Goal: Transaction & Acquisition: Purchase product/service

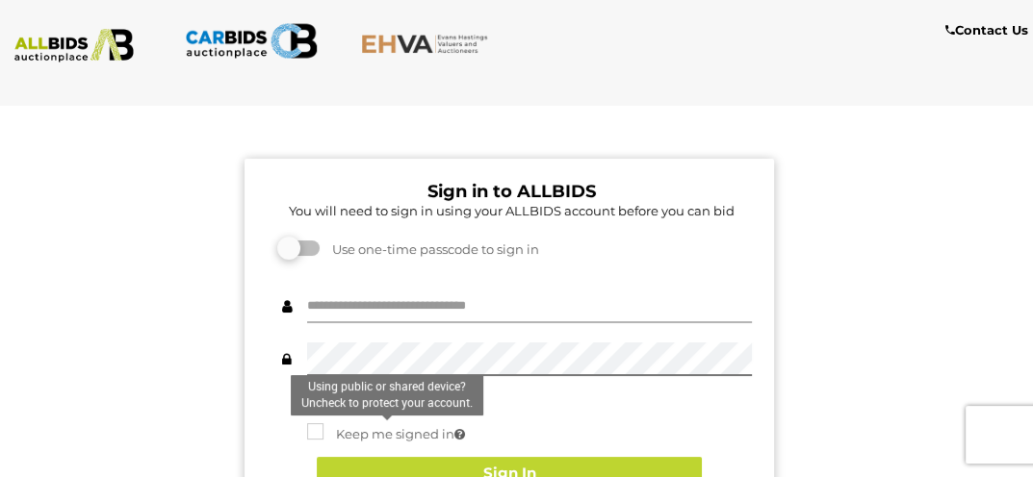
type input "*********"
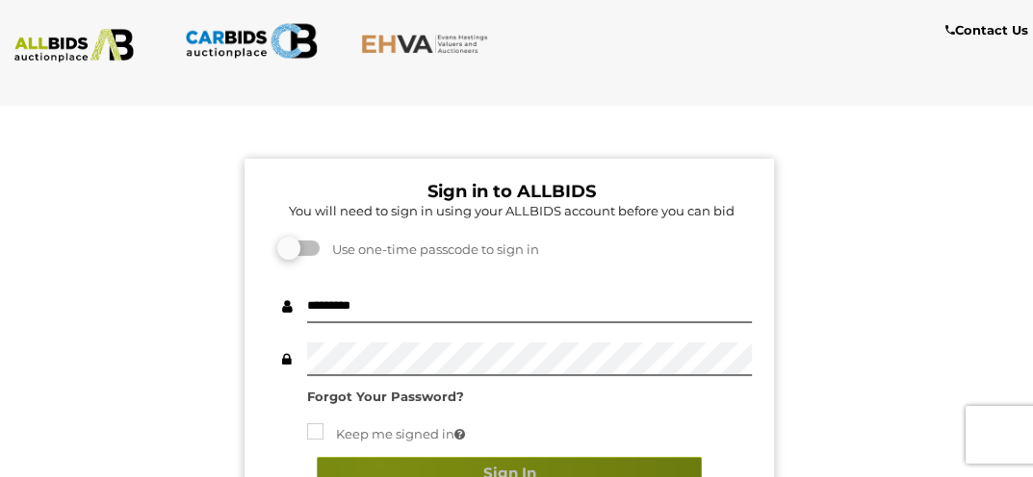
click at [377, 463] on button "Sign In" at bounding box center [509, 474] width 385 height 34
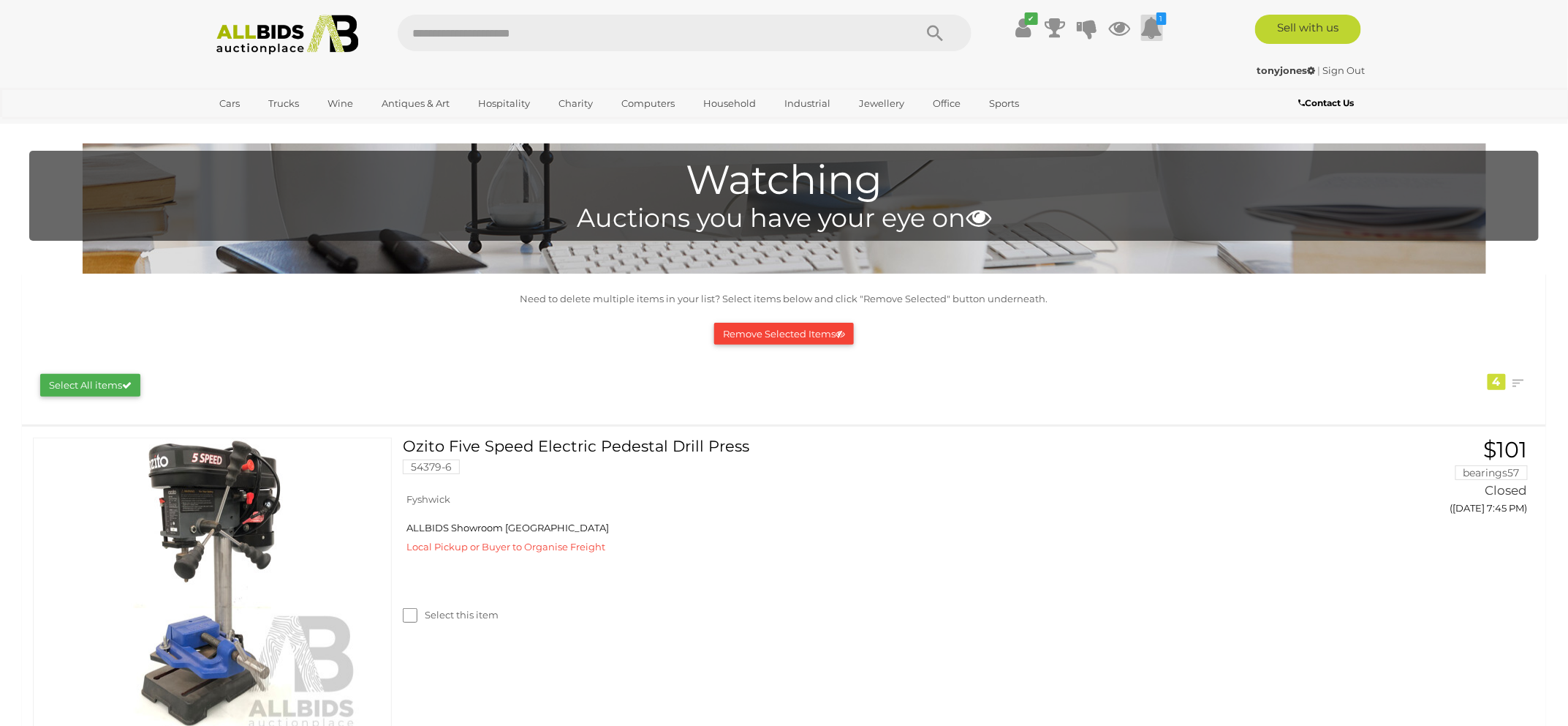
click at [1149, 28] on icon at bounding box center [1152, 27] width 22 height 27
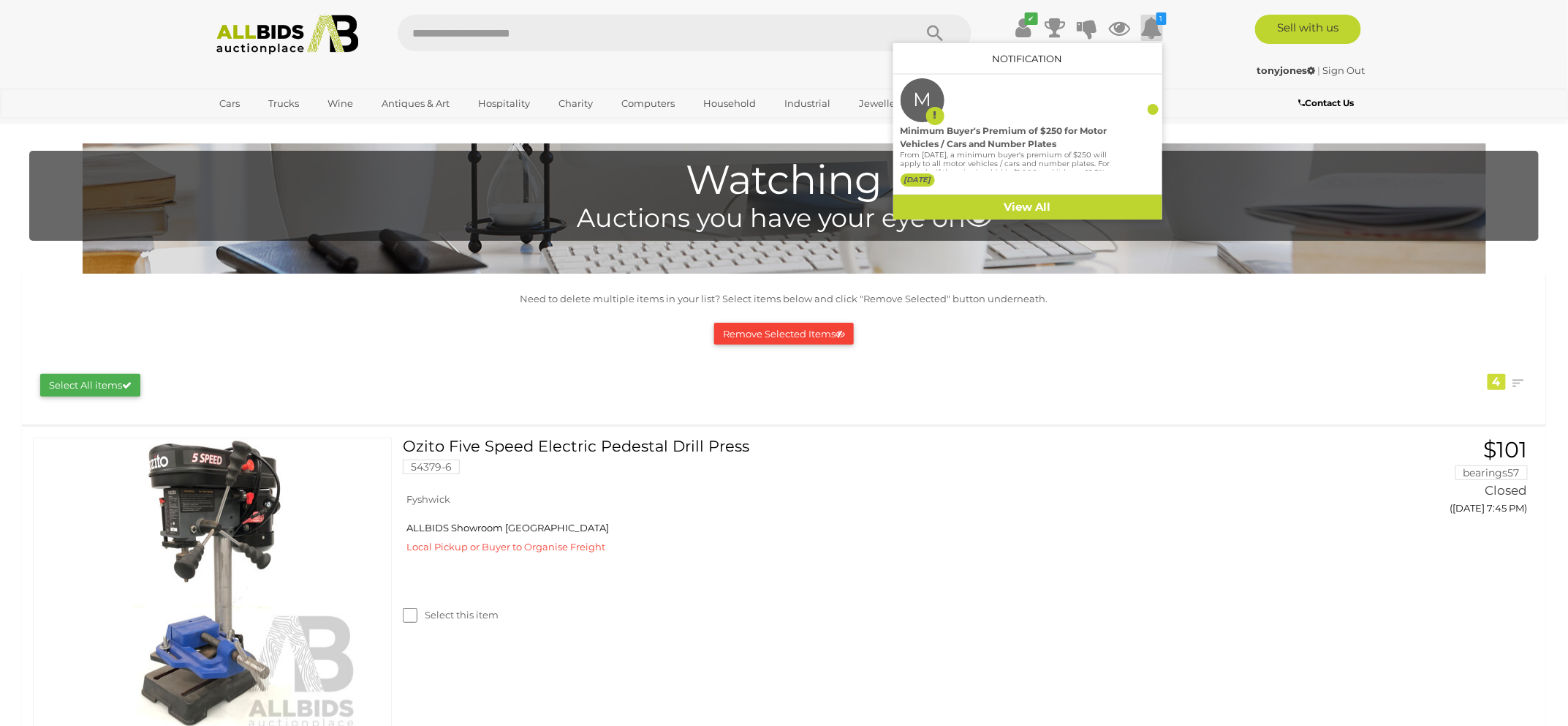
click at [1488, 71] on div "✔ Current Bids" at bounding box center [784, 62] width 1568 height 124
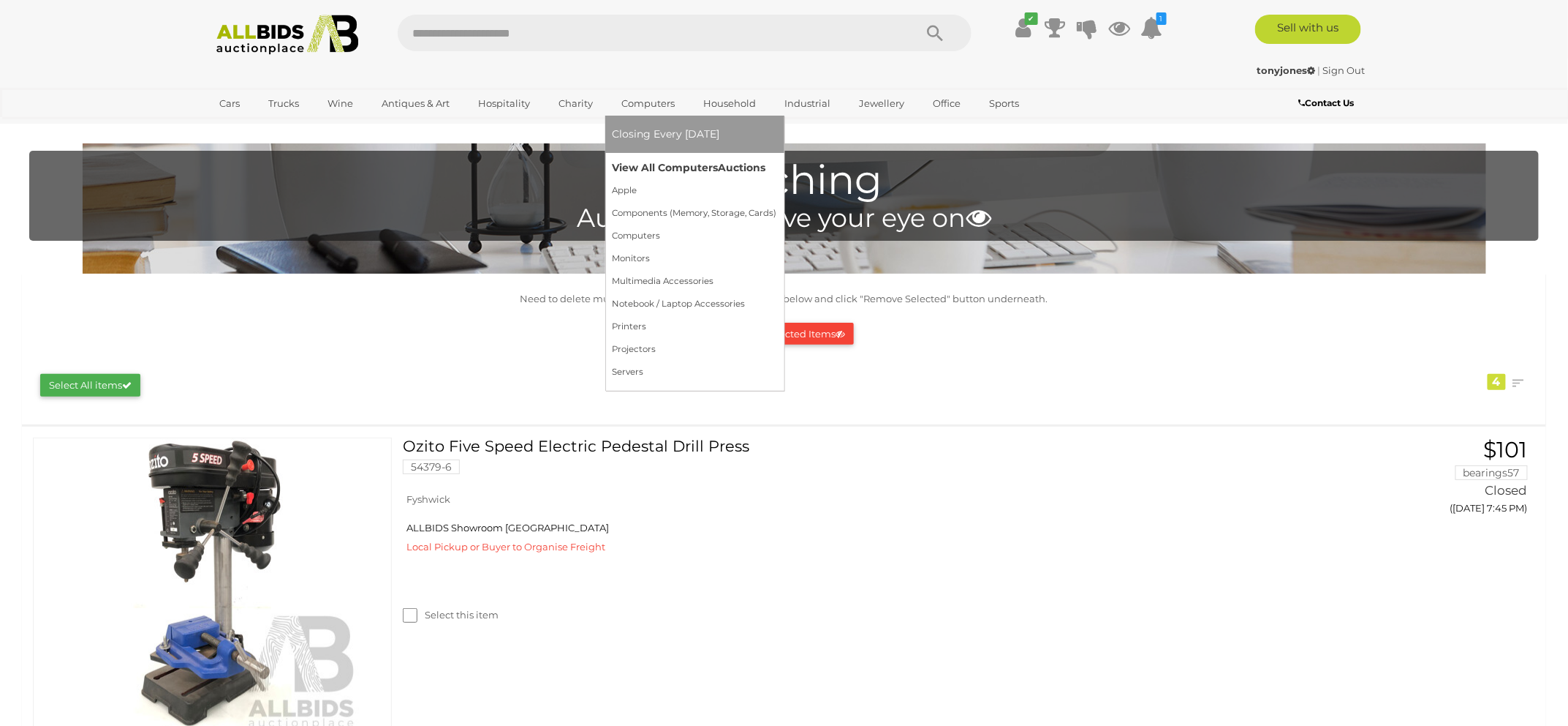
click at [662, 165] on link "View All Computers Auctions" at bounding box center [694, 168] width 165 height 23
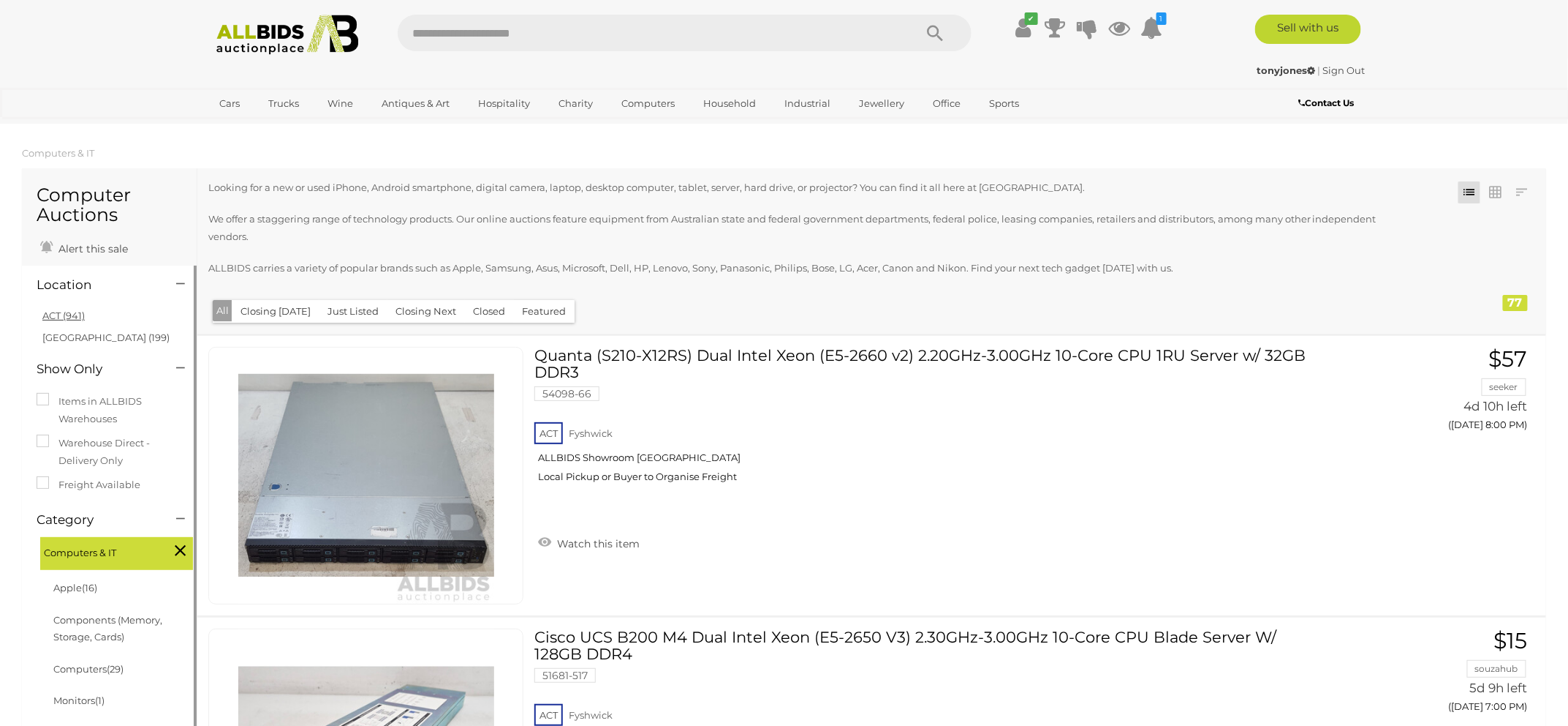
click at [57, 312] on link "ACT (941)" at bounding box center [64, 315] width 43 height 11
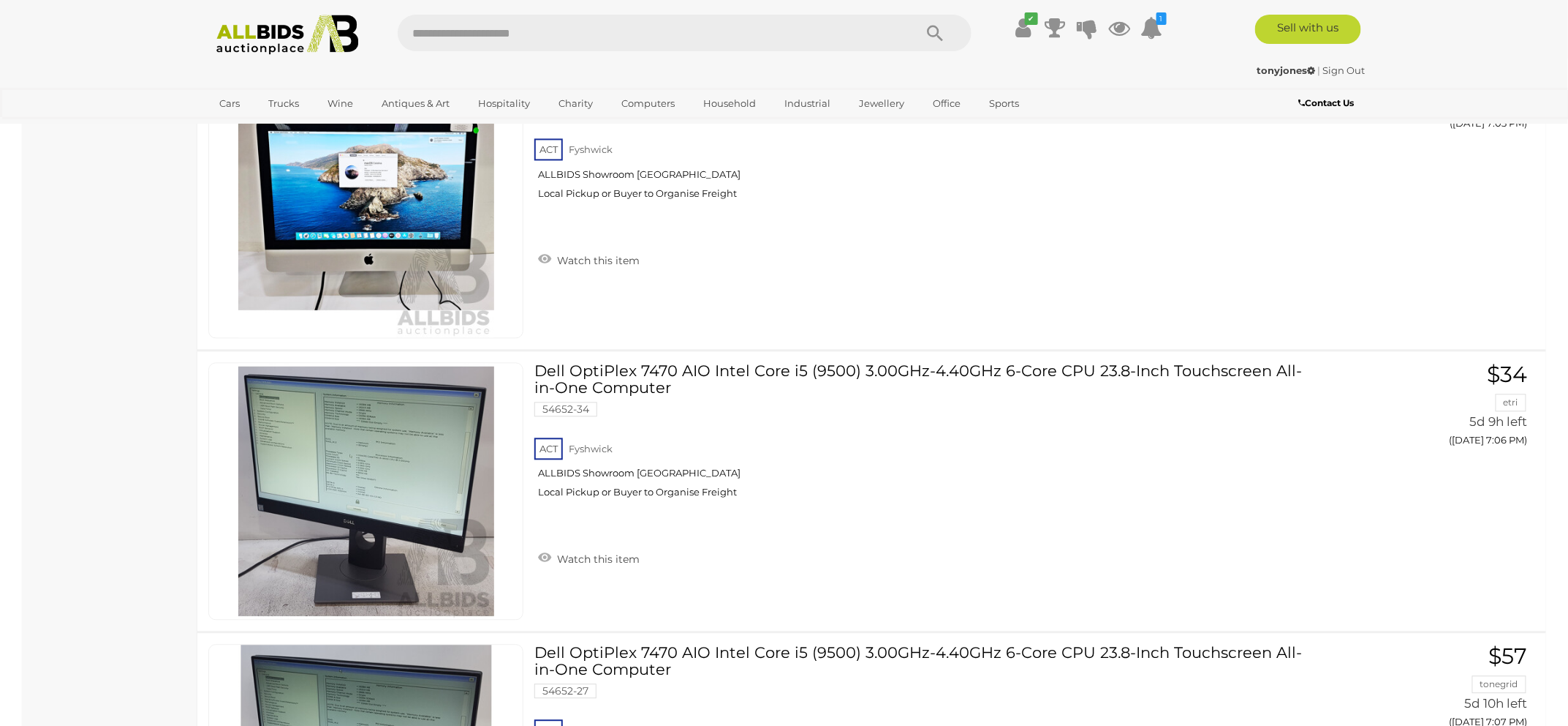
scroll to position [1407, 0]
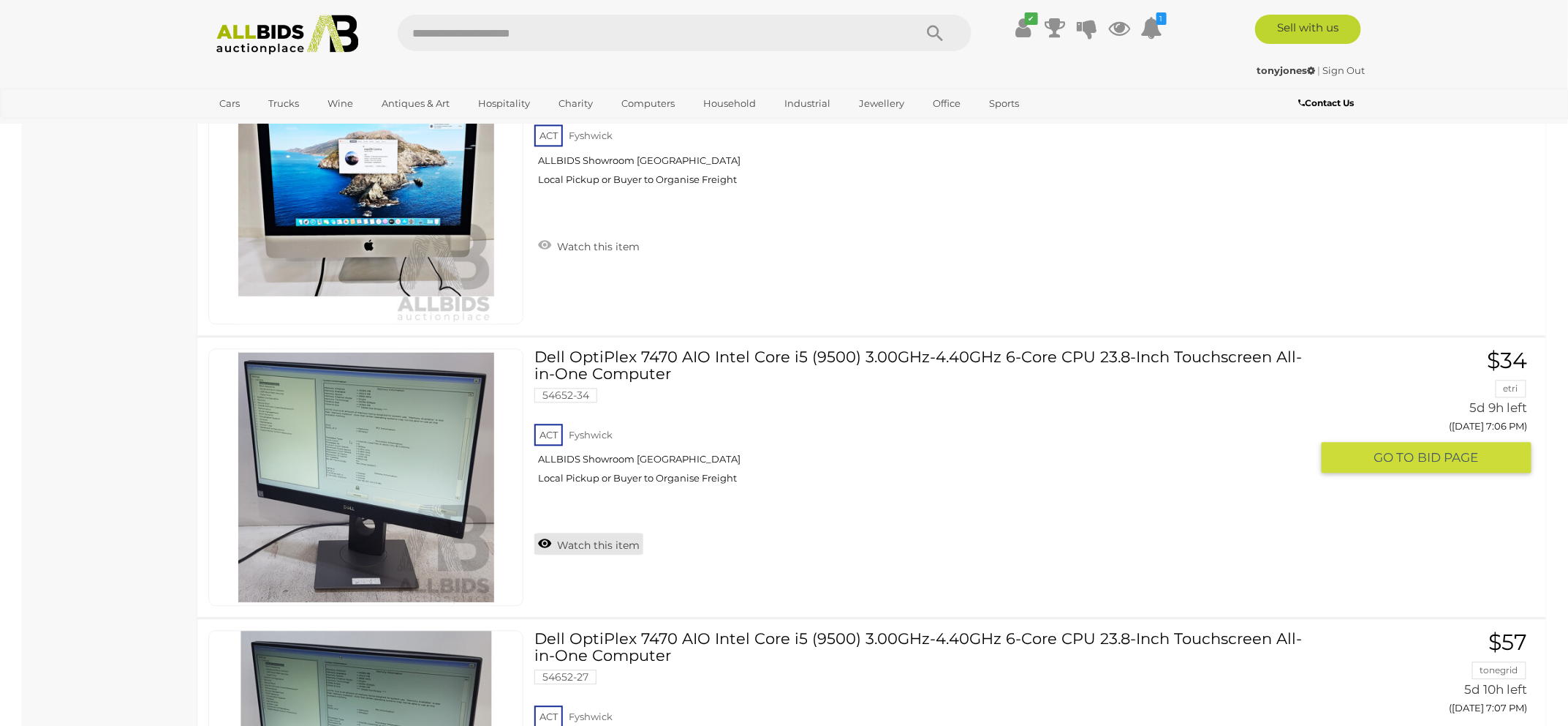
click at [585, 545] on link "Watch this item" at bounding box center [588, 544] width 109 height 22
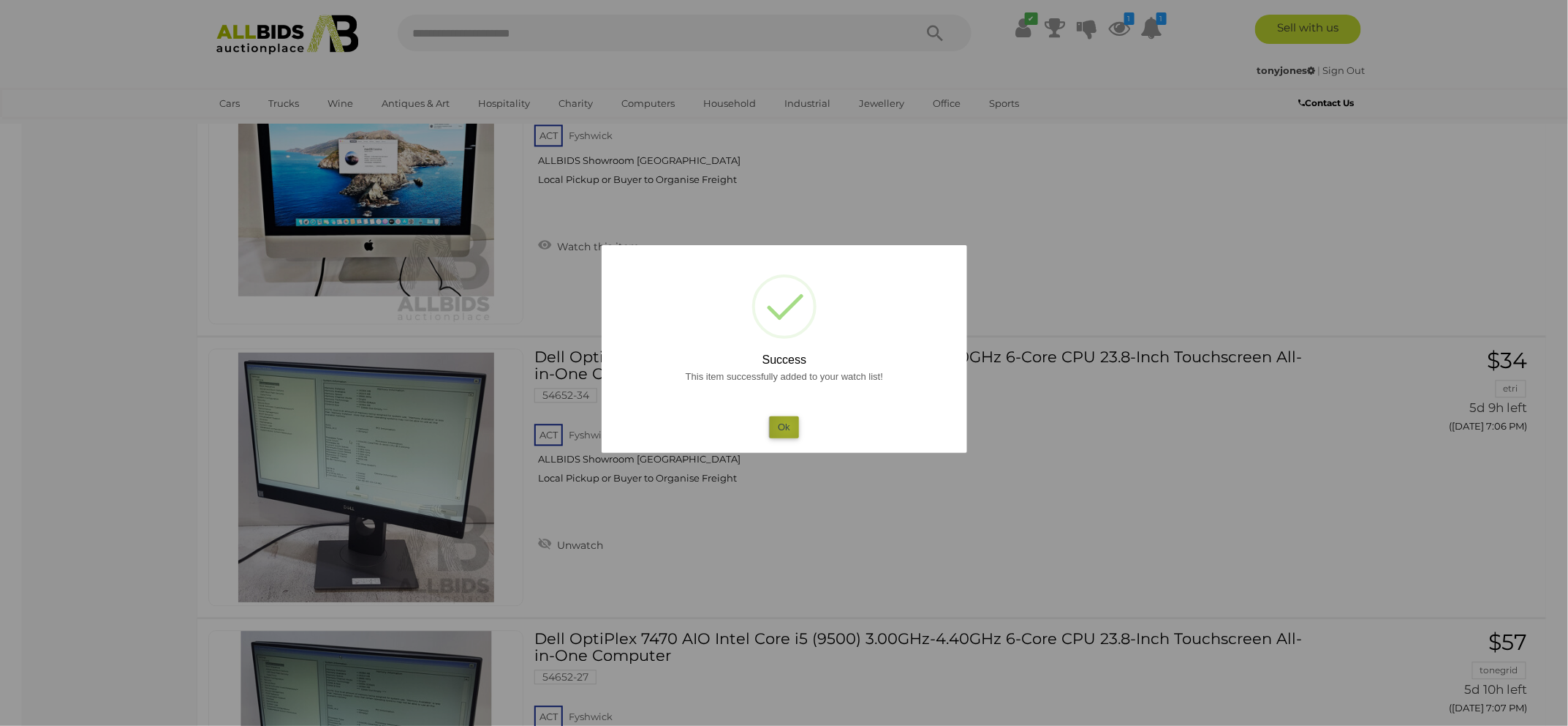
click at [788, 426] on button "Ok" at bounding box center [783, 427] width 30 height 21
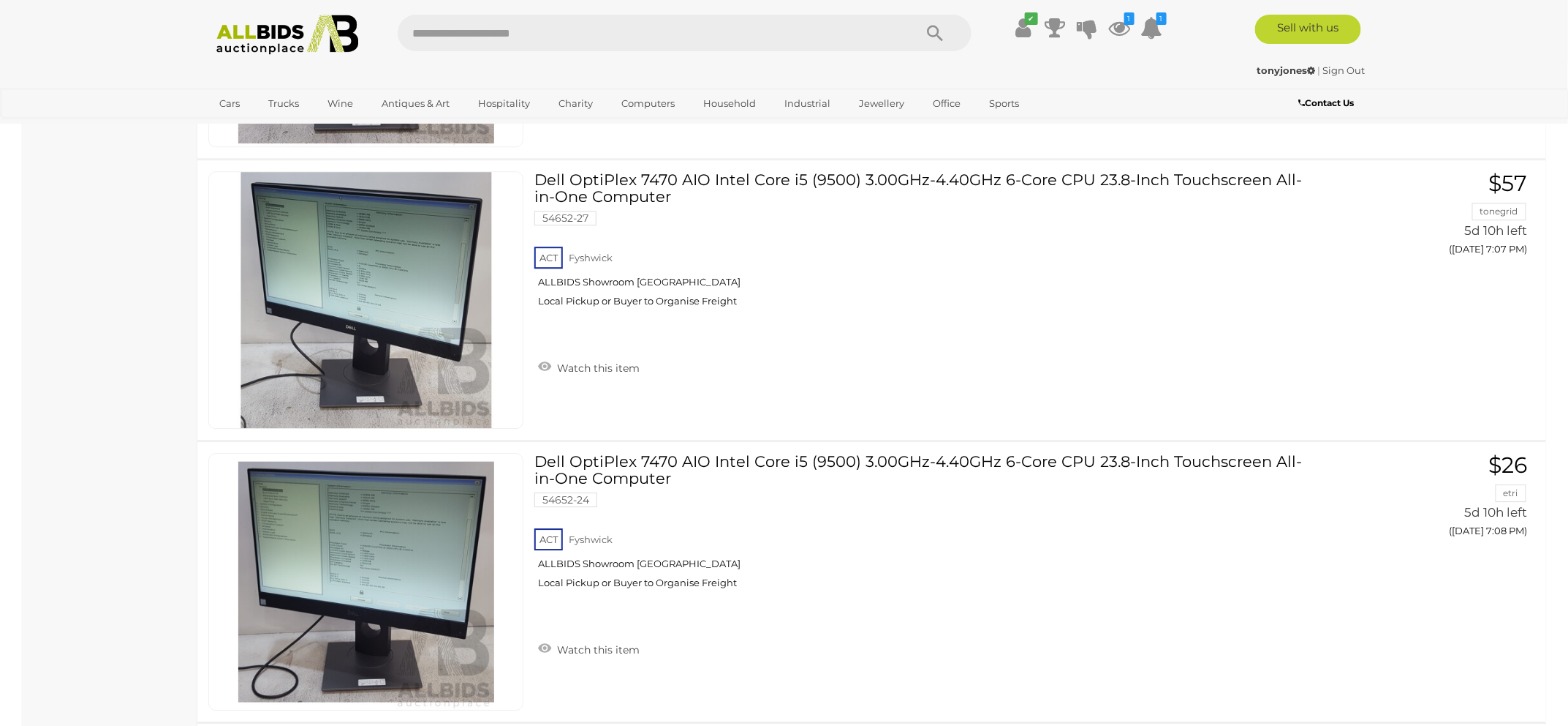
scroll to position [1885, 0]
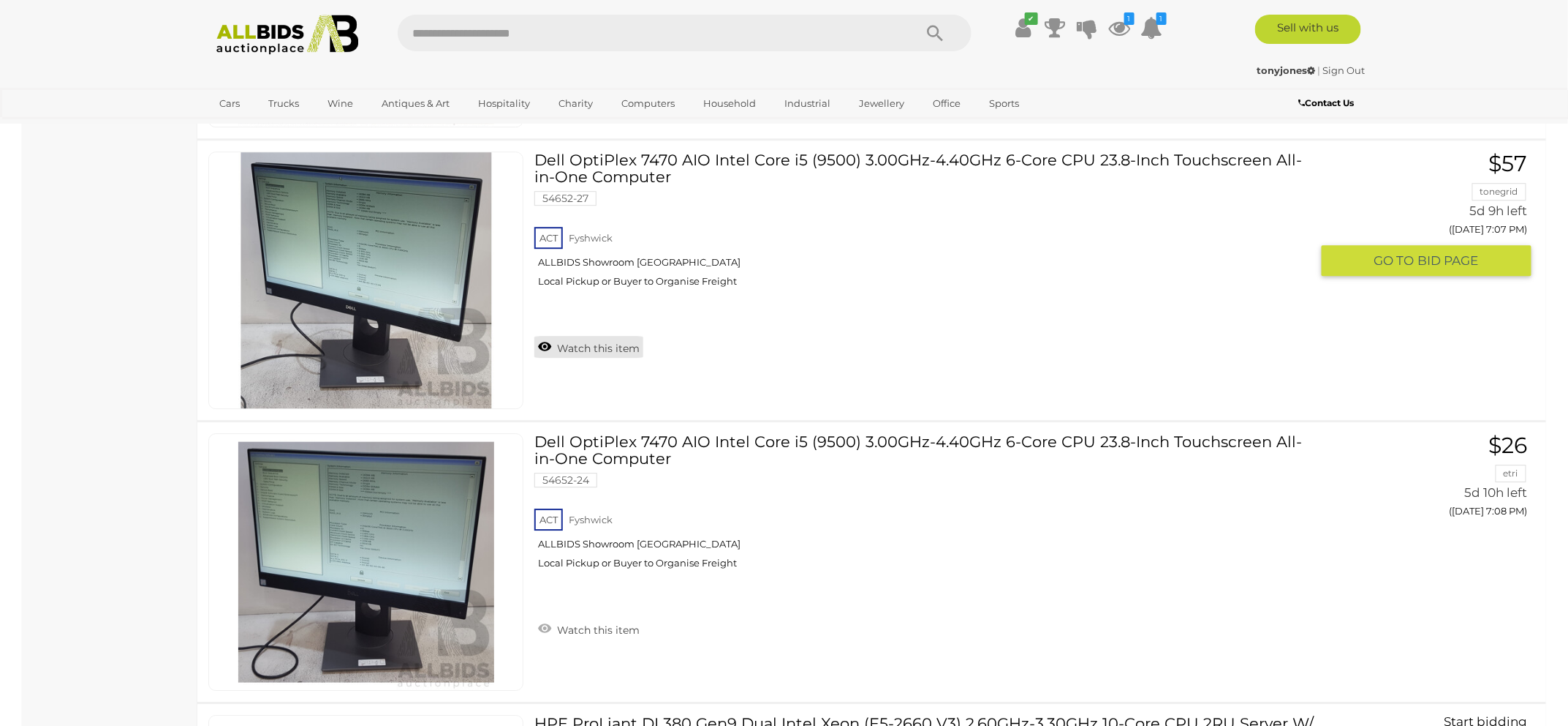
click at [587, 339] on link "Watch this item" at bounding box center [588, 347] width 109 height 22
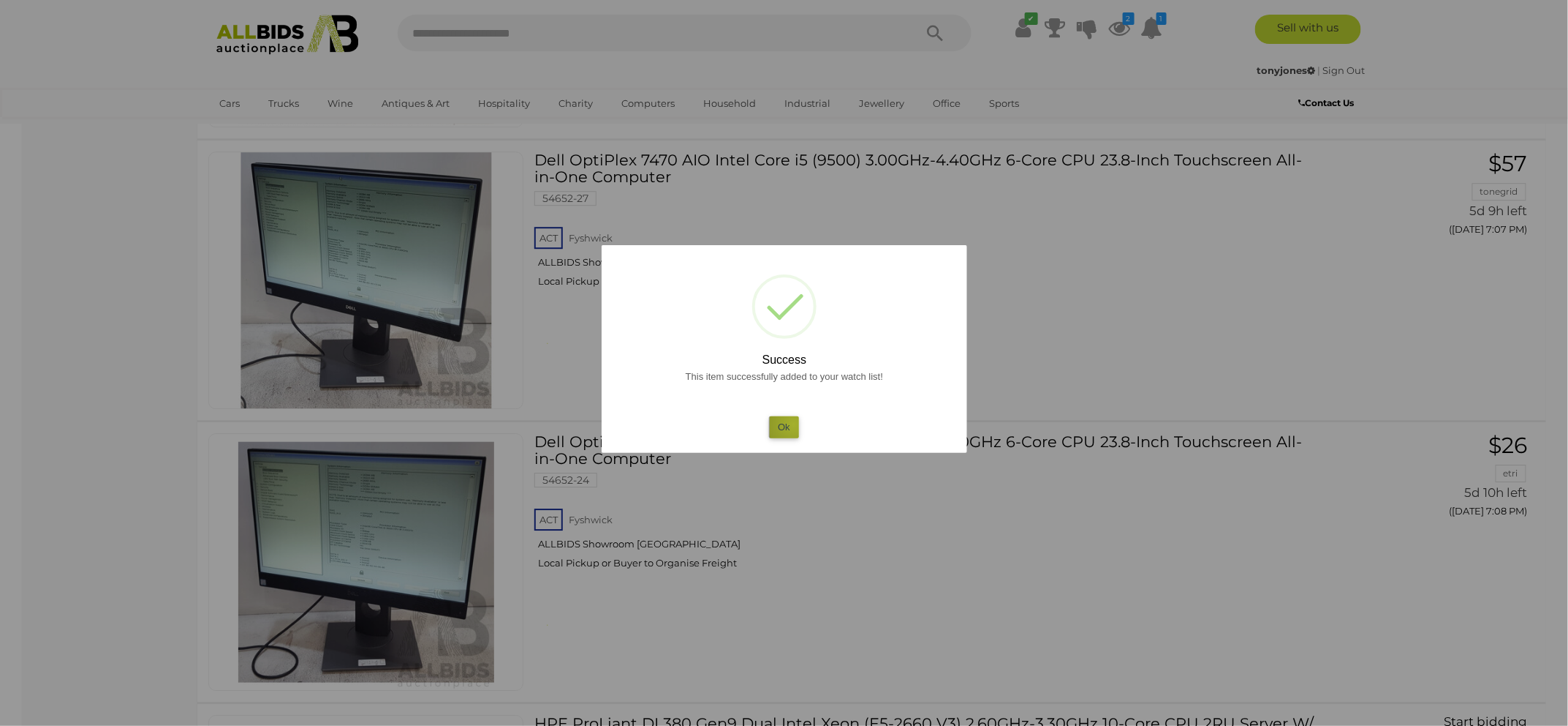
click at [794, 423] on button "Ok" at bounding box center [783, 427] width 30 height 21
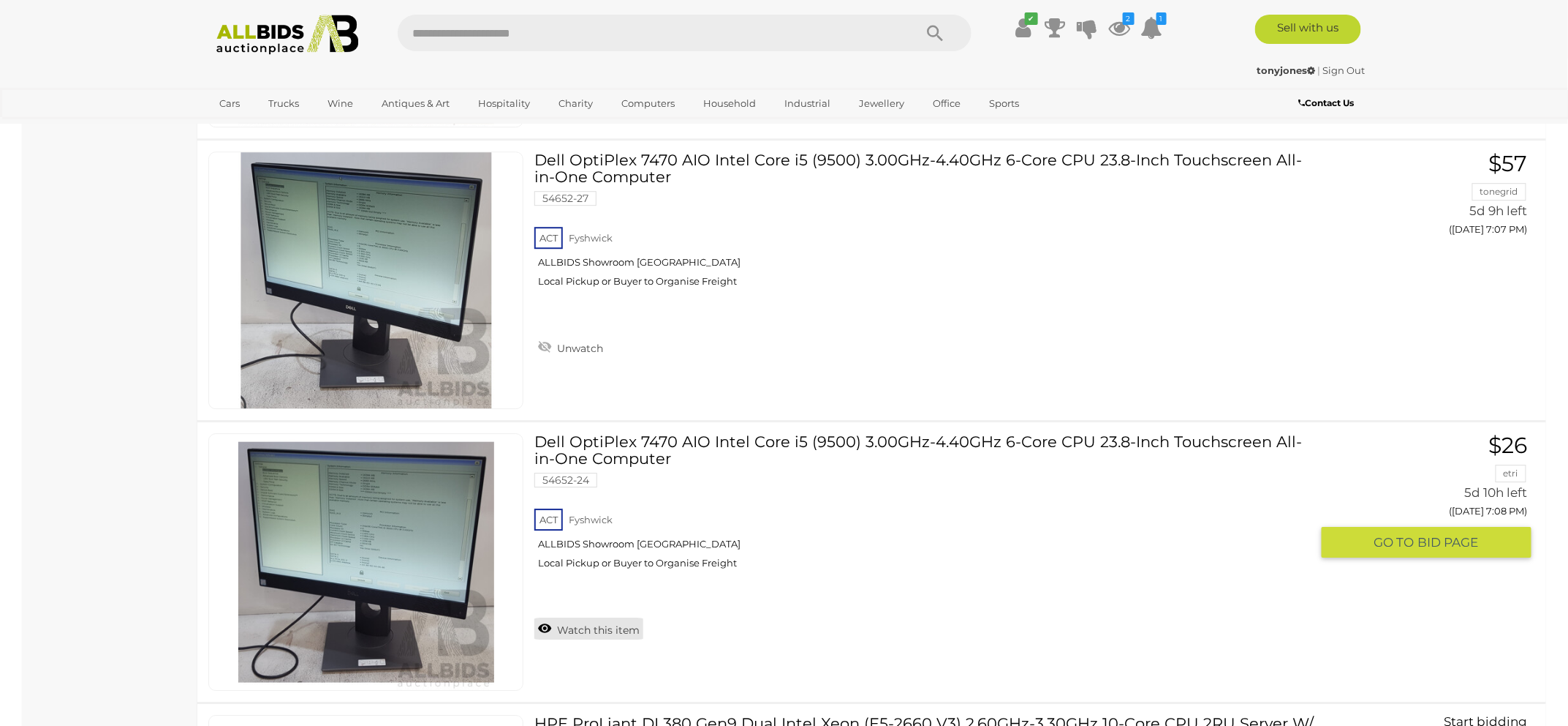
click at [629, 617] on link "Watch this item" at bounding box center [588, 628] width 109 height 22
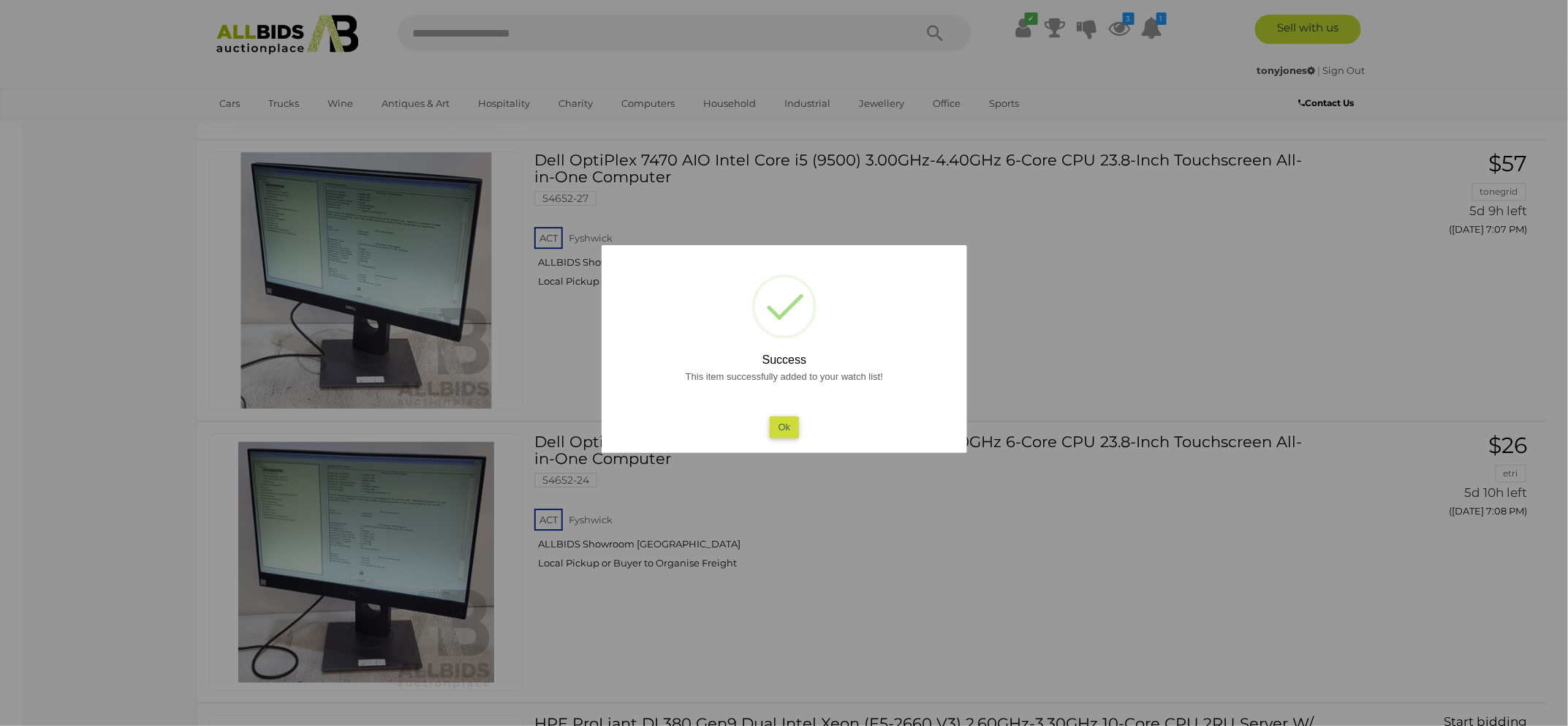
click at [788, 436] on button "Ok" at bounding box center [783, 427] width 30 height 21
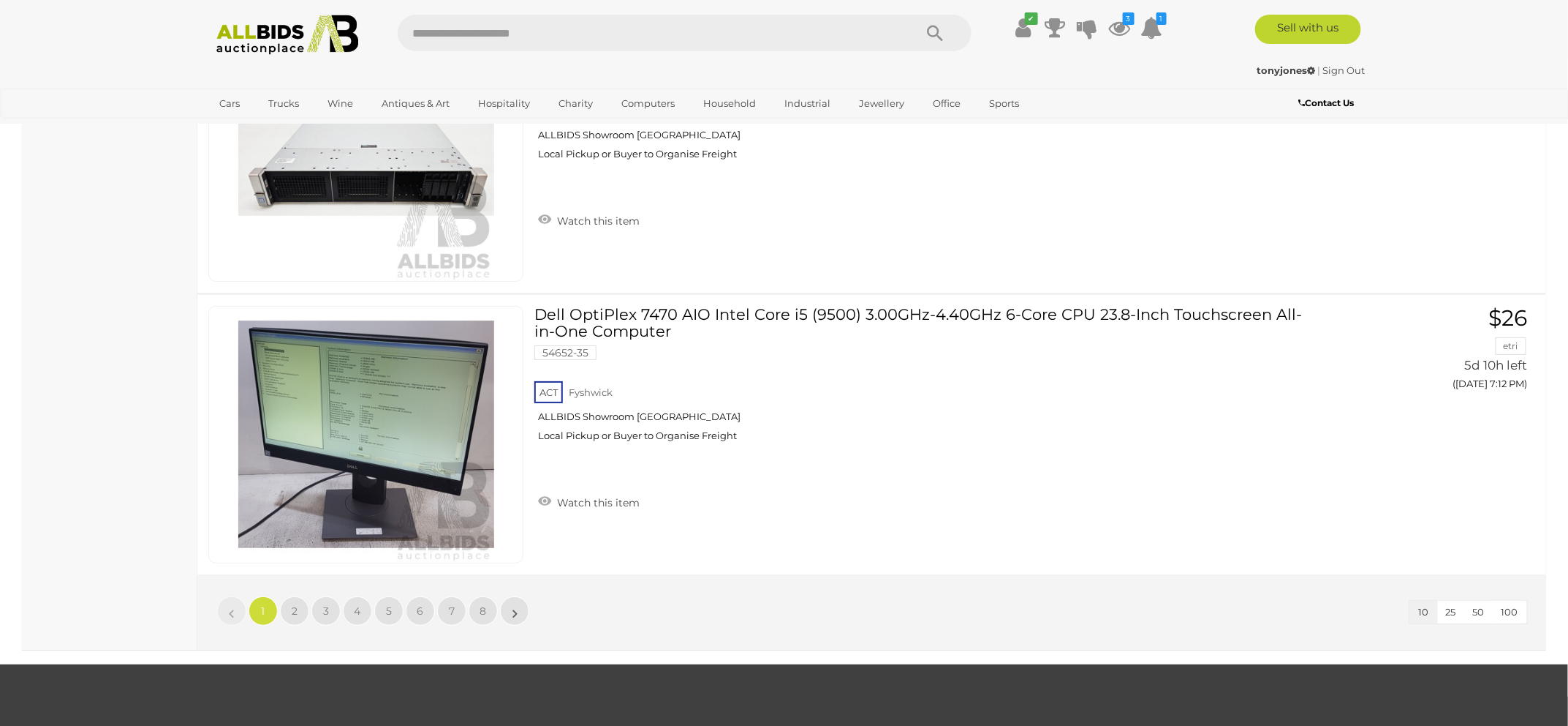
scroll to position [2583, 0]
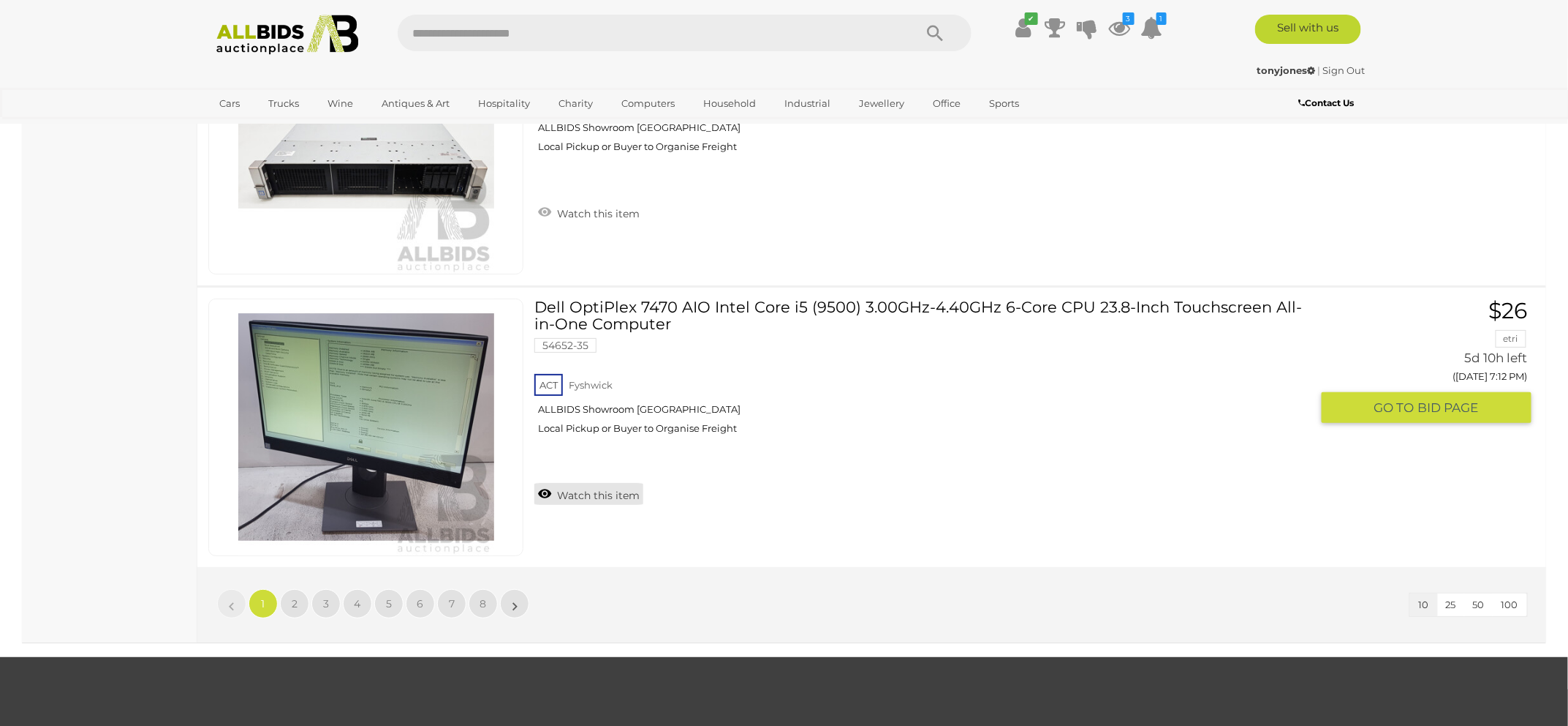
click at [616, 489] on link "Watch this item" at bounding box center [588, 493] width 109 height 22
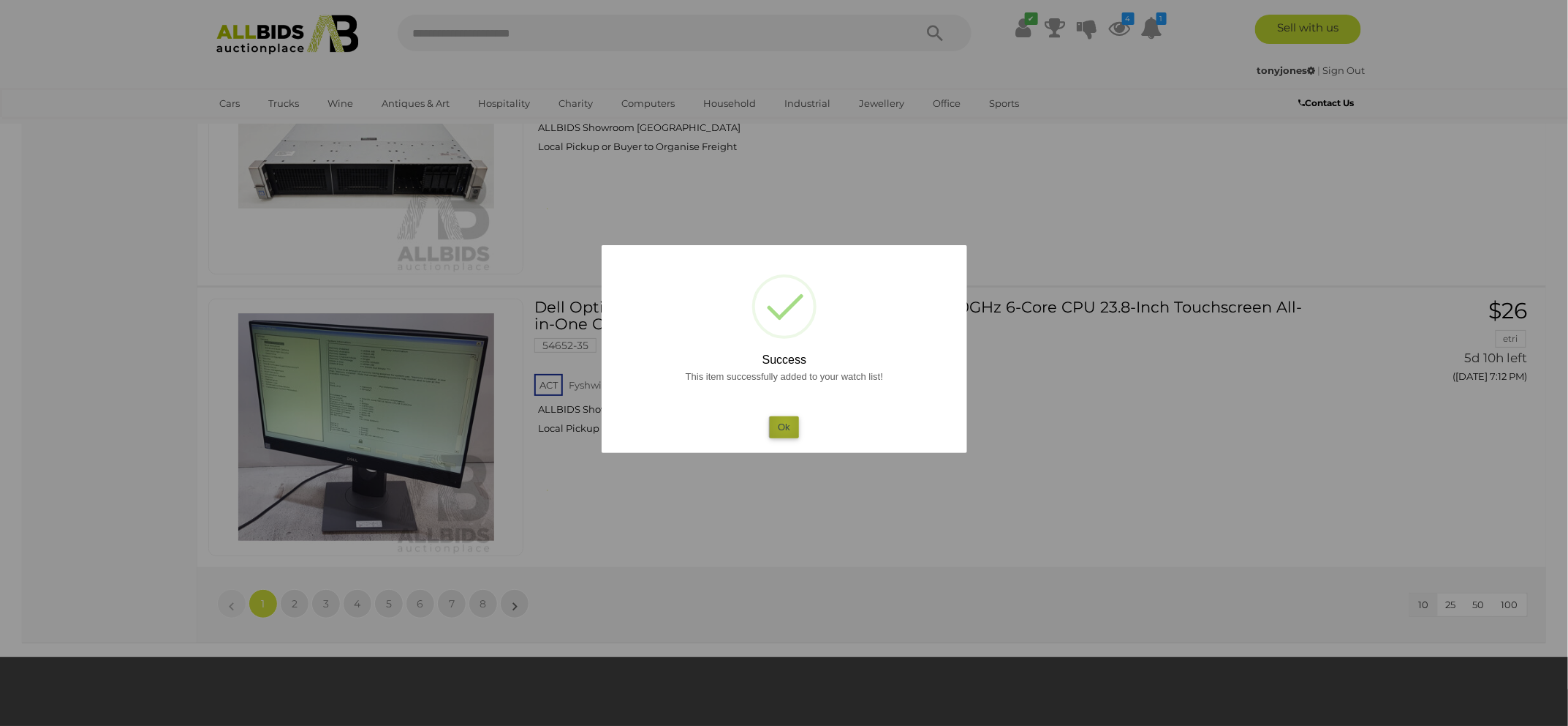
click at [786, 423] on button "Ok" at bounding box center [783, 427] width 30 height 21
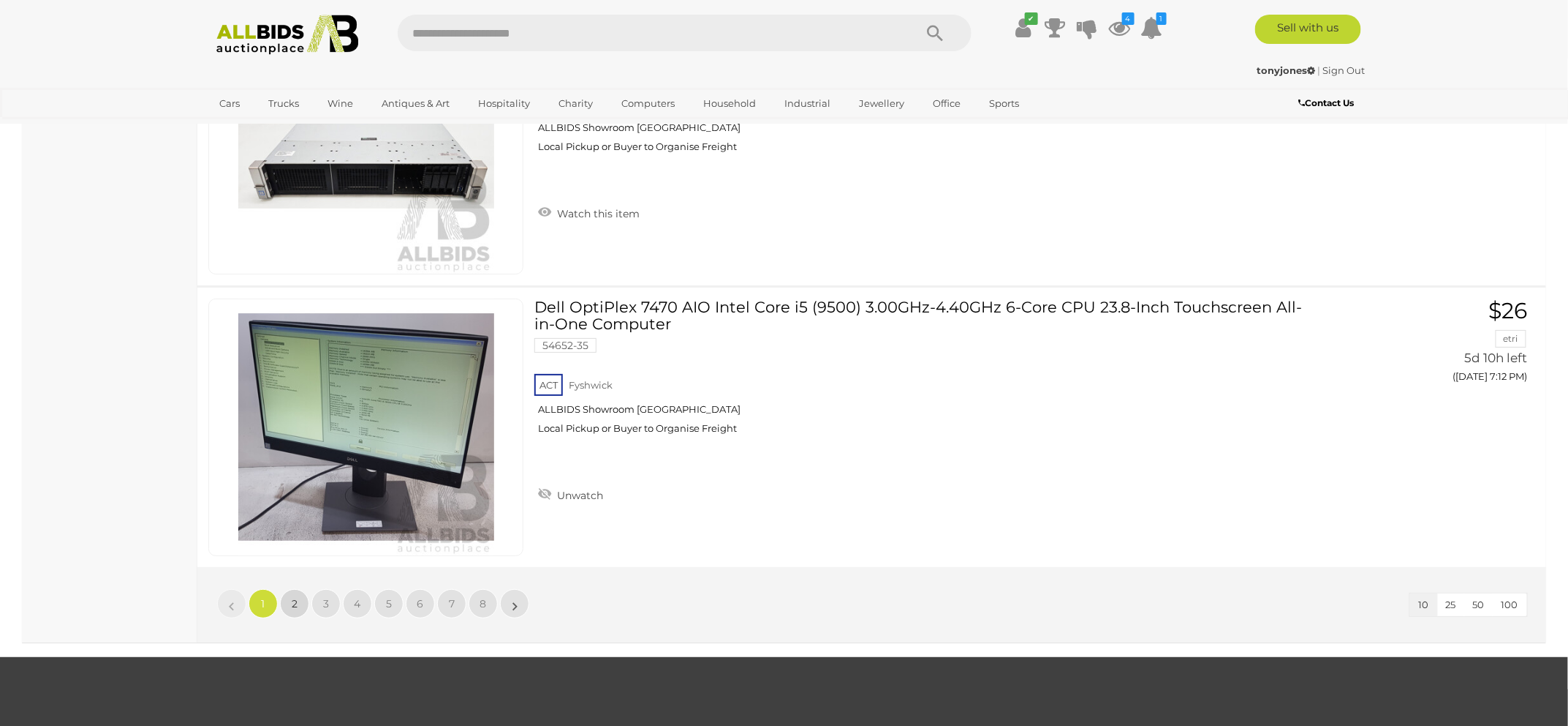
click at [289, 600] on link "2" at bounding box center [295, 604] width 29 height 29
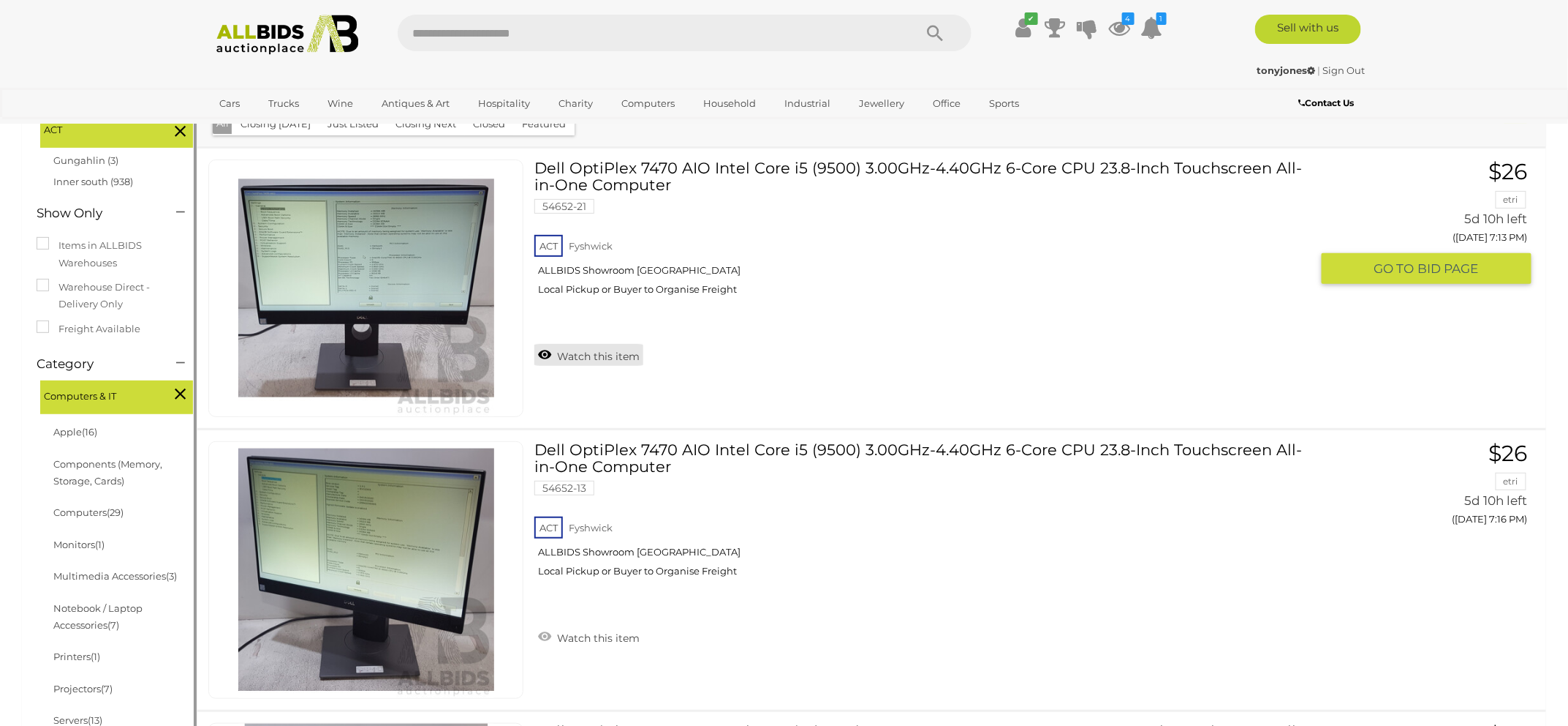
click at [596, 359] on link "Watch this item" at bounding box center [588, 354] width 109 height 22
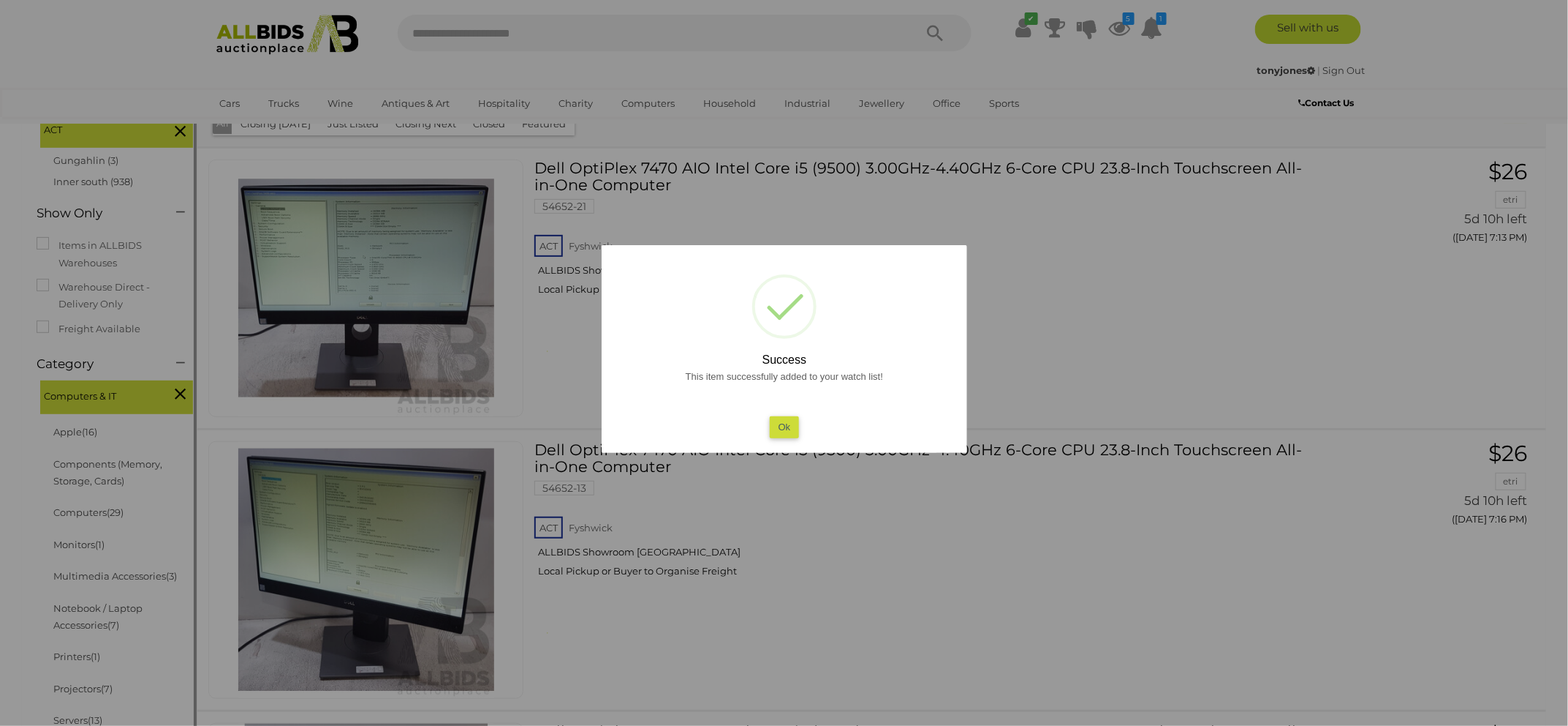
click at [790, 422] on button "Ok" at bounding box center [783, 427] width 30 height 21
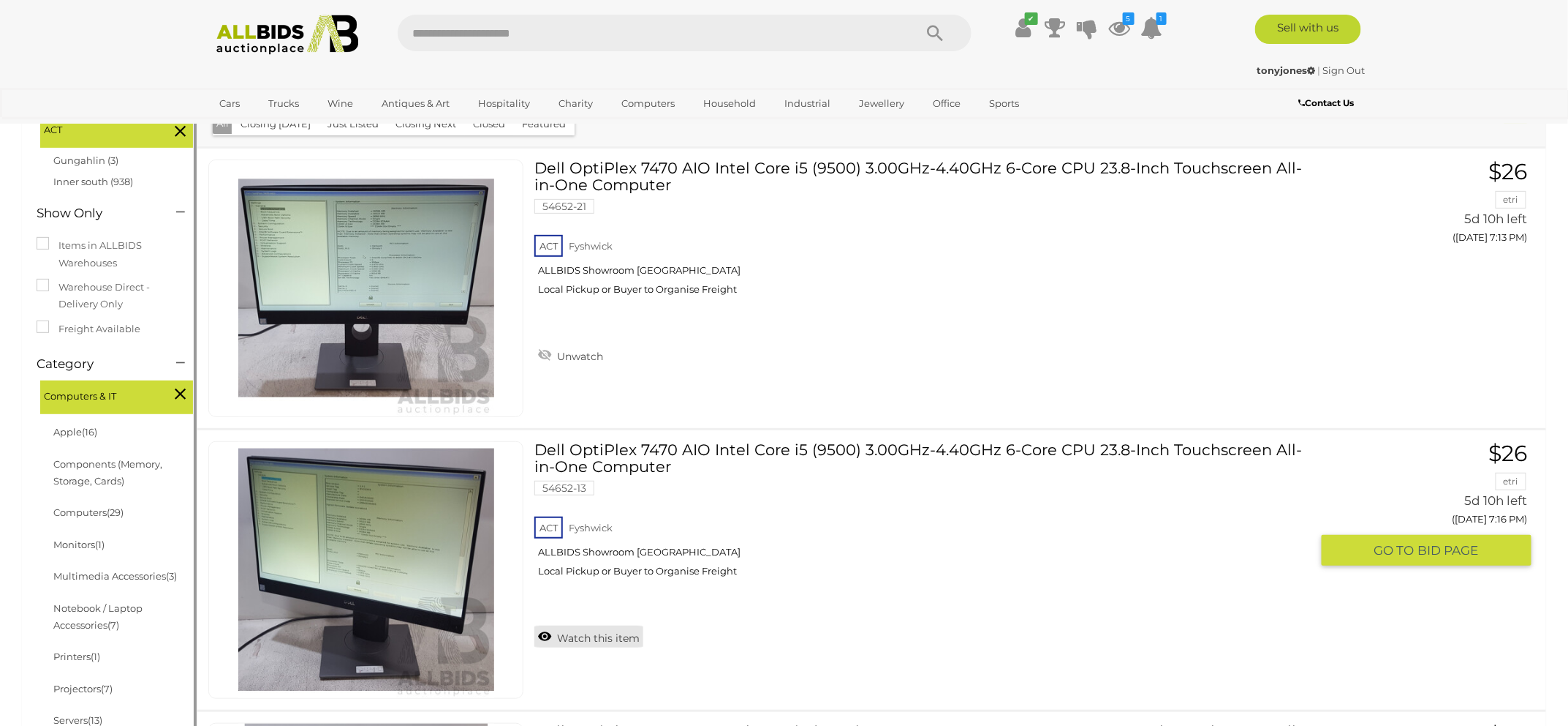
click at [632, 628] on link "Watch this item" at bounding box center [588, 636] width 109 height 22
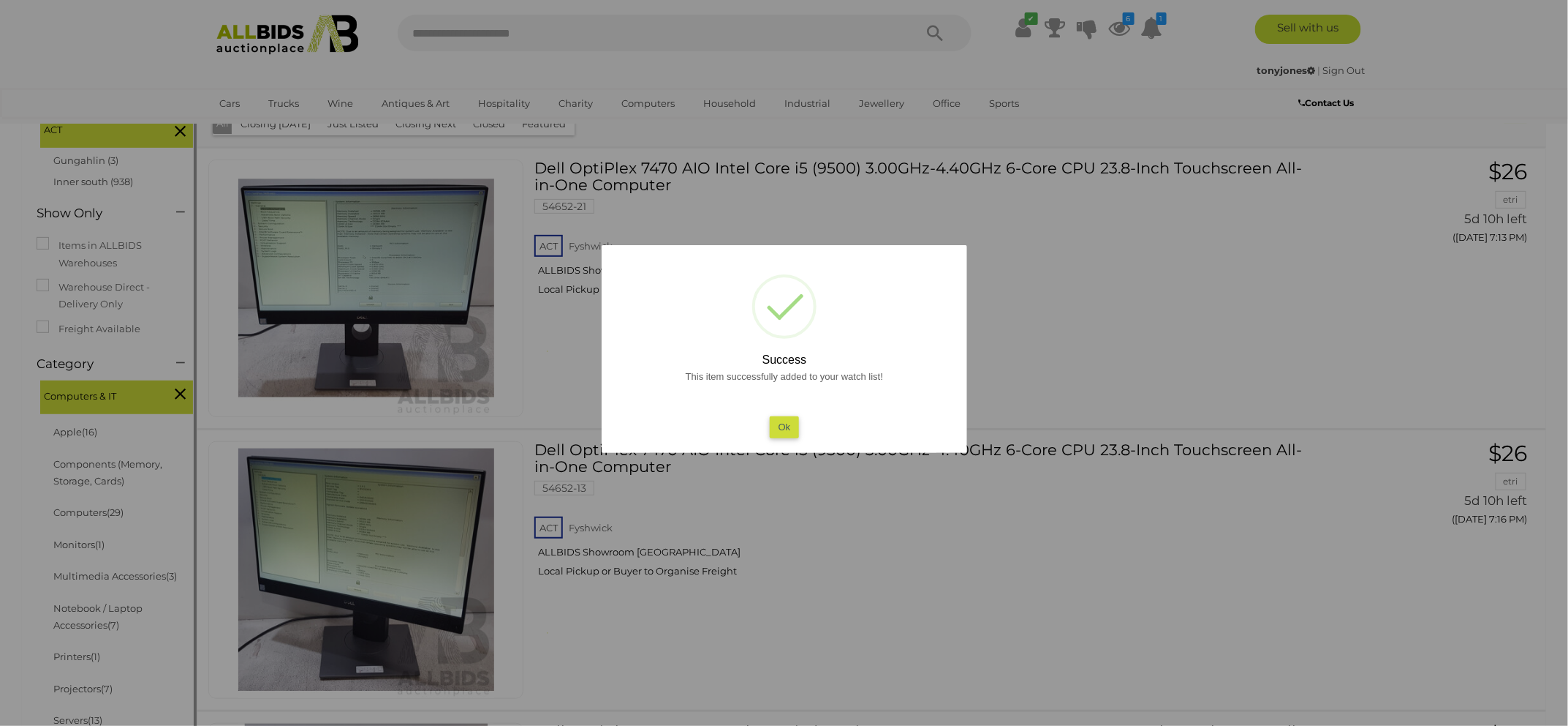
click at [780, 423] on button "Ok" at bounding box center [783, 427] width 30 height 21
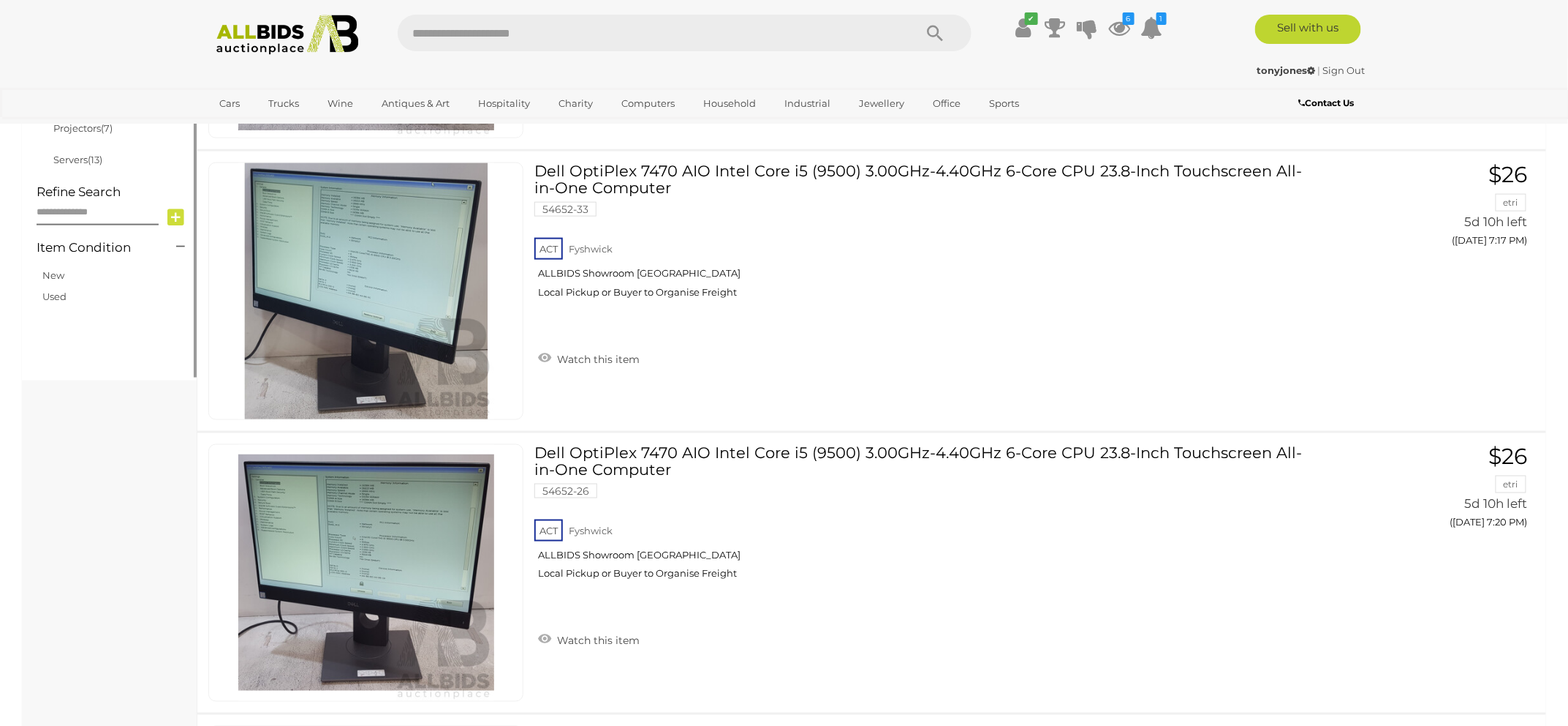
scroll to position [769, 0]
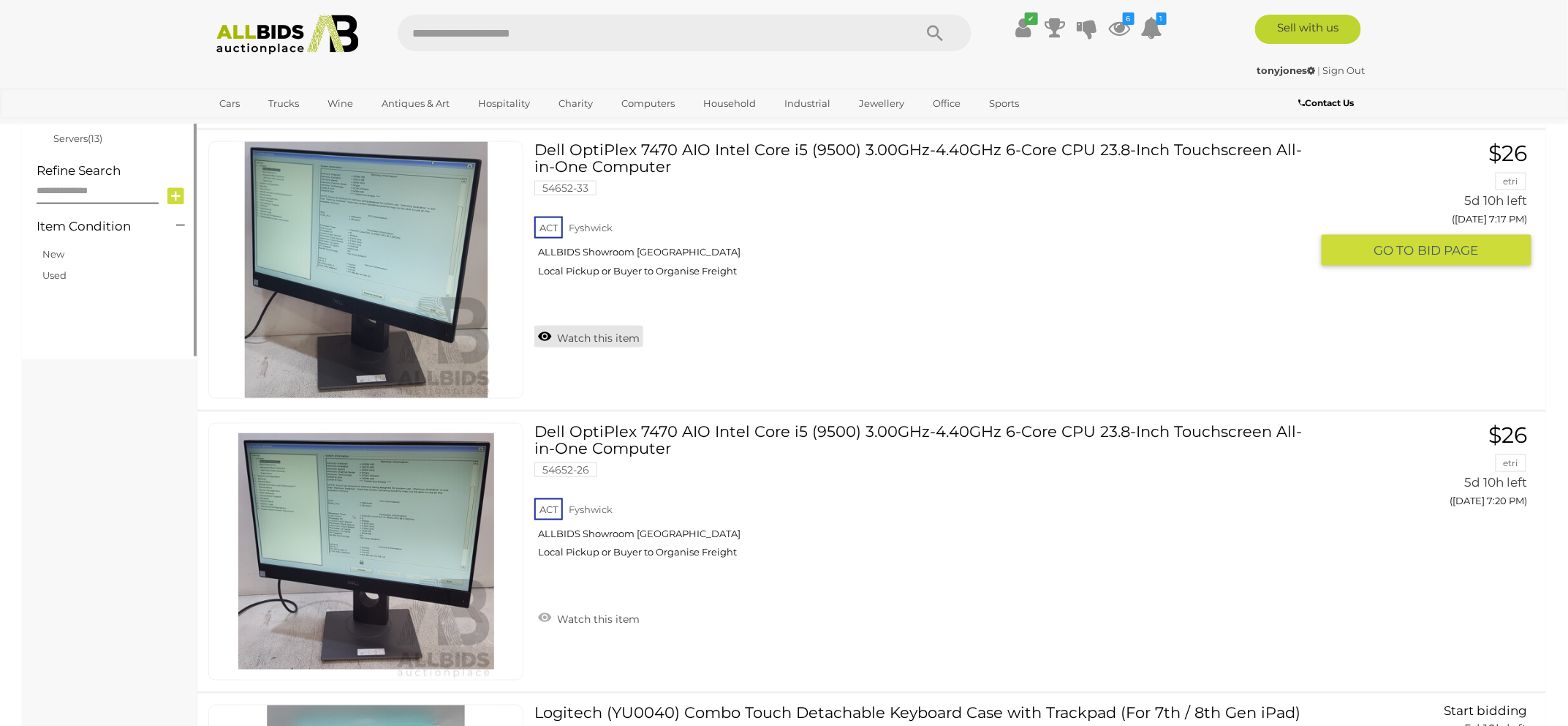
click at [603, 333] on link "Watch this item" at bounding box center [588, 336] width 109 height 22
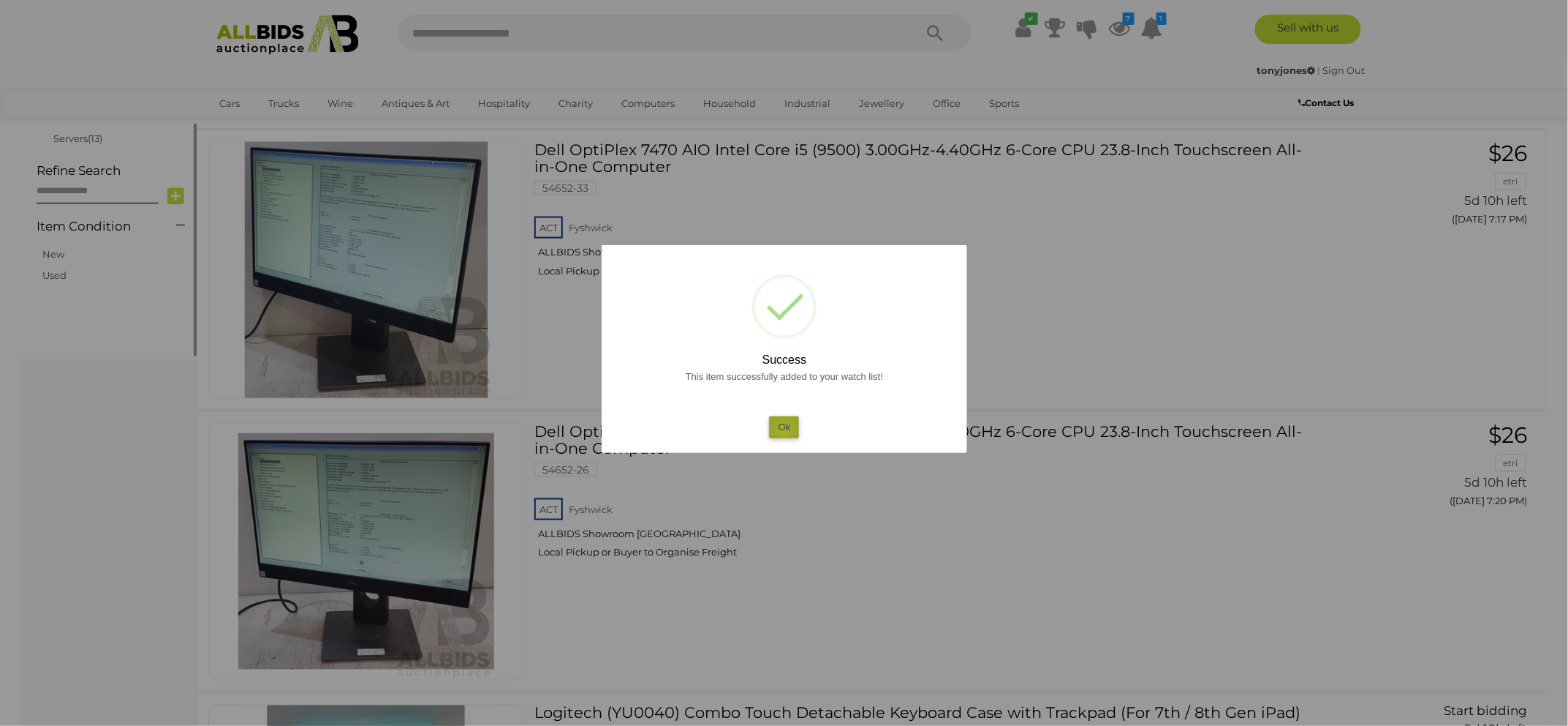
click at [784, 429] on button "Ok" at bounding box center [783, 427] width 30 height 21
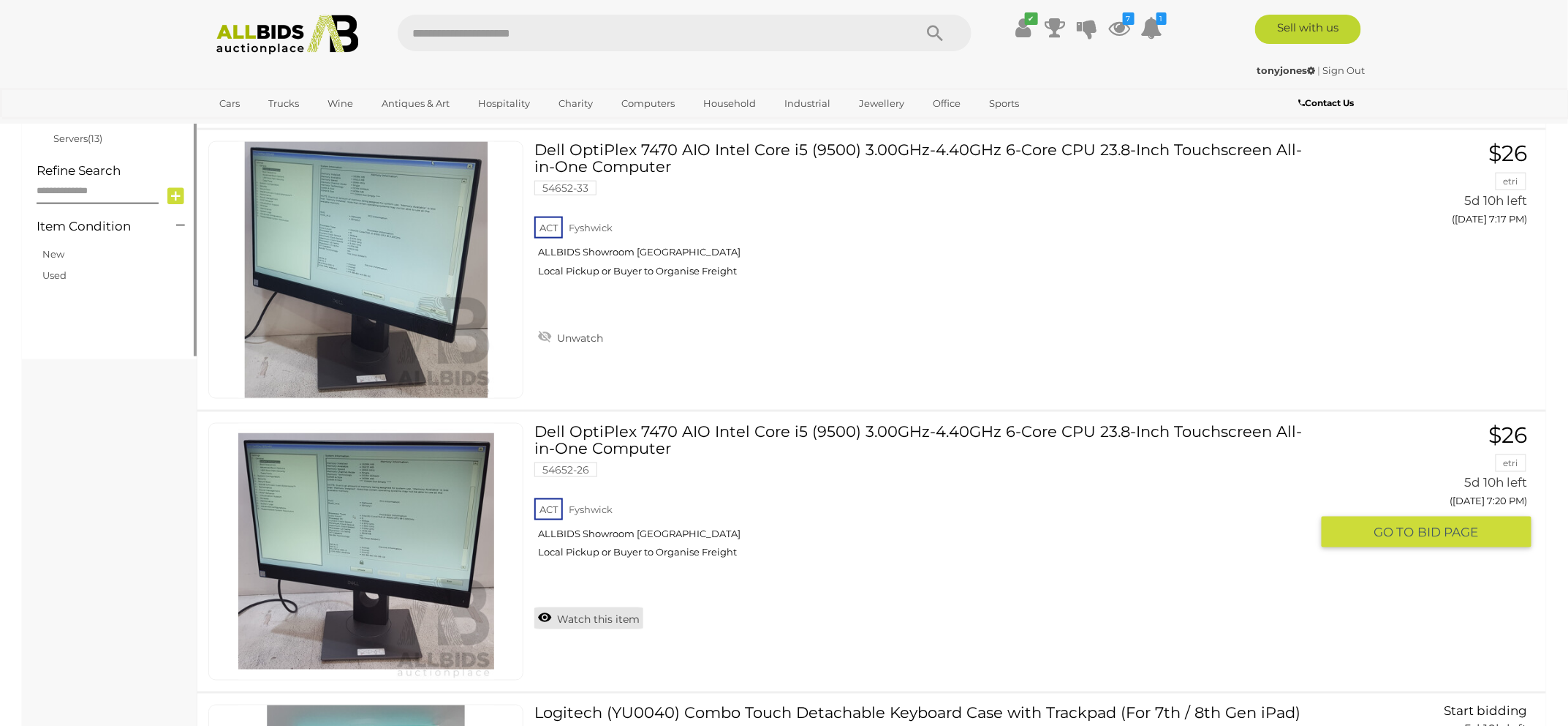
click at [614, 615] on link "Watch this item" at bounding box center [588, 618] width 109 height 22
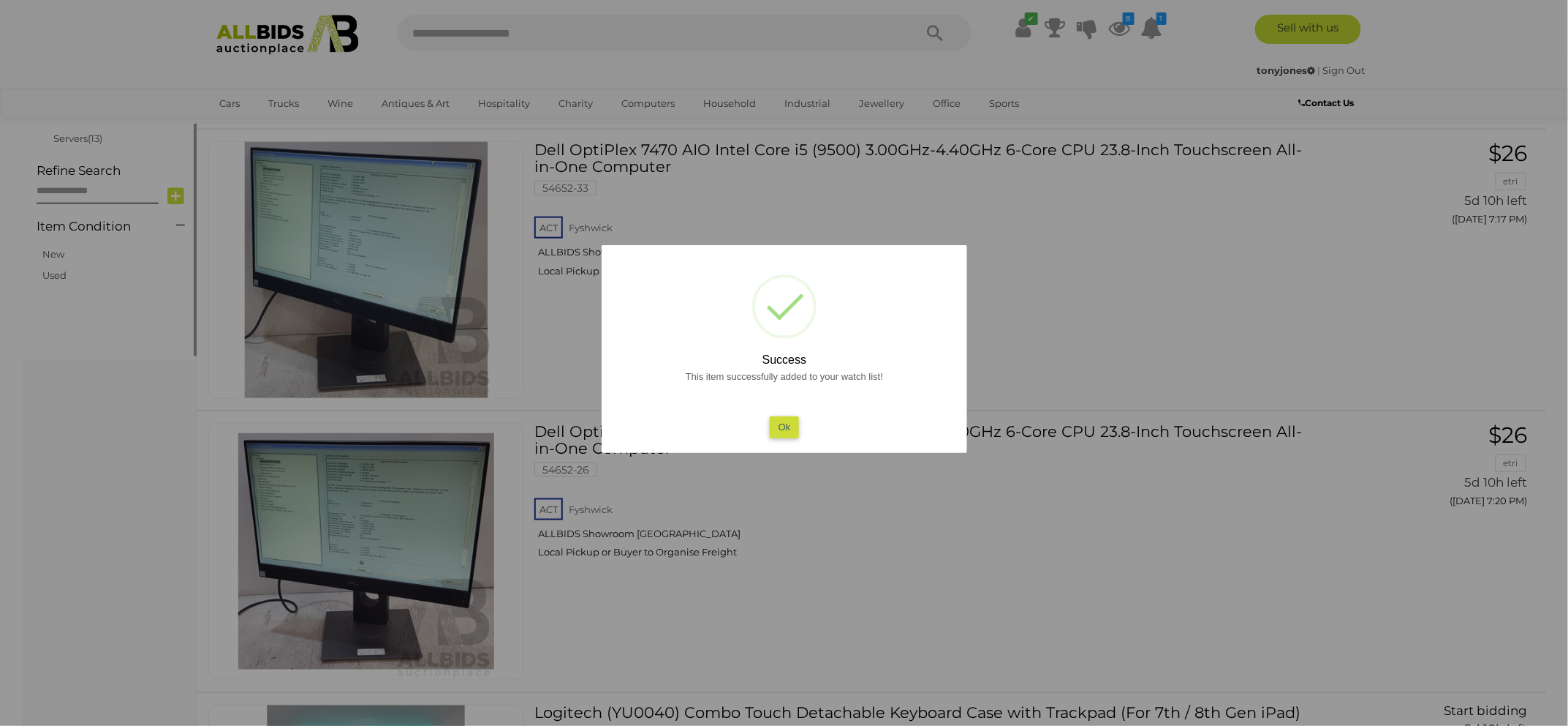
click at [782, 422] on button "Ok" at bounding box center [783, 427] width 30 height 21
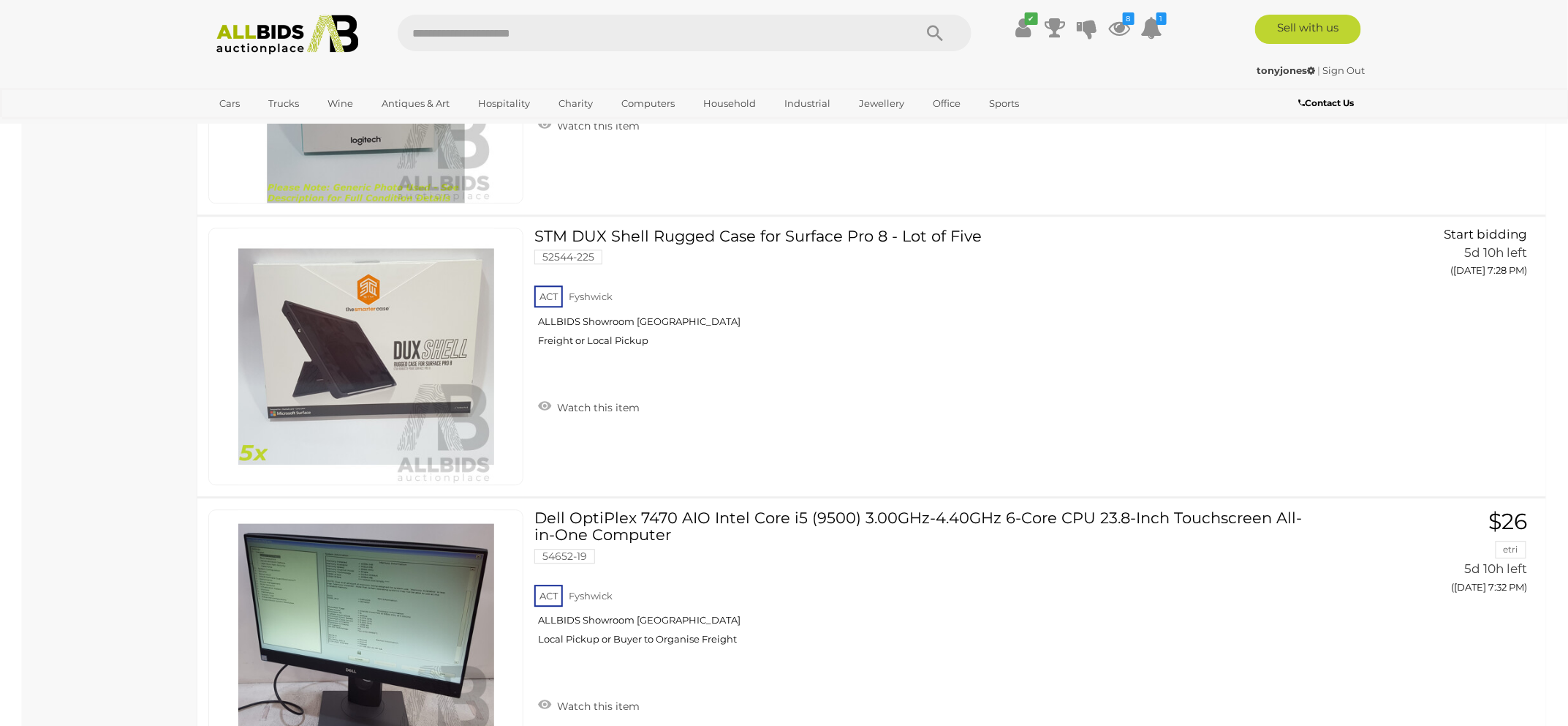
scroll to position [1629, 0]
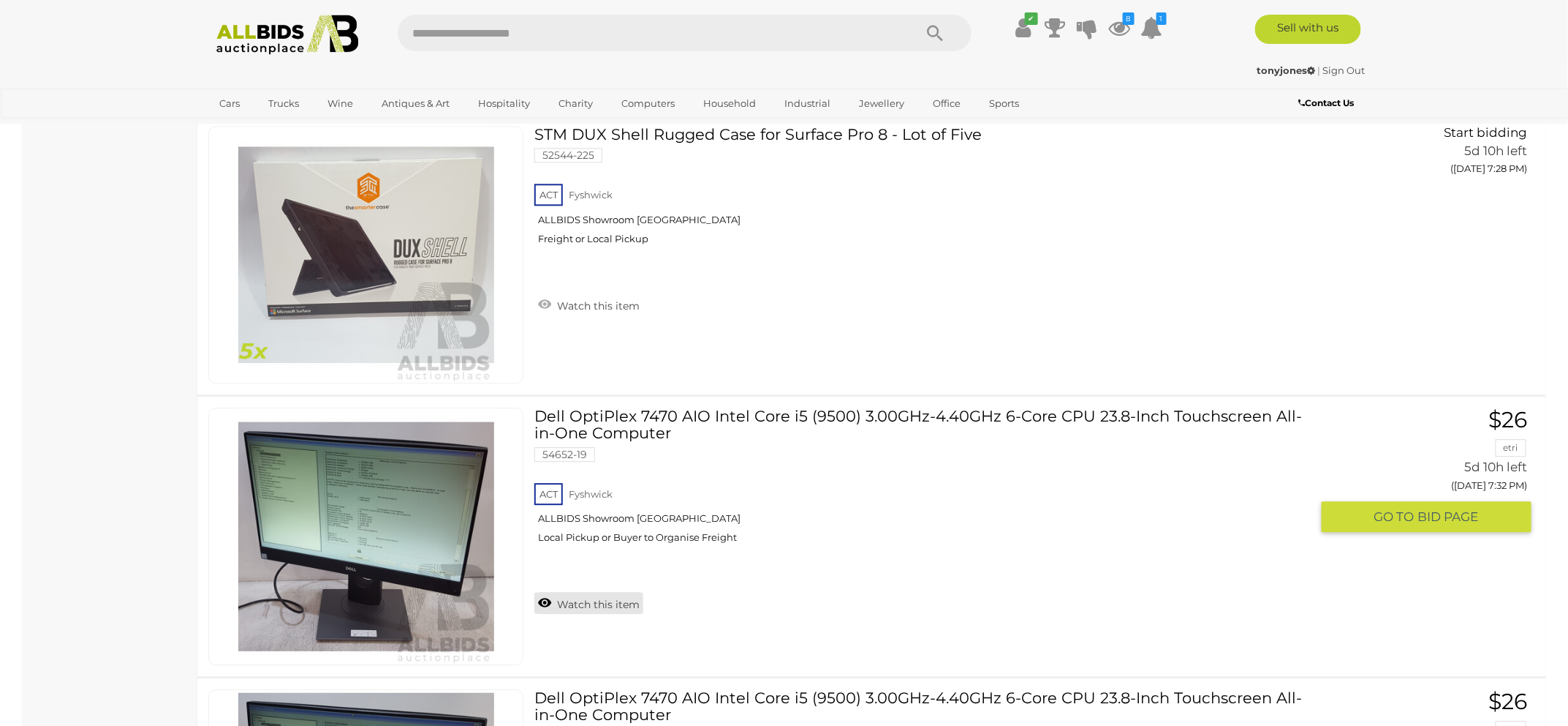
click at [612, 592] on link "Watch this item" at bounding box center [588, 603] width 109 height 22
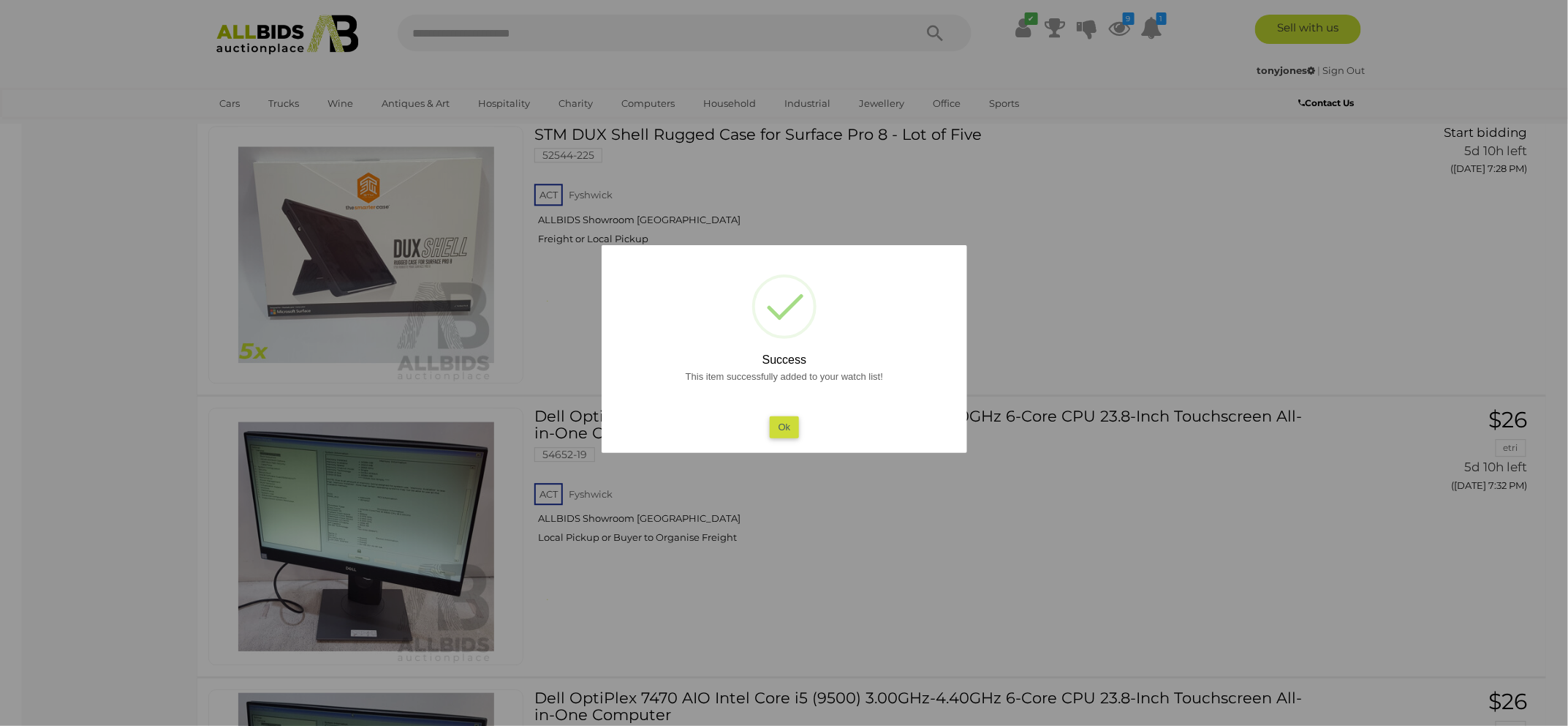
click at [772, 428] on button "Ok" at bounding box center [783, 427] width 30 height 21
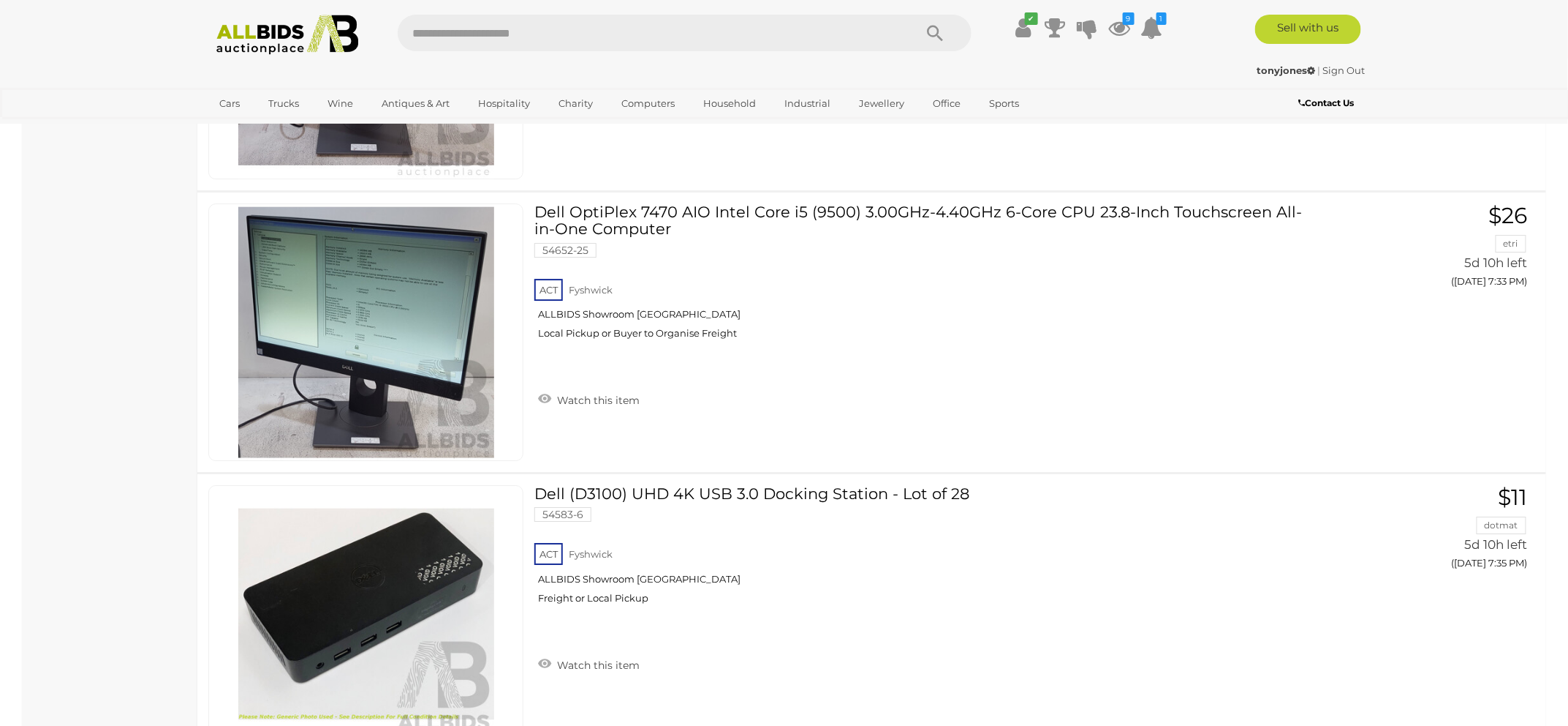
scroll to position [2148, 0]
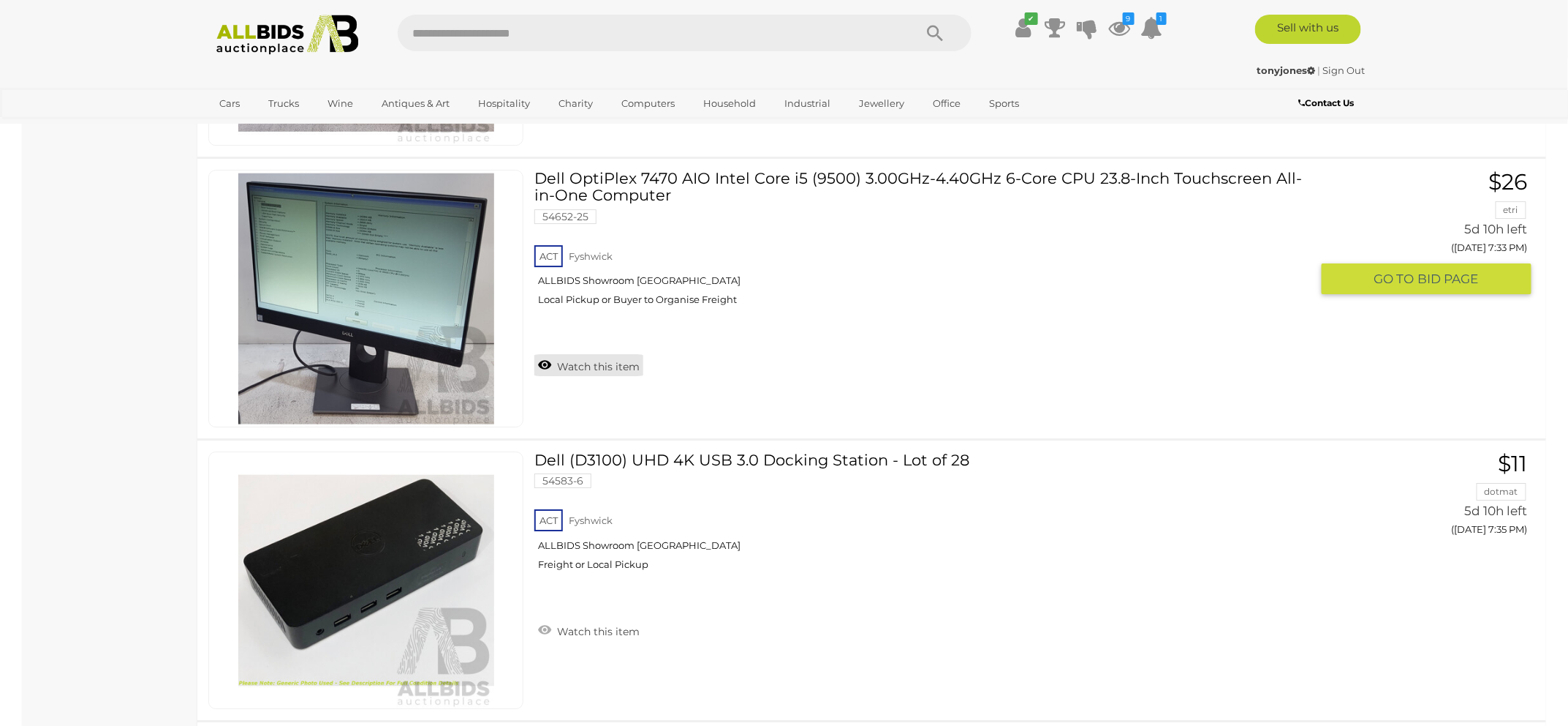
click at [590, 367] on link "Watch this item" at bounding box center [588, 365] width 109 height 22
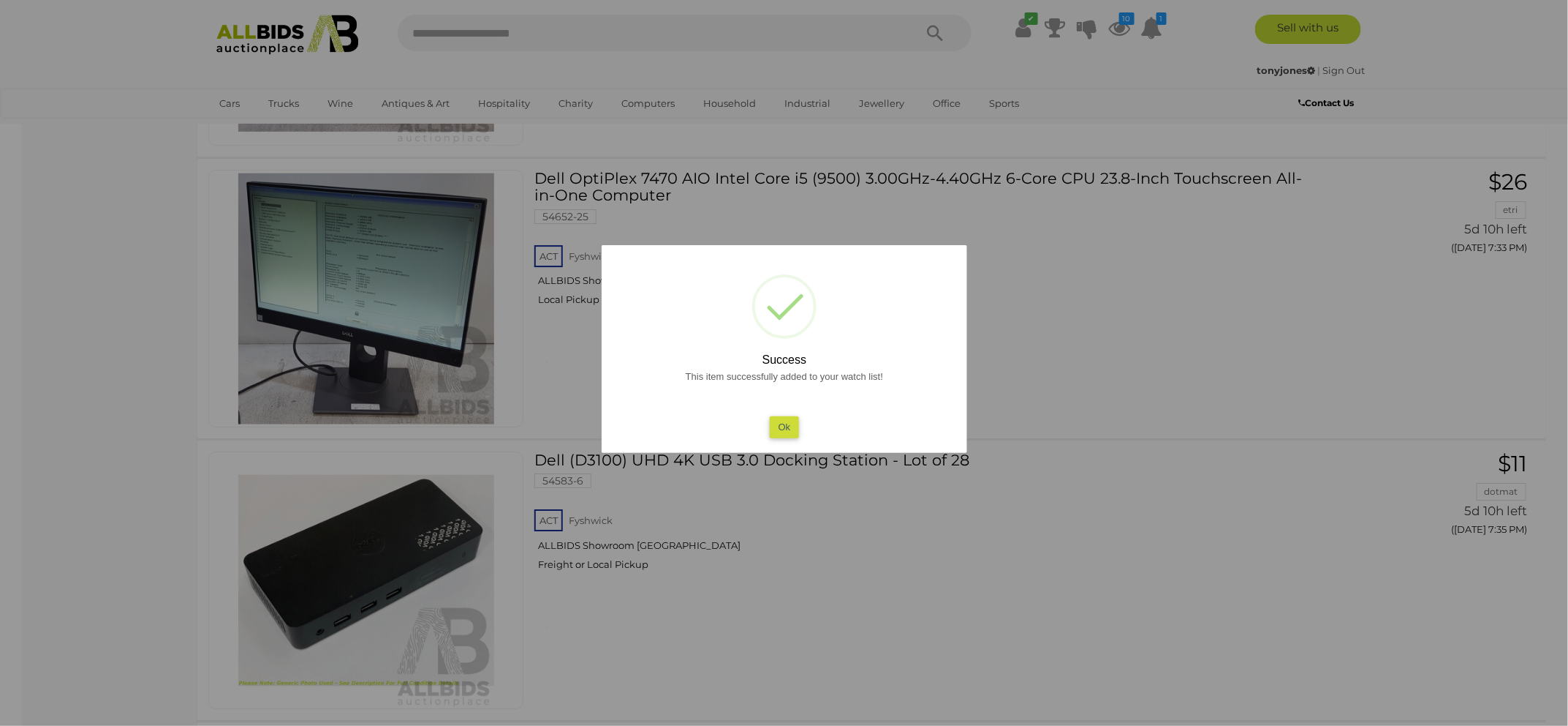
click at [786, 424] on button "Ok" at bounding box center [783, 427] width 30 height 21
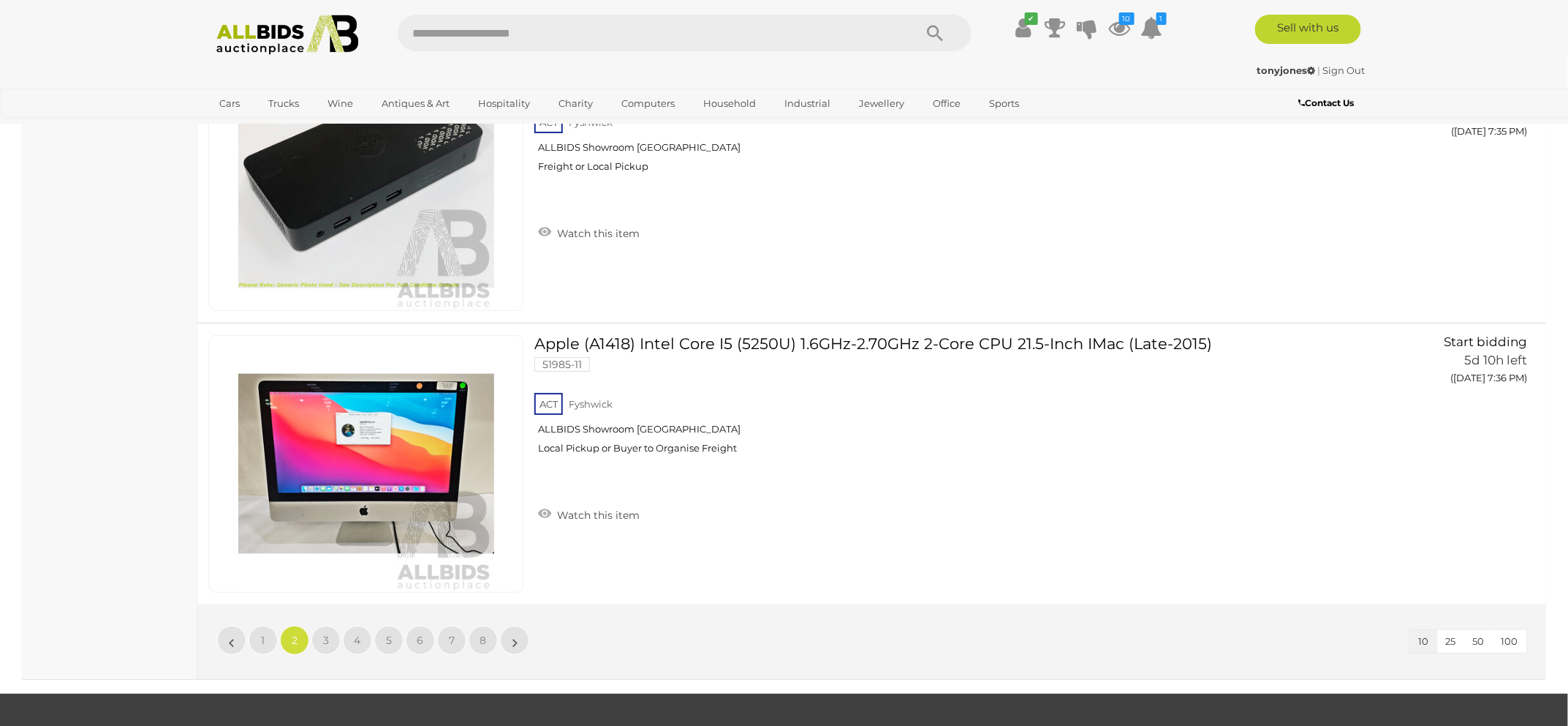
scroll to position [2581, 0]
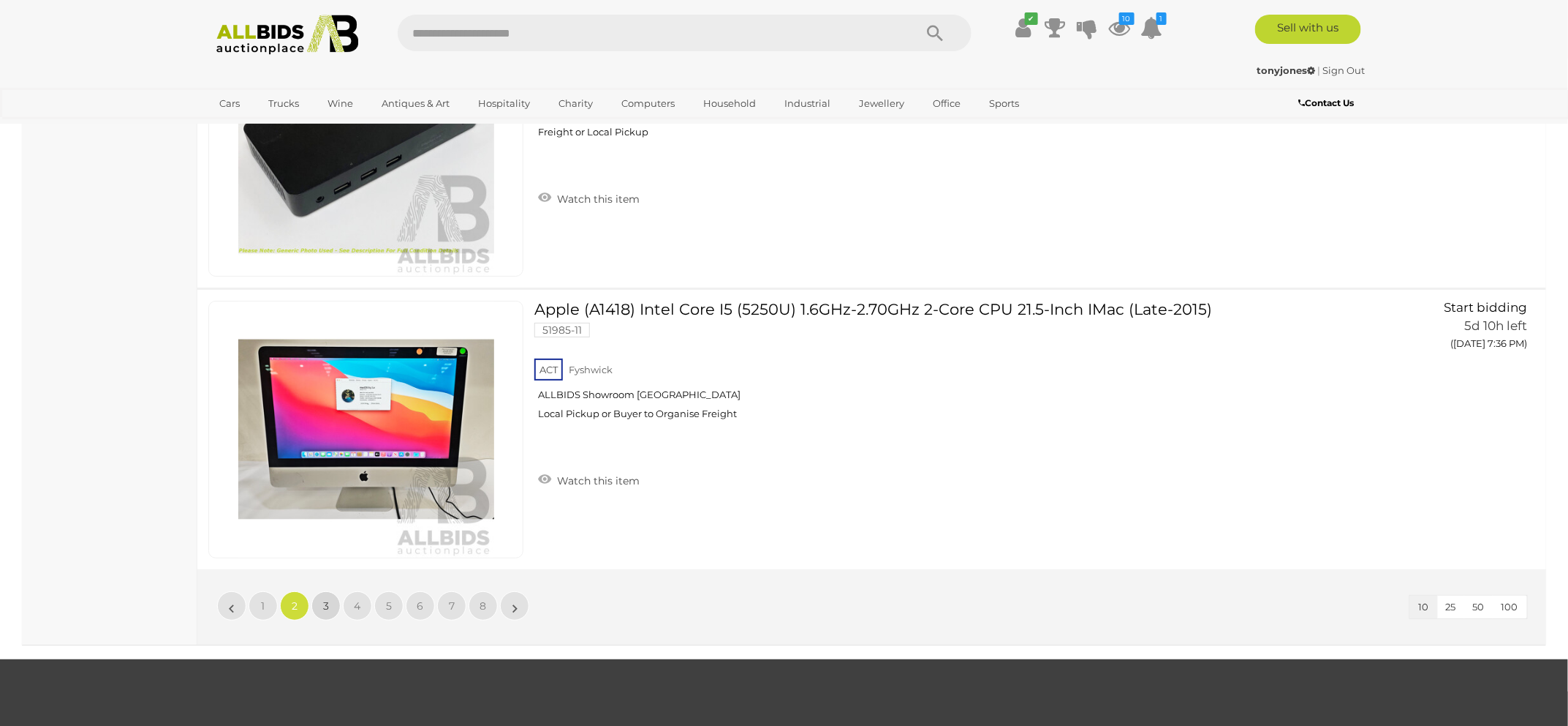
click at [323, 608] on span "3" at bounding box center [326, 605] width 6 height 13
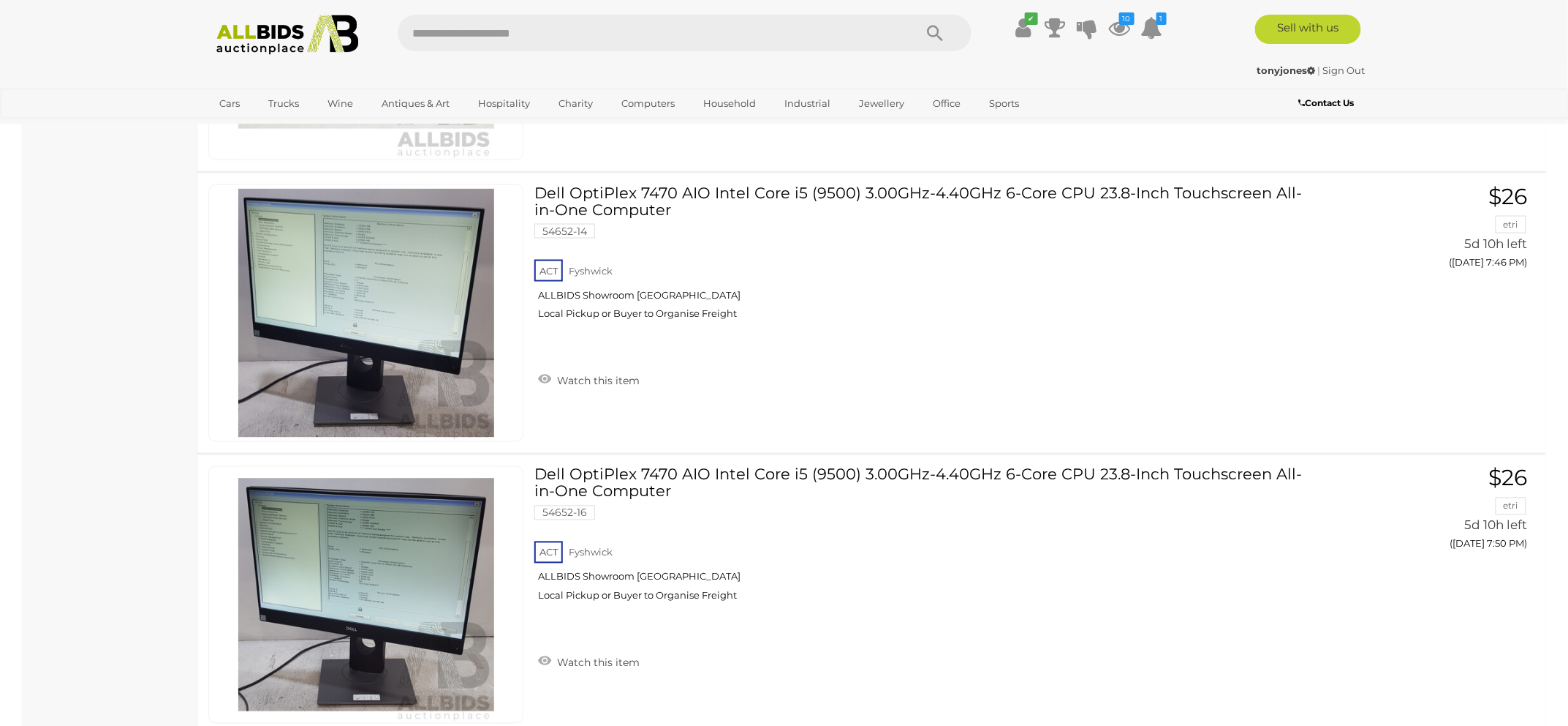
scroll to position [1013, 0]
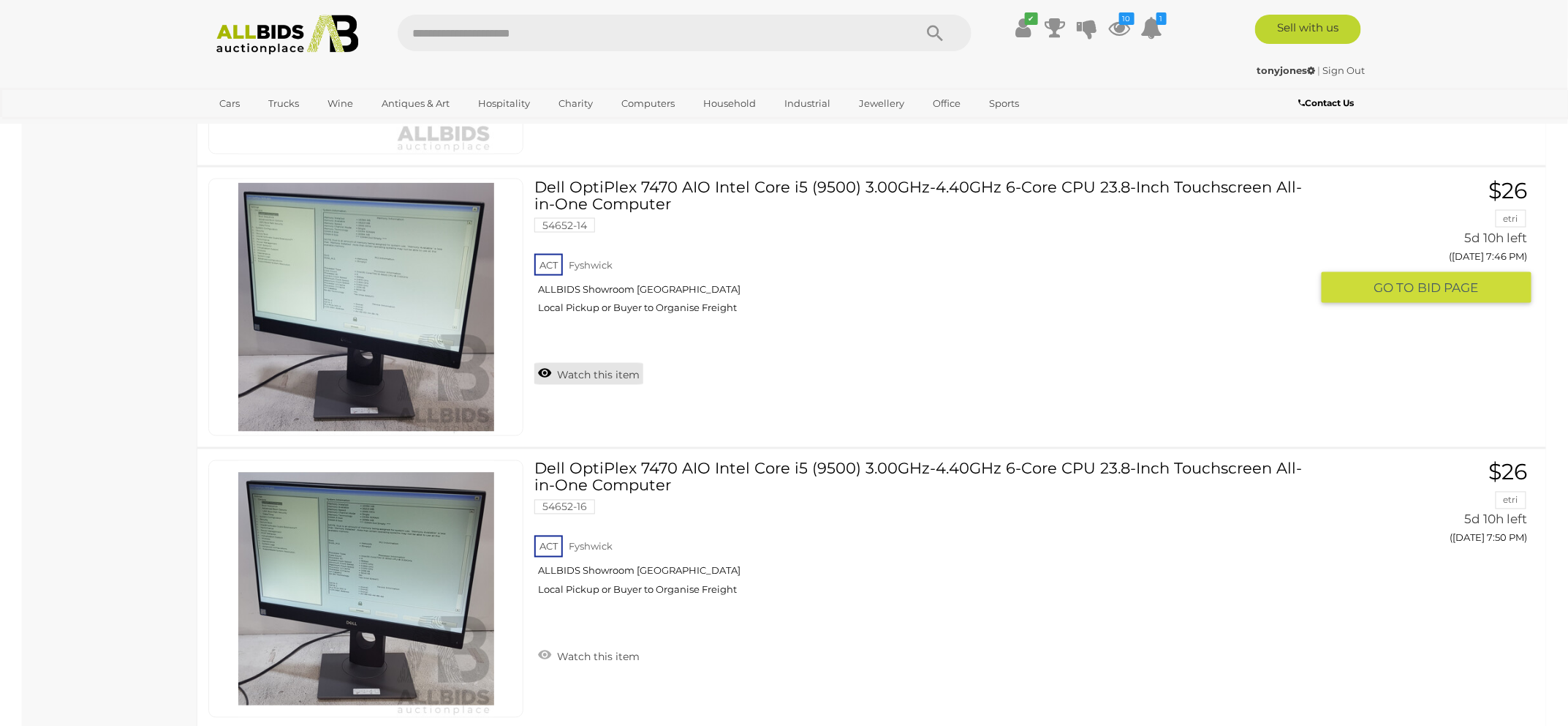
click at [609, 369] on link "Watch this item" at bounding box center [588, 373] width 109 height 22
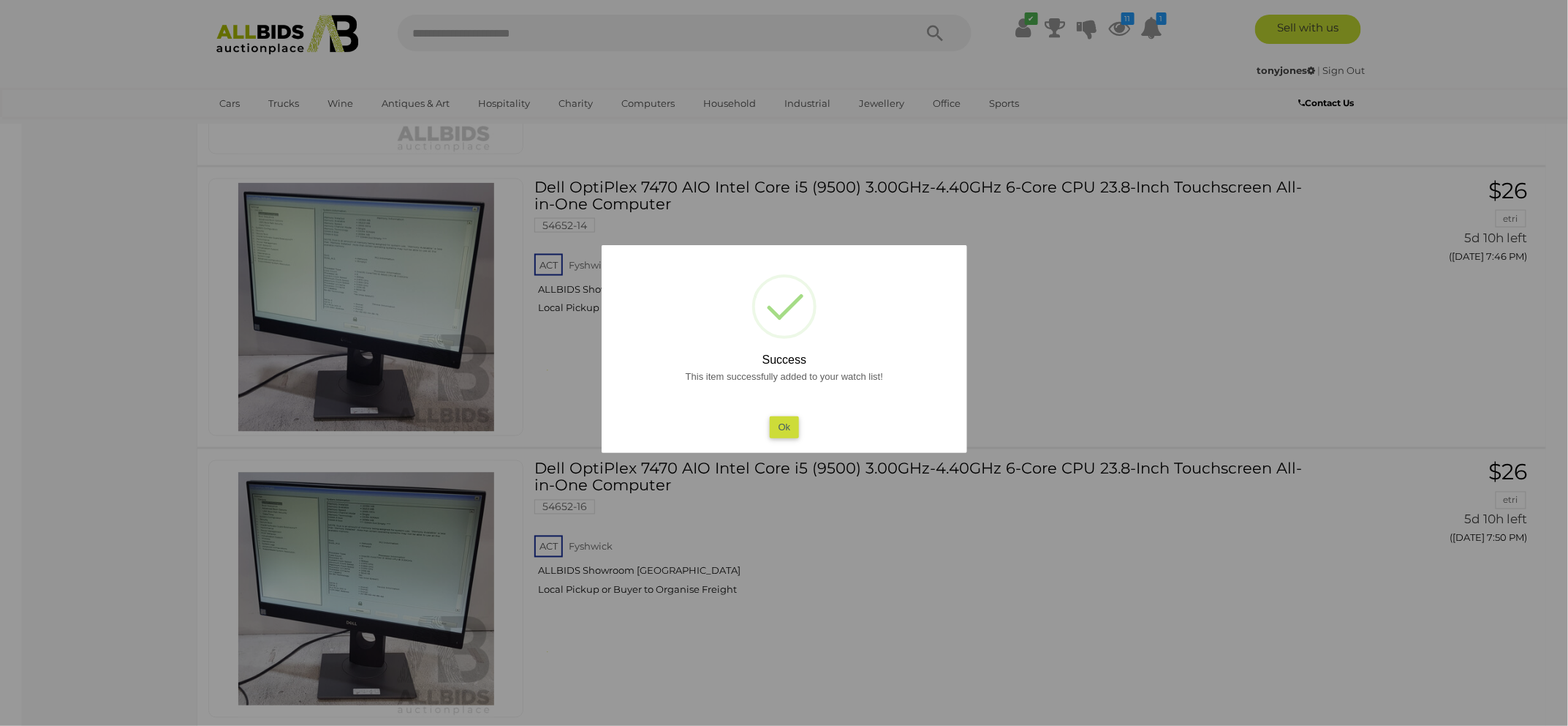
click at [788, 417] on button "Ok" at bounding box center [783, 427] width 30 height 21
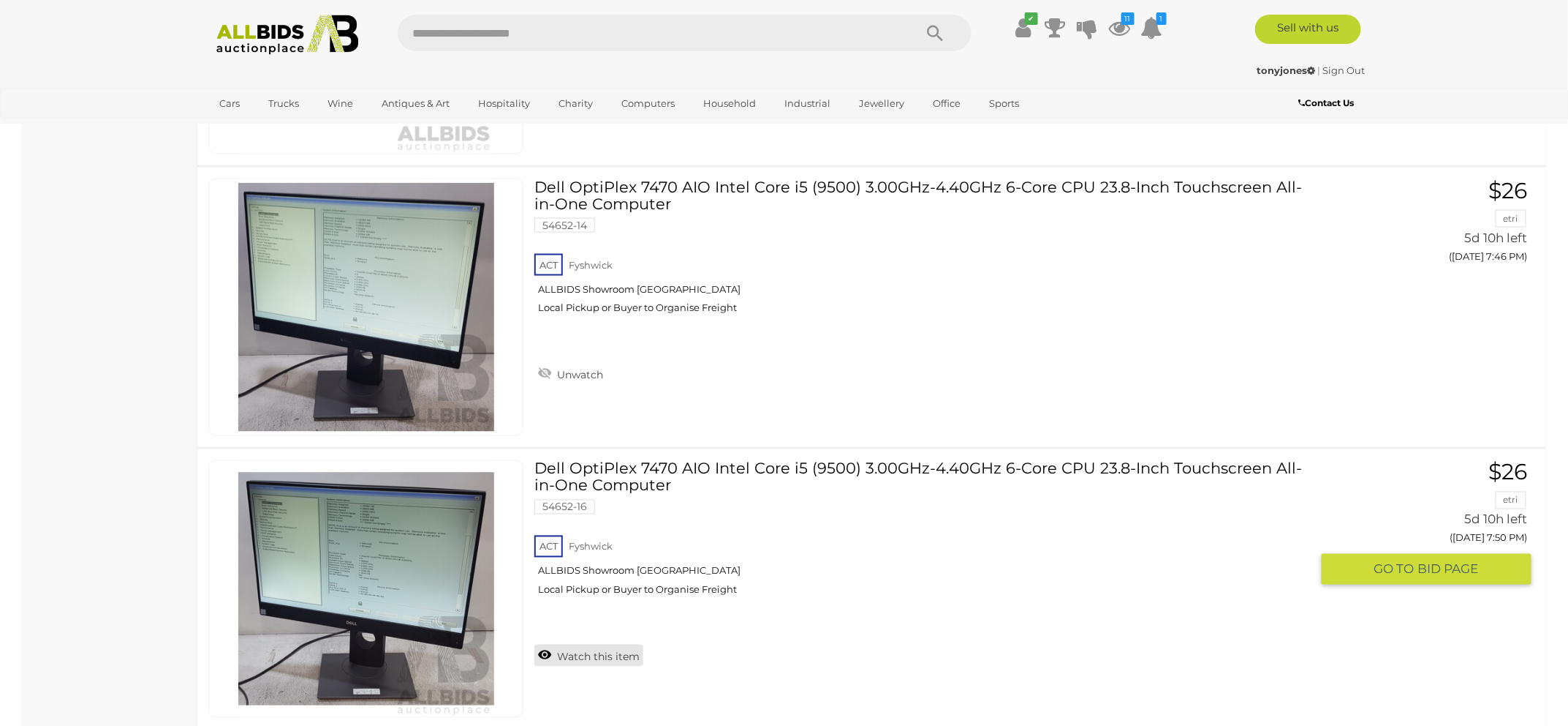
click at [601, 651] on link "Watch this item" at bounding box center [588, 655] width 109 height 22
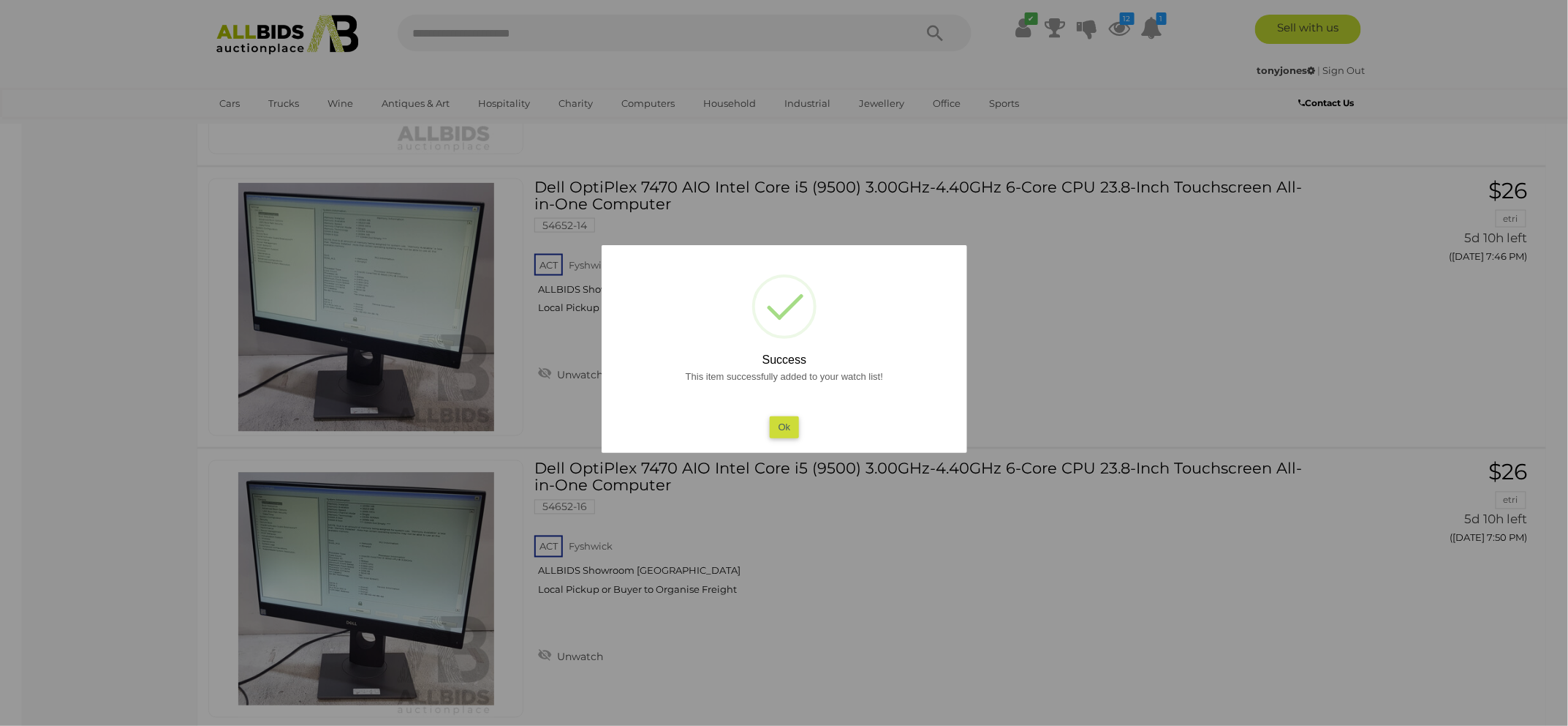
click at [788, 424] on button "Ok" at bounding box center [783, 427] width 30 height 21
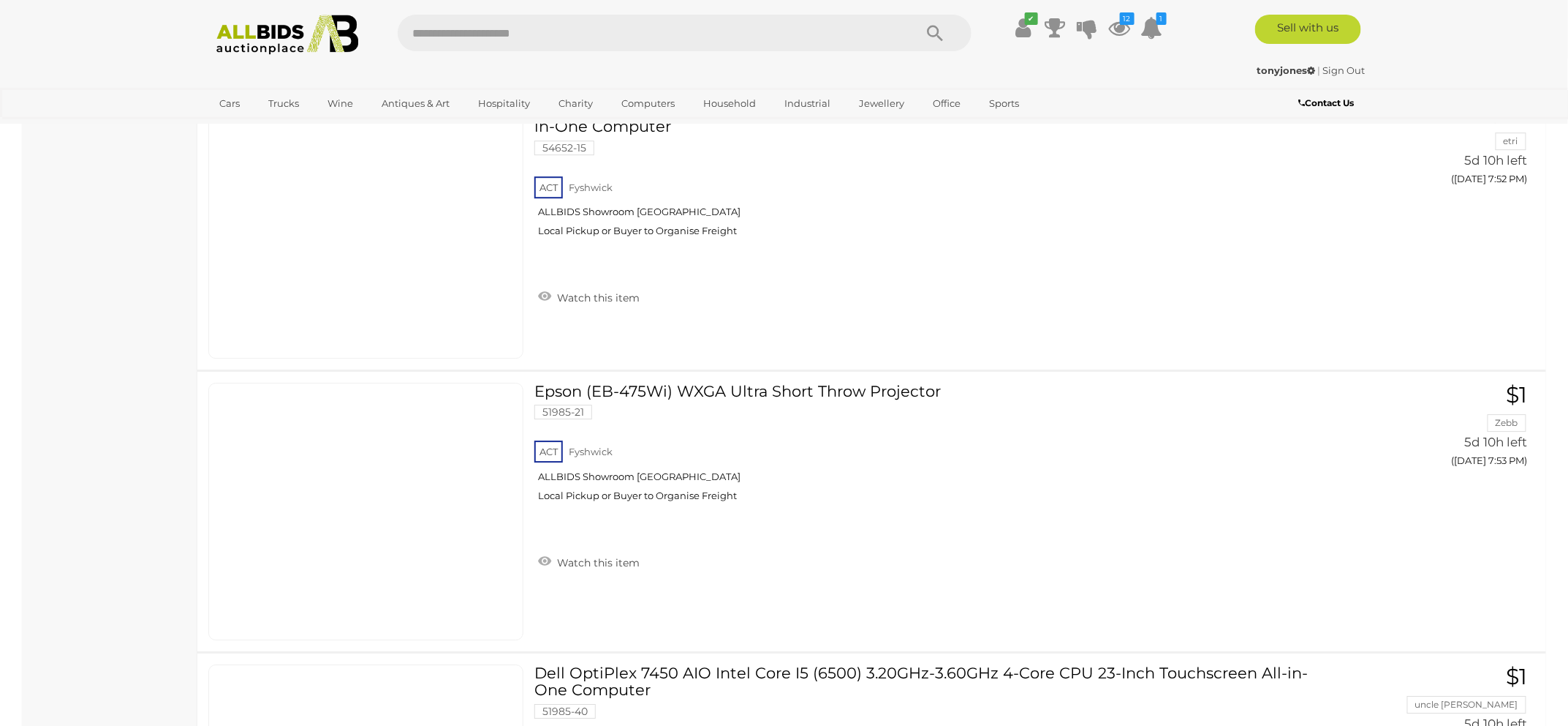
scroll to position [1882, 0]
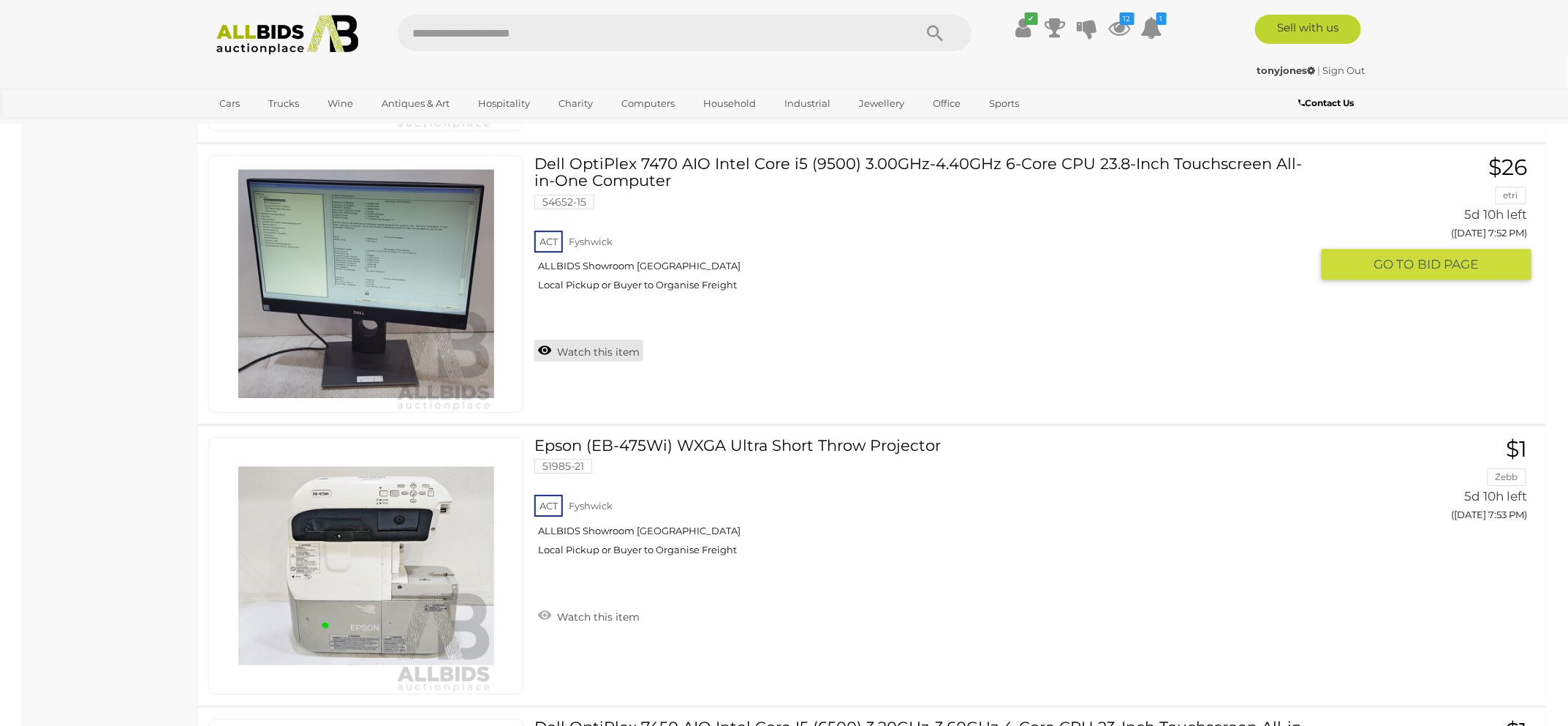
click at [591, 340] on link "Watch this item" at bounding box center [588, 350] width 109 height 22
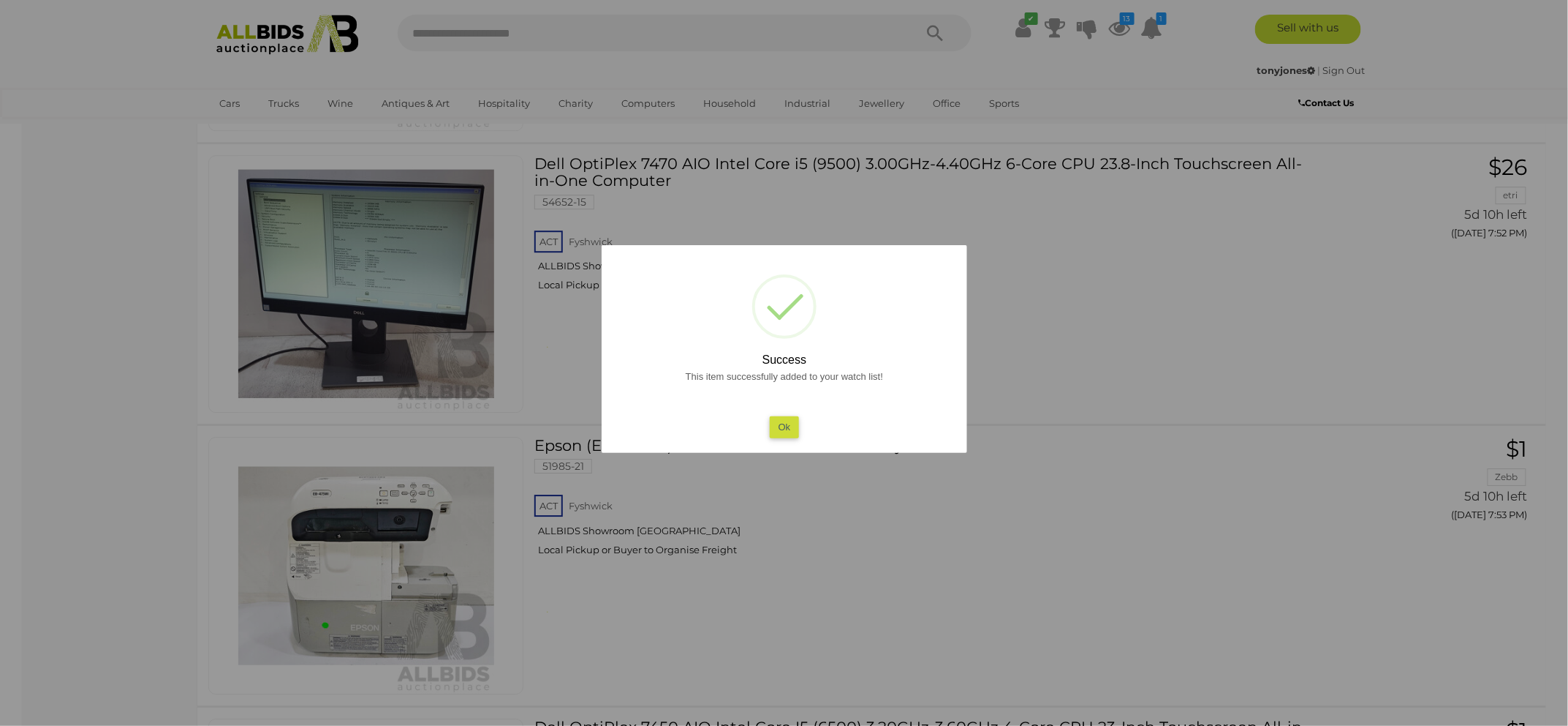
click at [789, 413] on div "This item successfully added to your watch list! Ok" at bounding box center [784, 403] width 337 height 70
click at [788, 424] on button "Ok" at bounding box center [783, 427] width 30 height 21
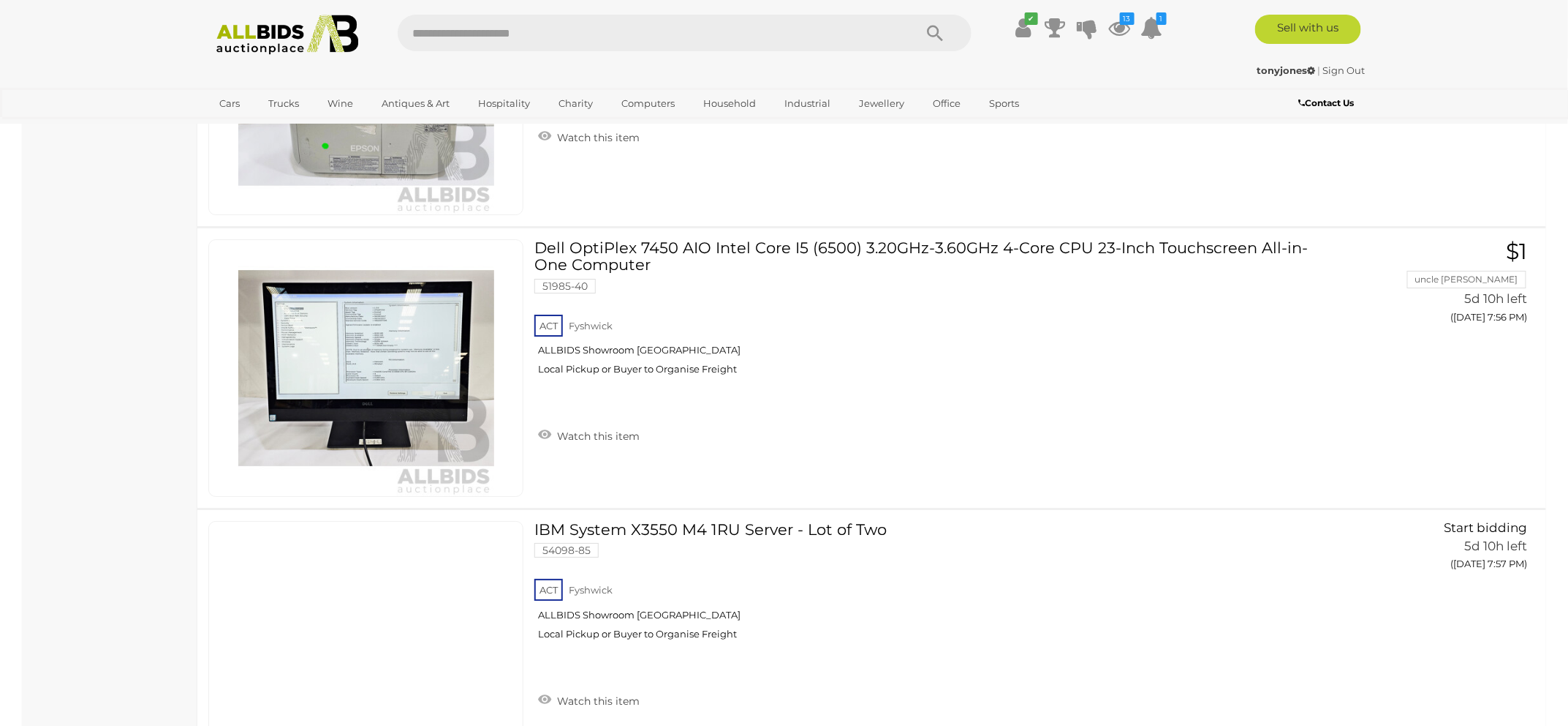
scroll to position [2395, 0]
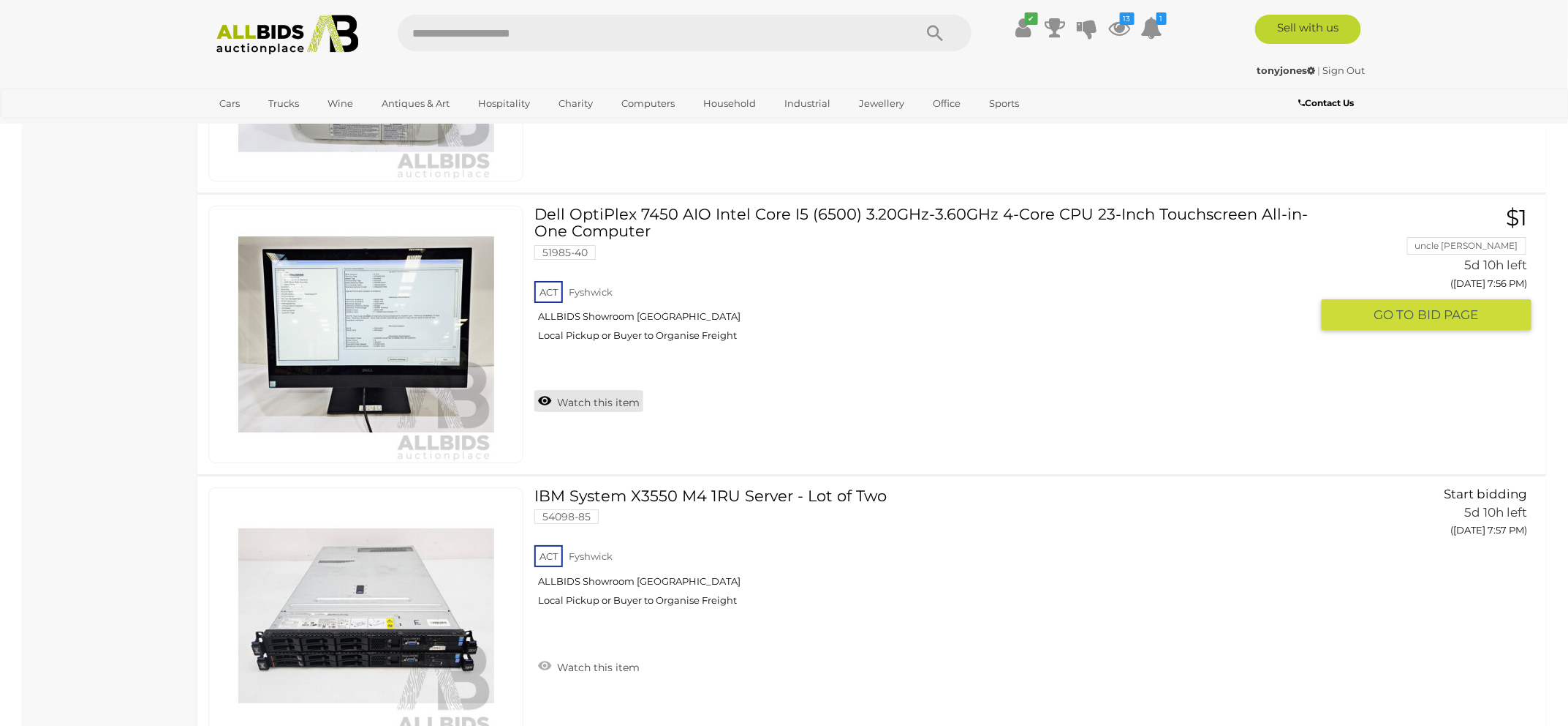
click at [599, 402] on link "Watch this item" at bounding box center [588, 401] width 109 height 22
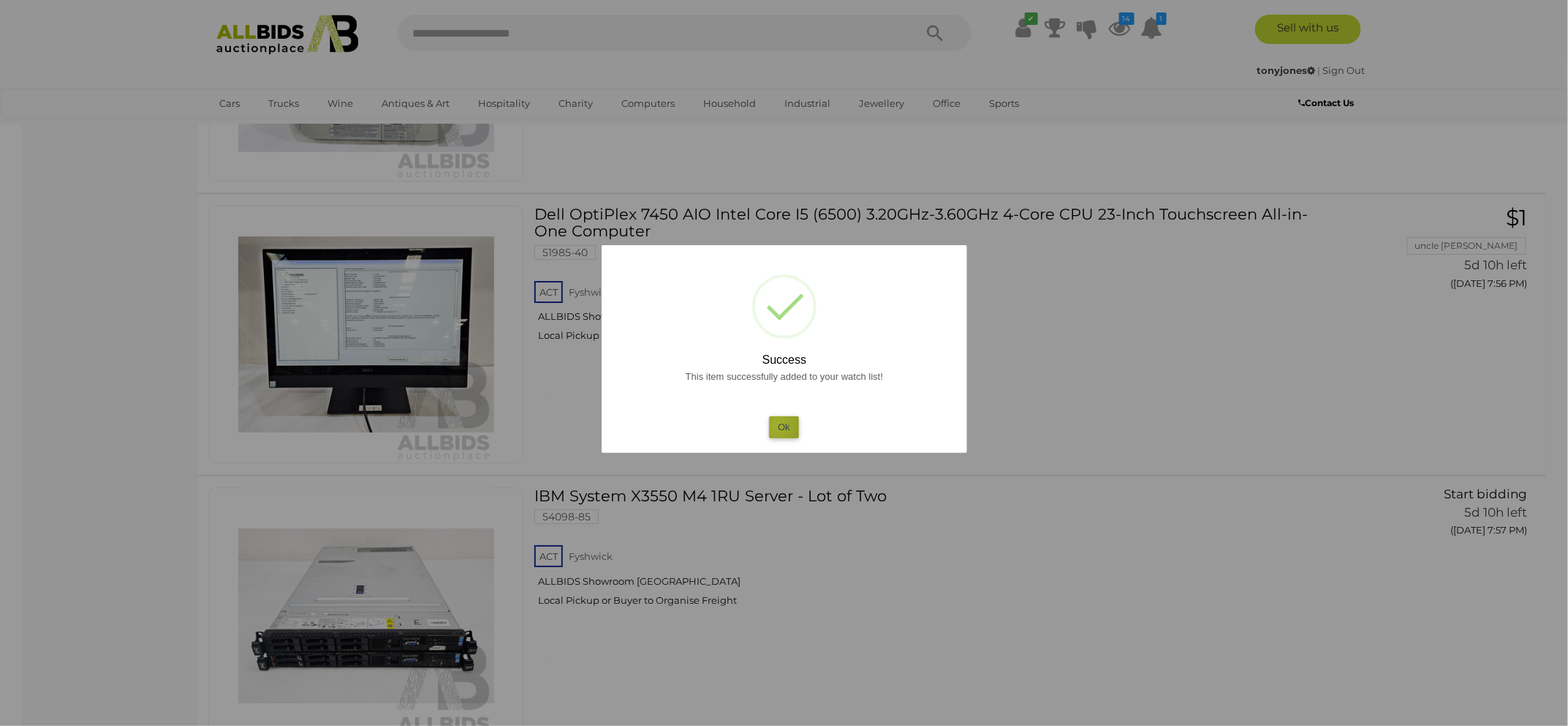
click at [778, 423] on button "Ok" at bounding box center [783, 427] width 30 height 21
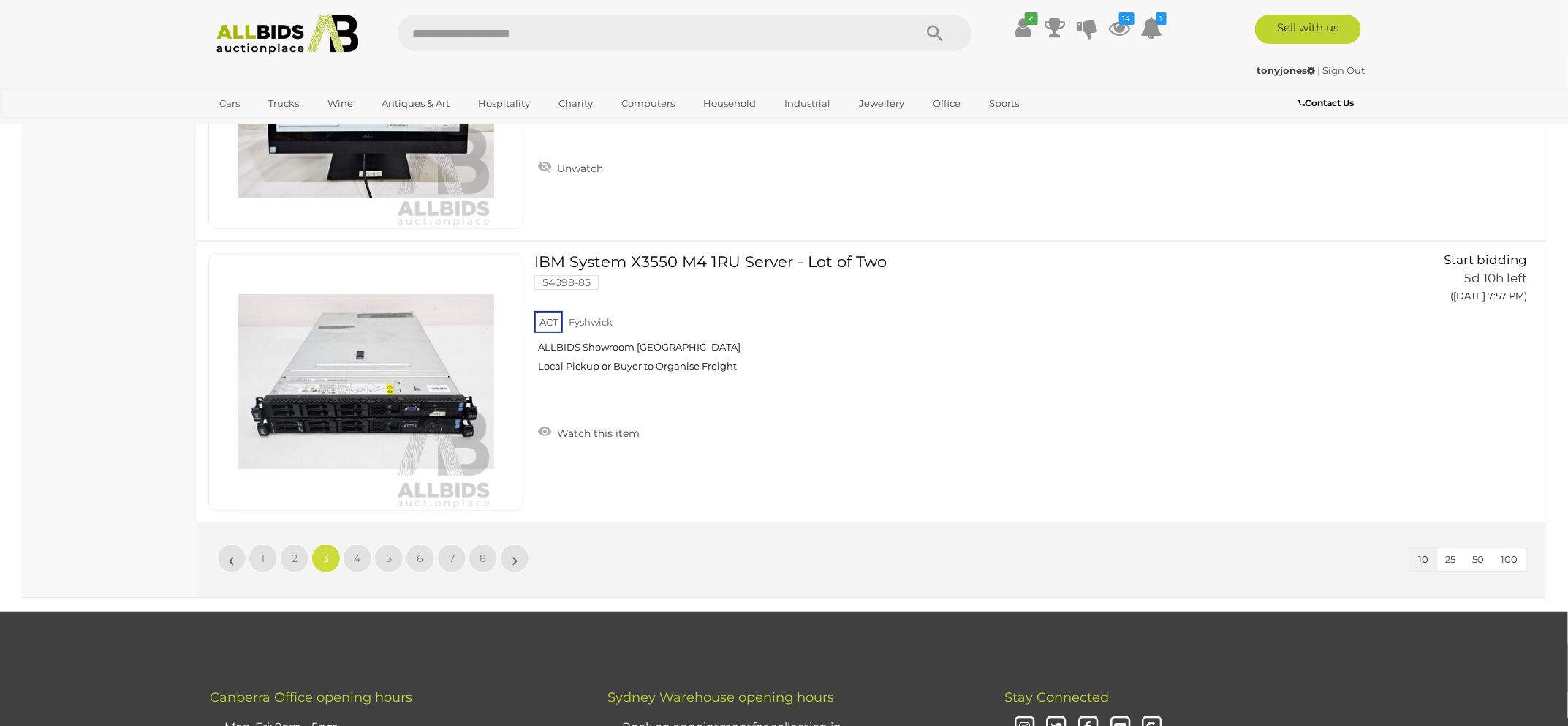
scroll to position [2683, 0]
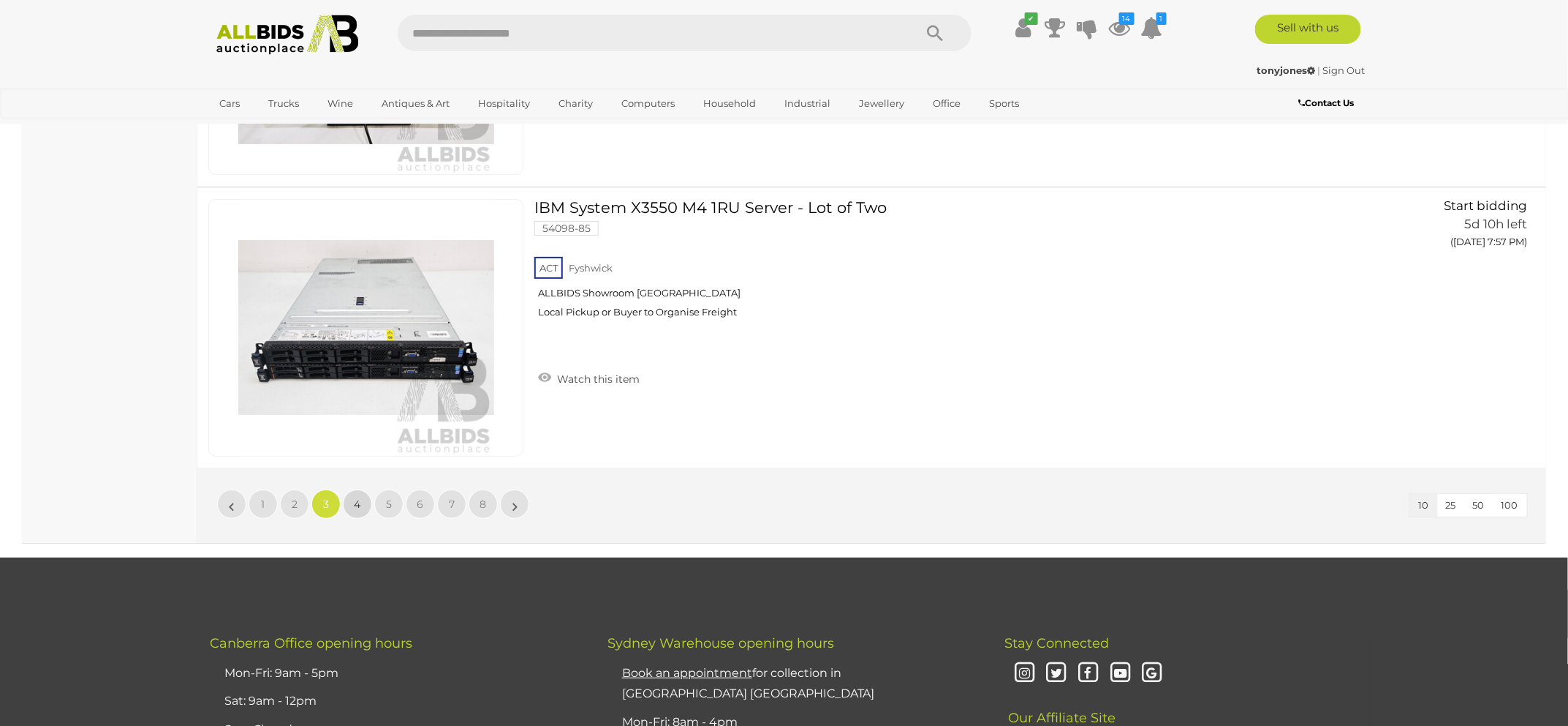
click at [358, 502] on span "4" at bounding box center [358, 503] width 7 height 13
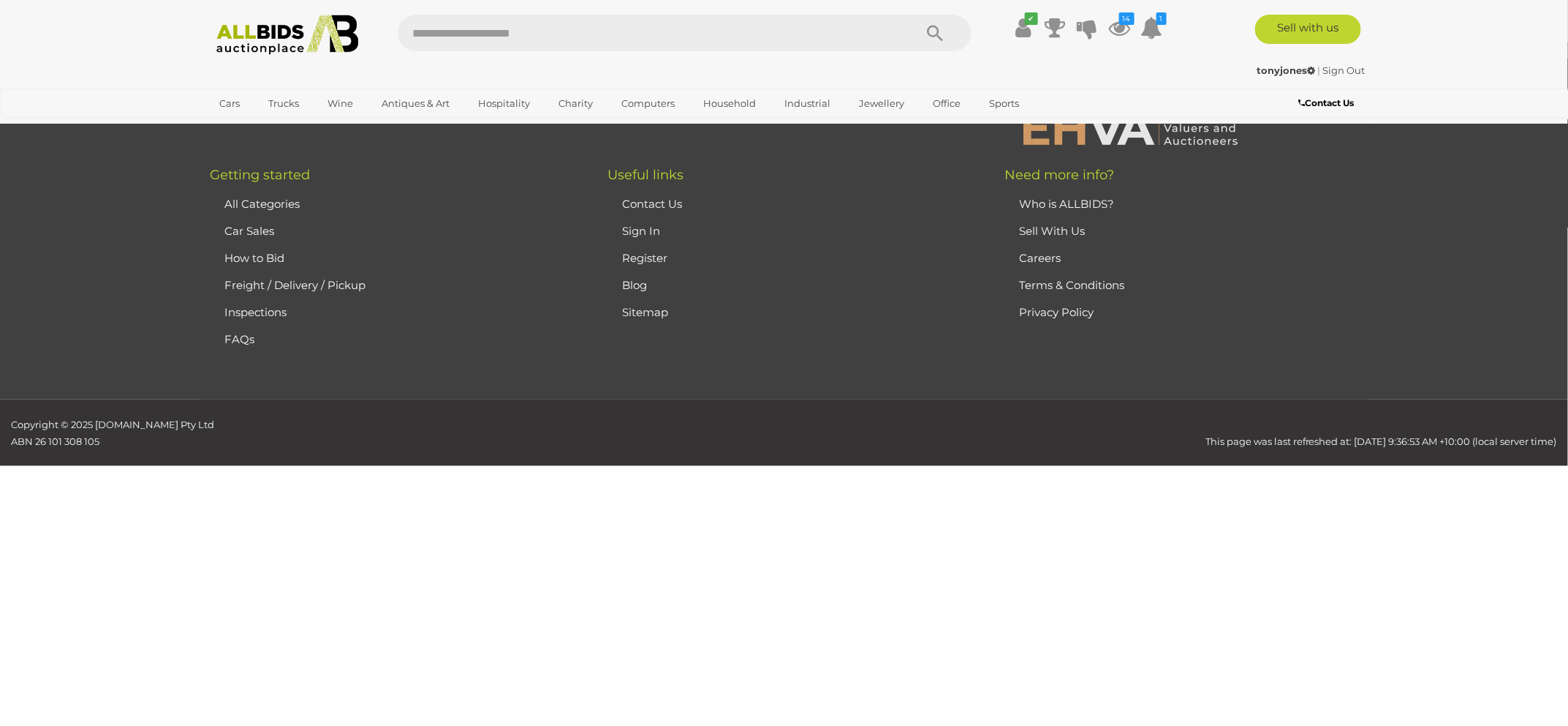
scroll to position [187, 0]
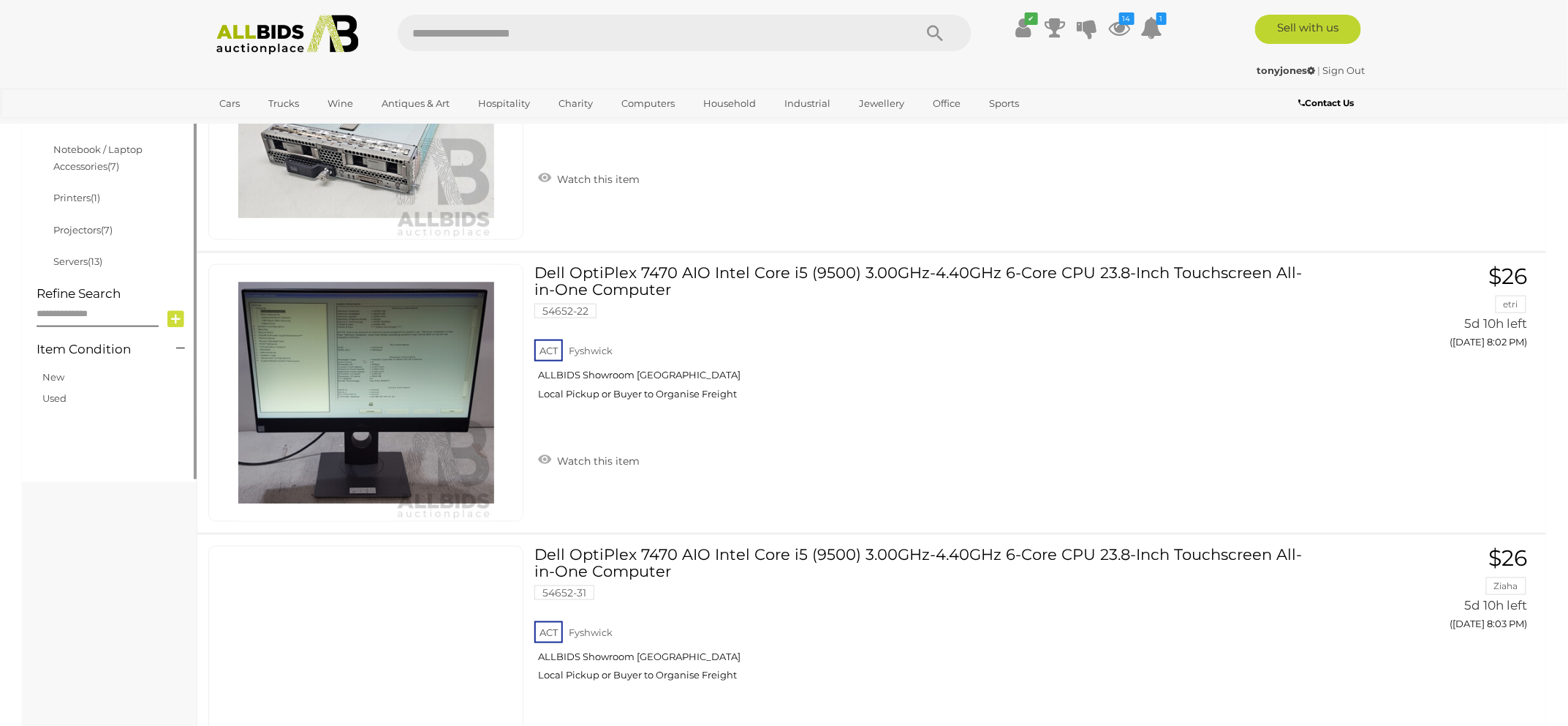
scroll to position [674, 0]
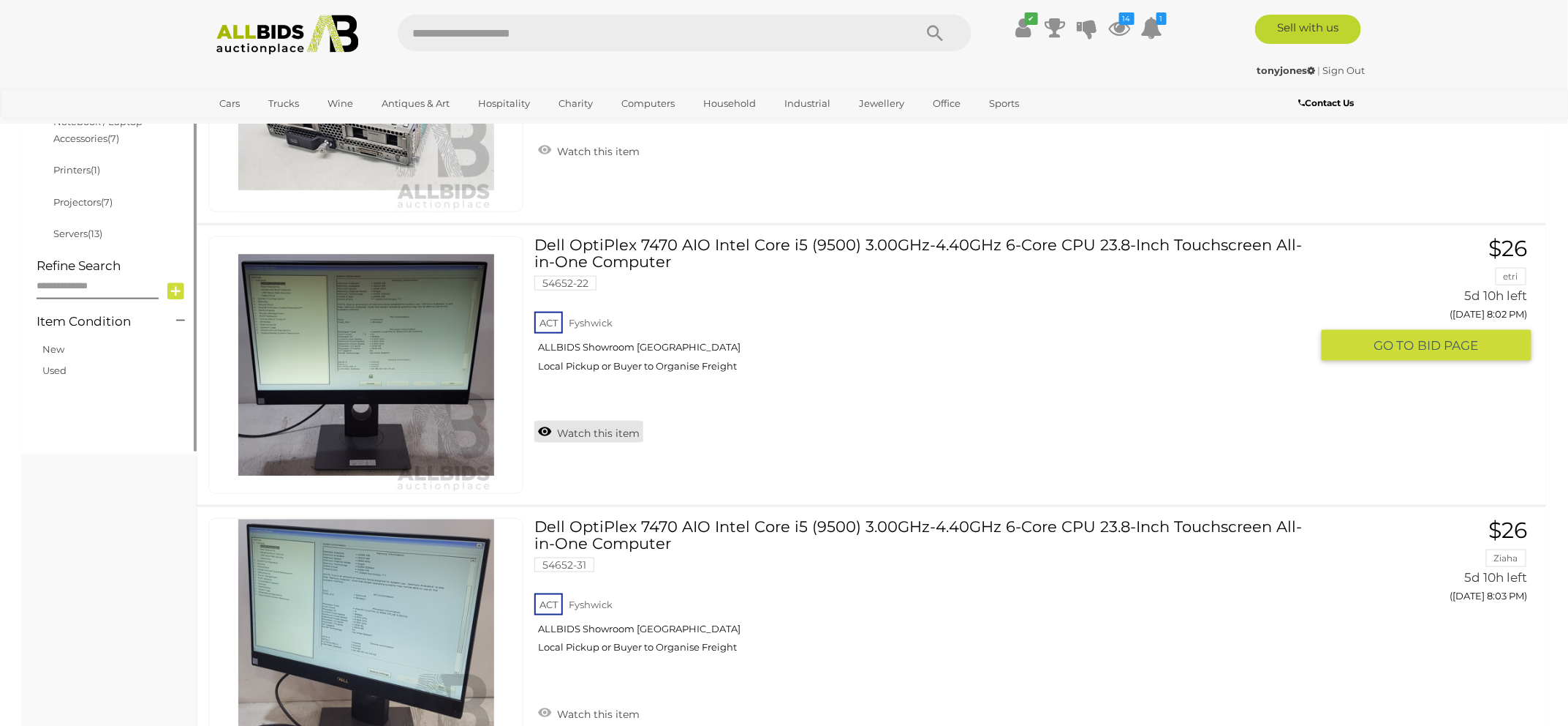
click at [571, 428] on link "Watch this item" at bounding box center [588, 431] width 109 height 22
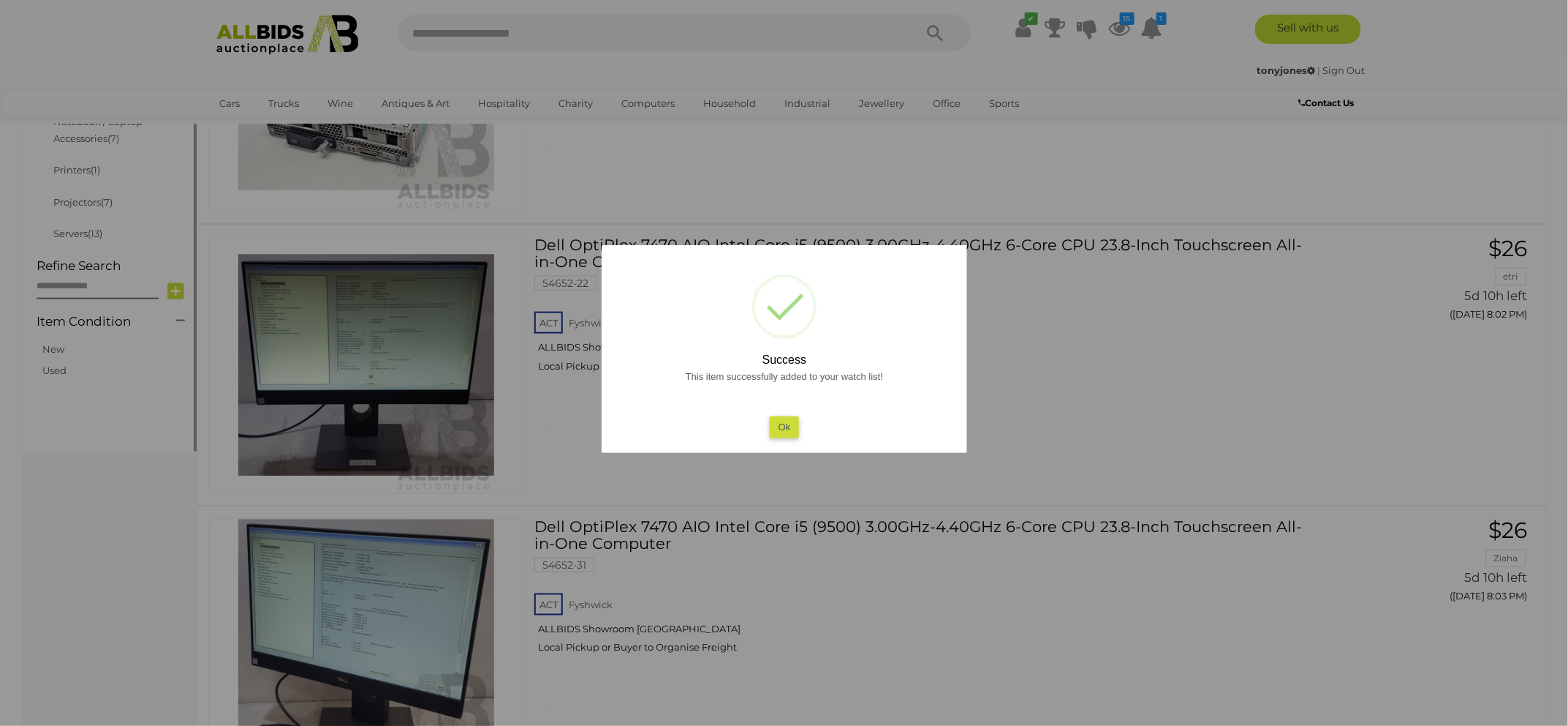
click at [780, 428] on button "Ok" at bounding box center [783, 427] width 30 height 21
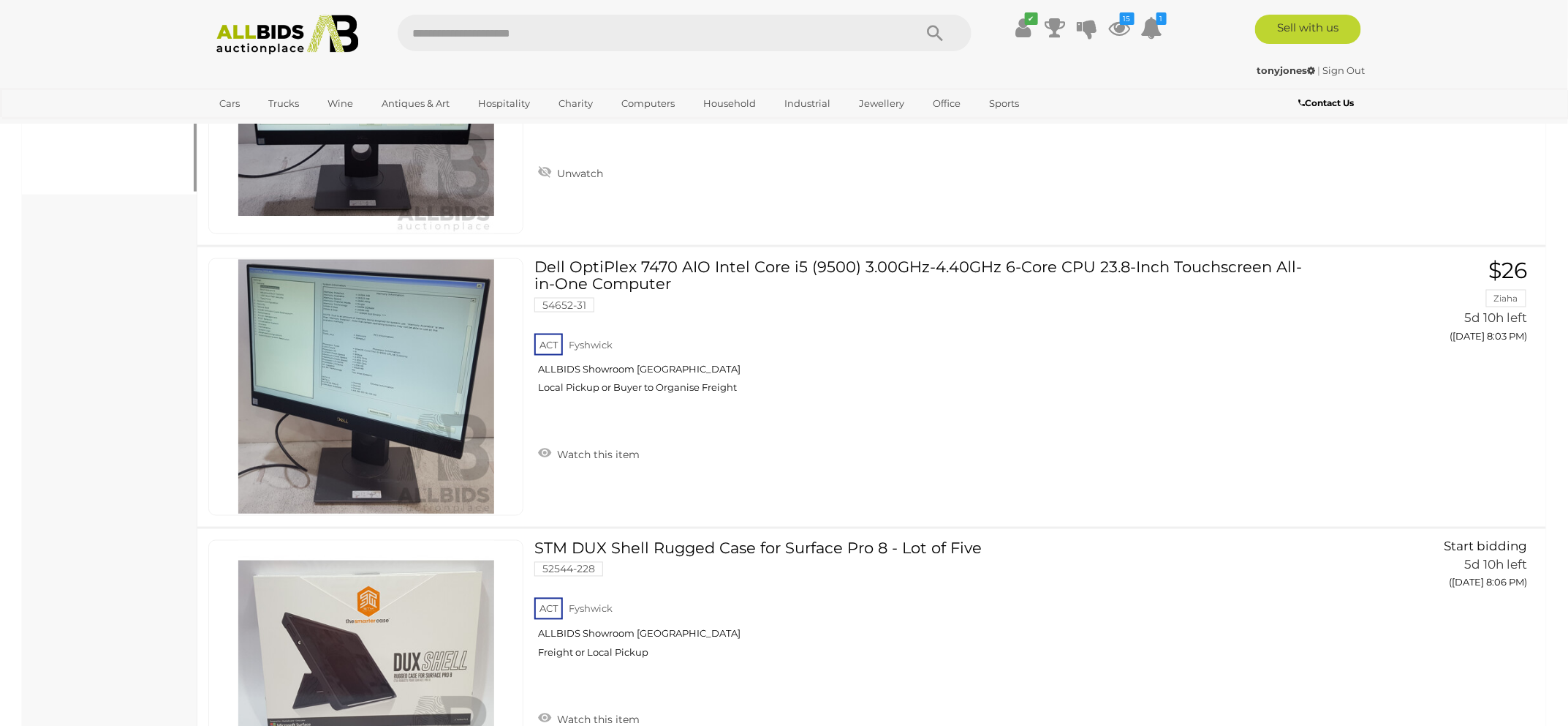
scroll to position [981, 0]
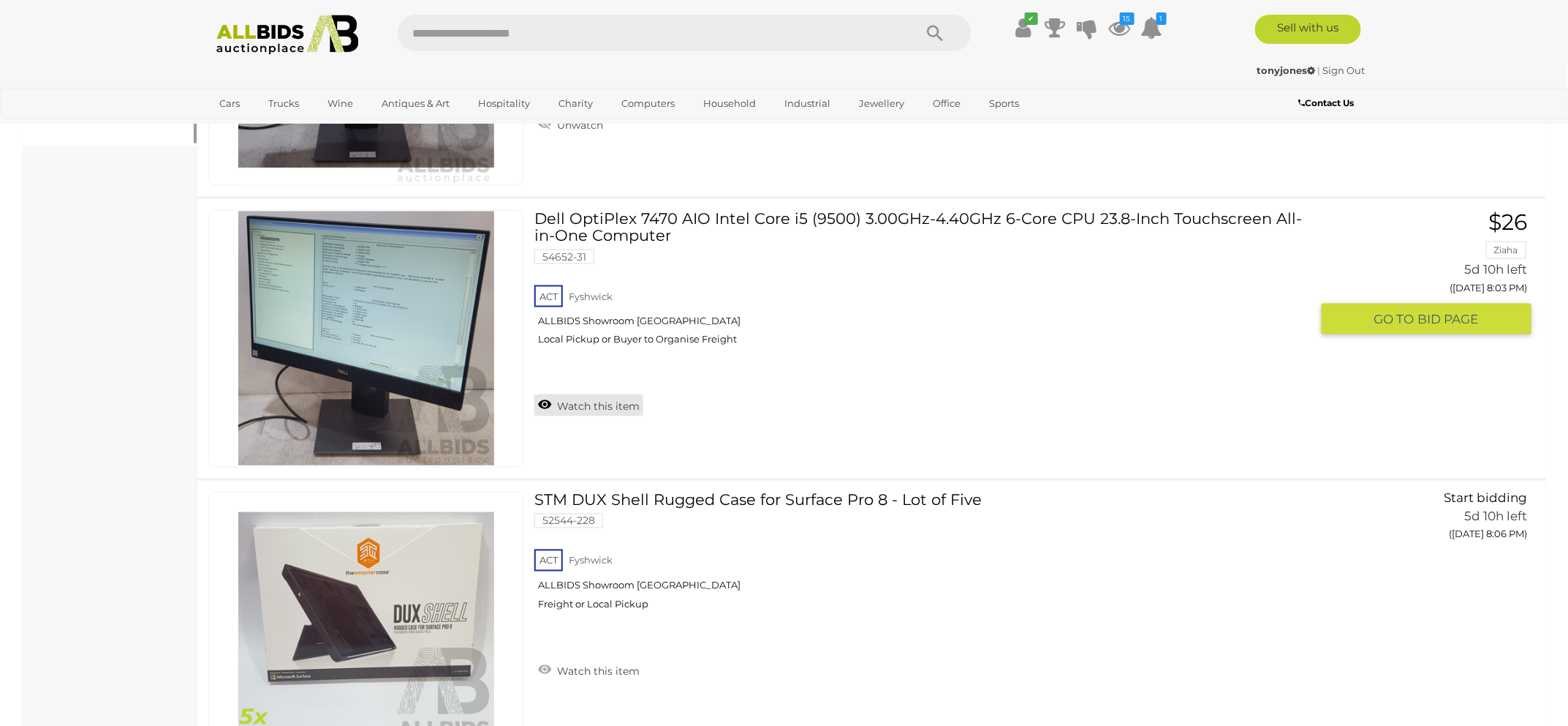
click at [615, 405] on link "Watch this item" at bounding box center [588, 405] width 109 height 22
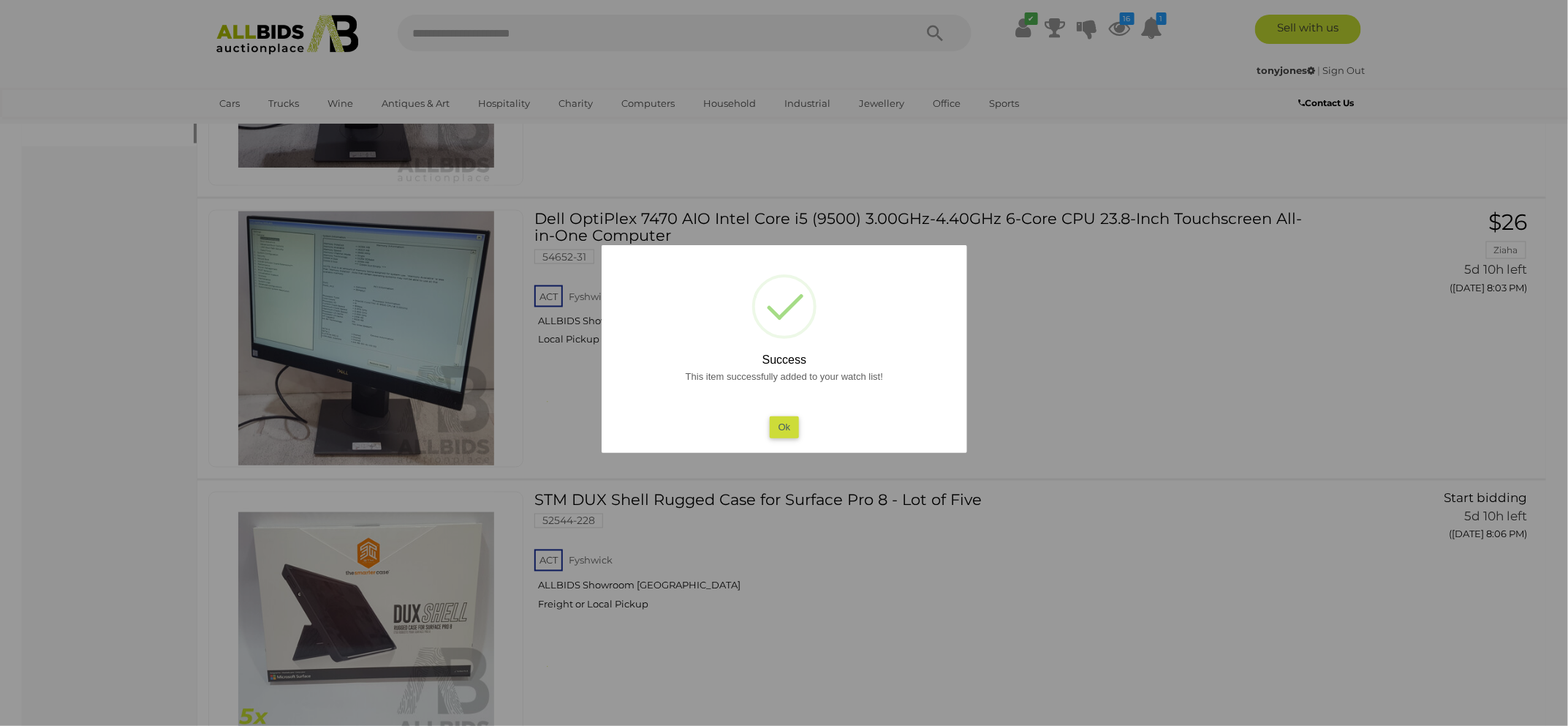
click at [780, 417] on button "Ok" at bounding box center [783, 427] width 30 height 21
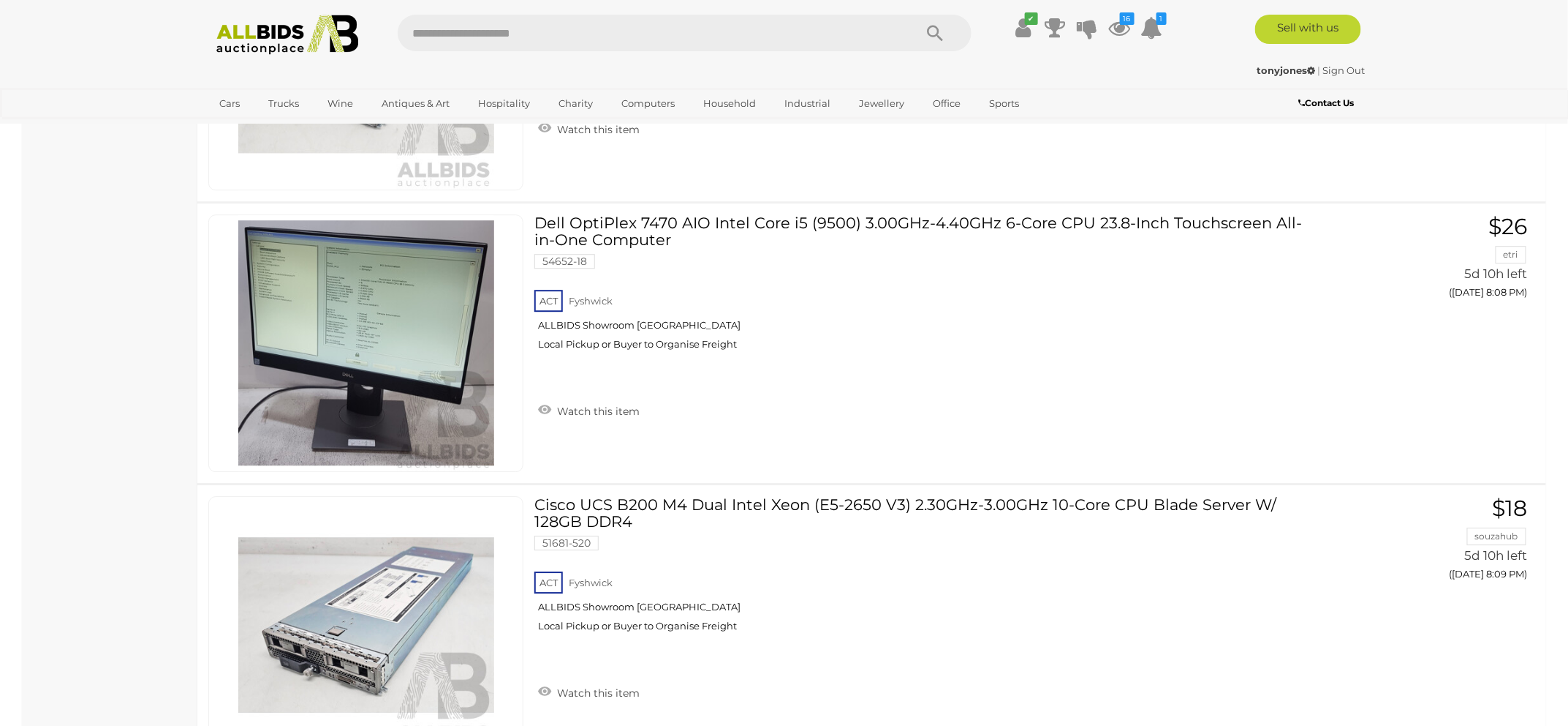
scroll to position [1850, 0]
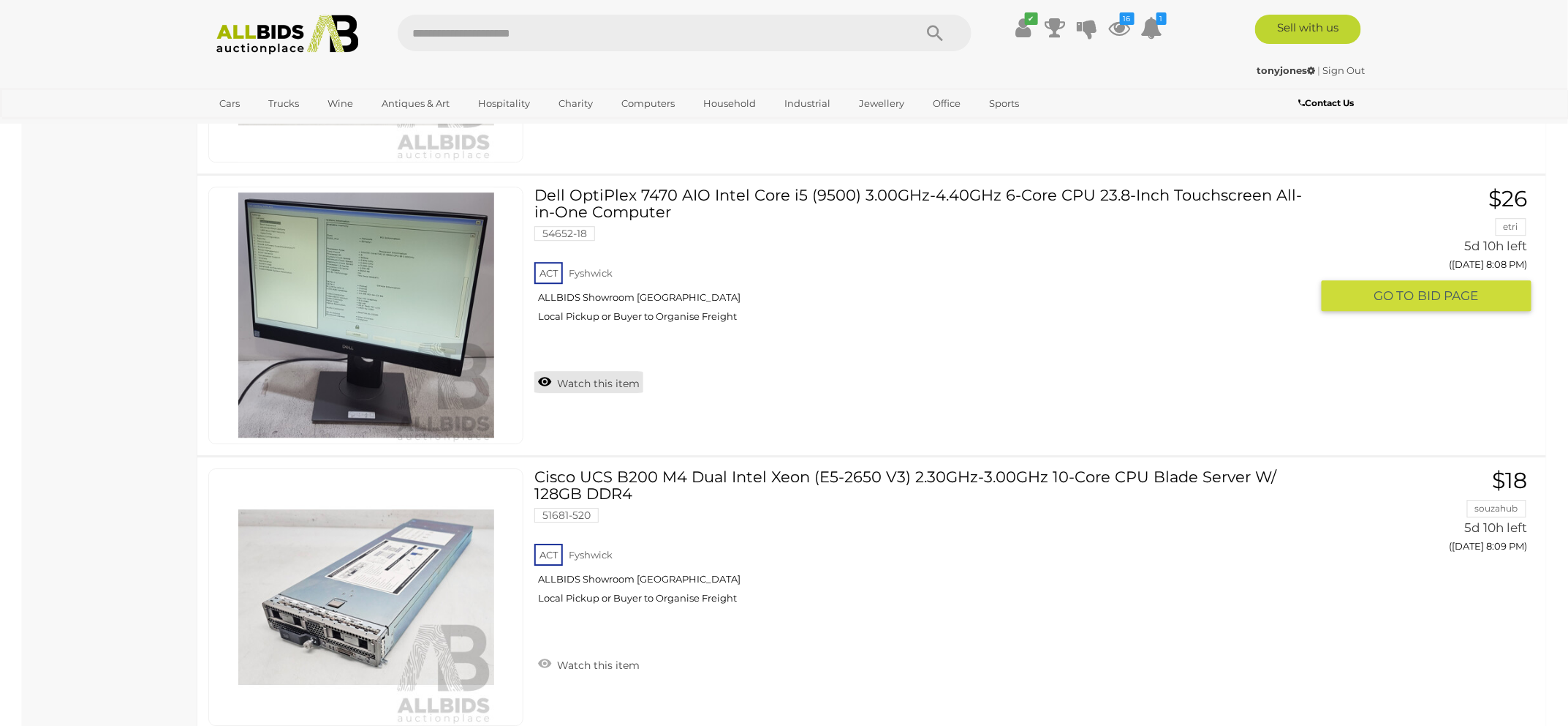
click at [570, 381] on link "Watch this item" at bounding box center [588, 382] width 109 height 22
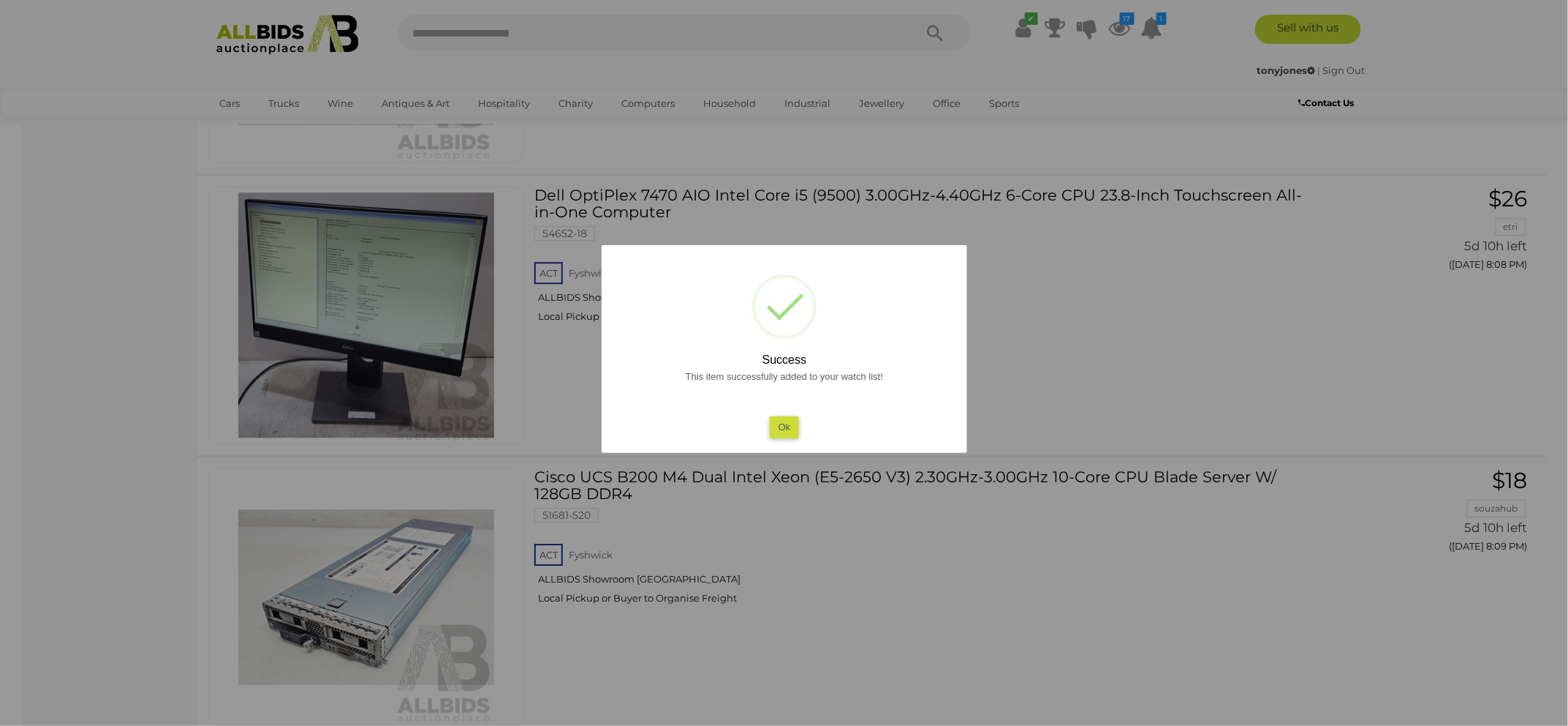
click at [789, 426] on button "Ok" at bounding box center [783, 427] width 30 height 21
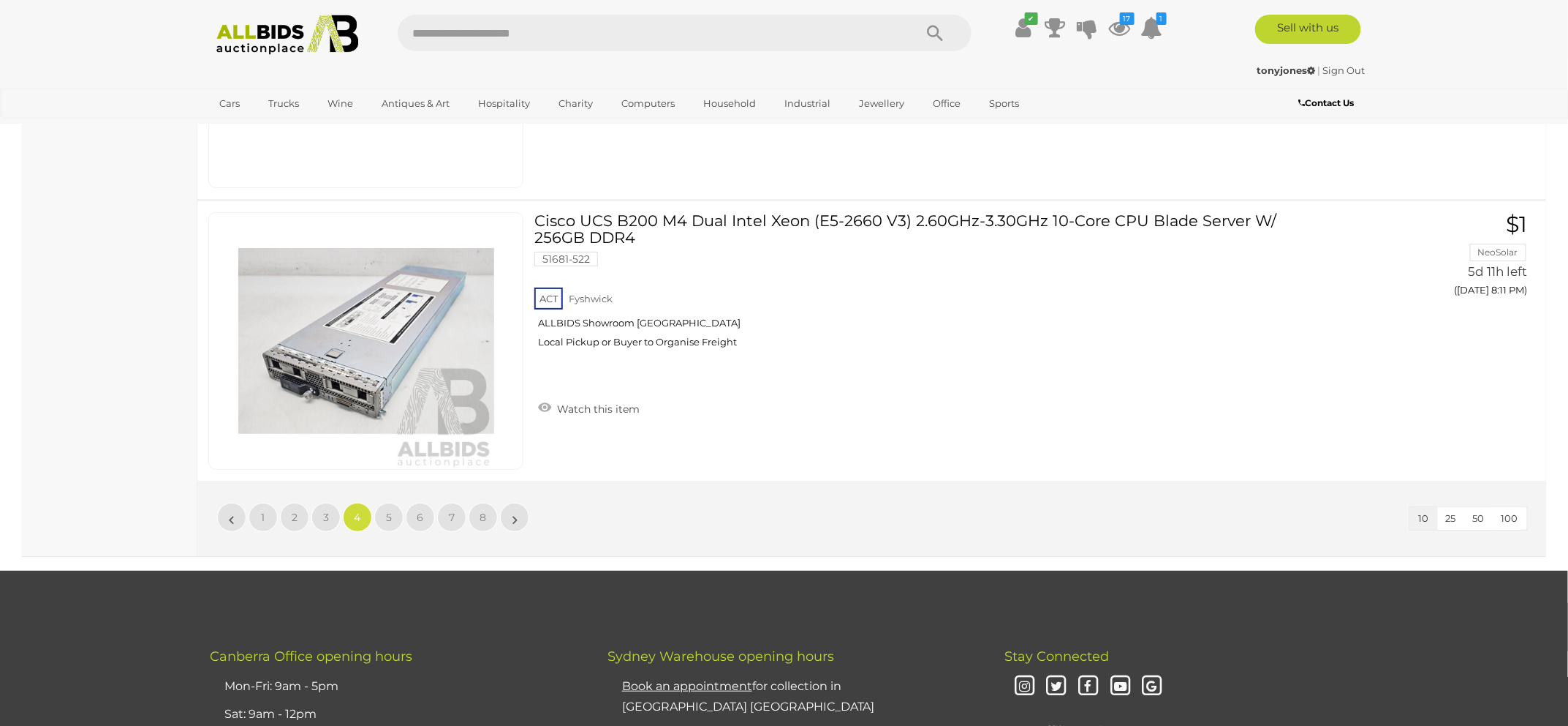
scroll to position [2677, 0]
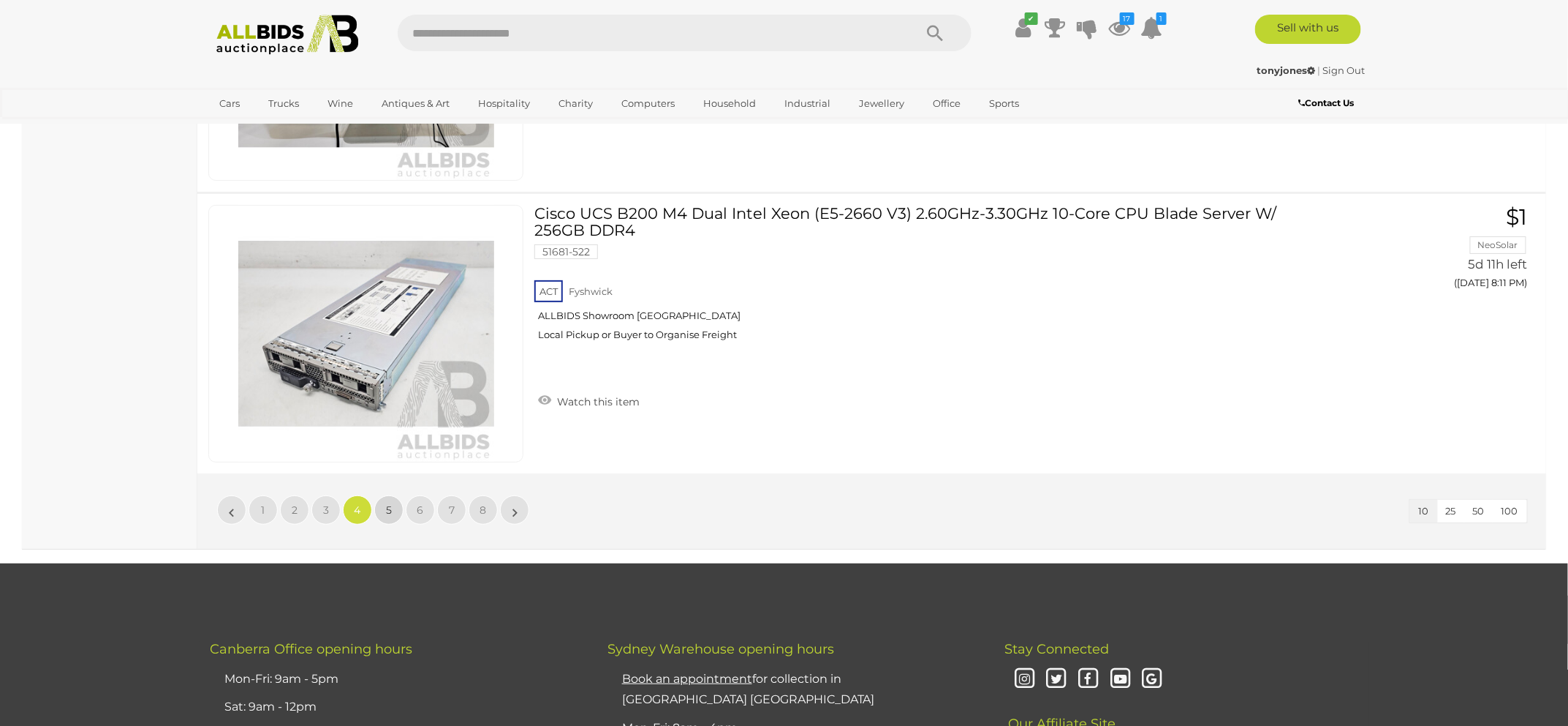
click at [388, 509] on span "5" at bounding box center [389, 509] width 6 height 13
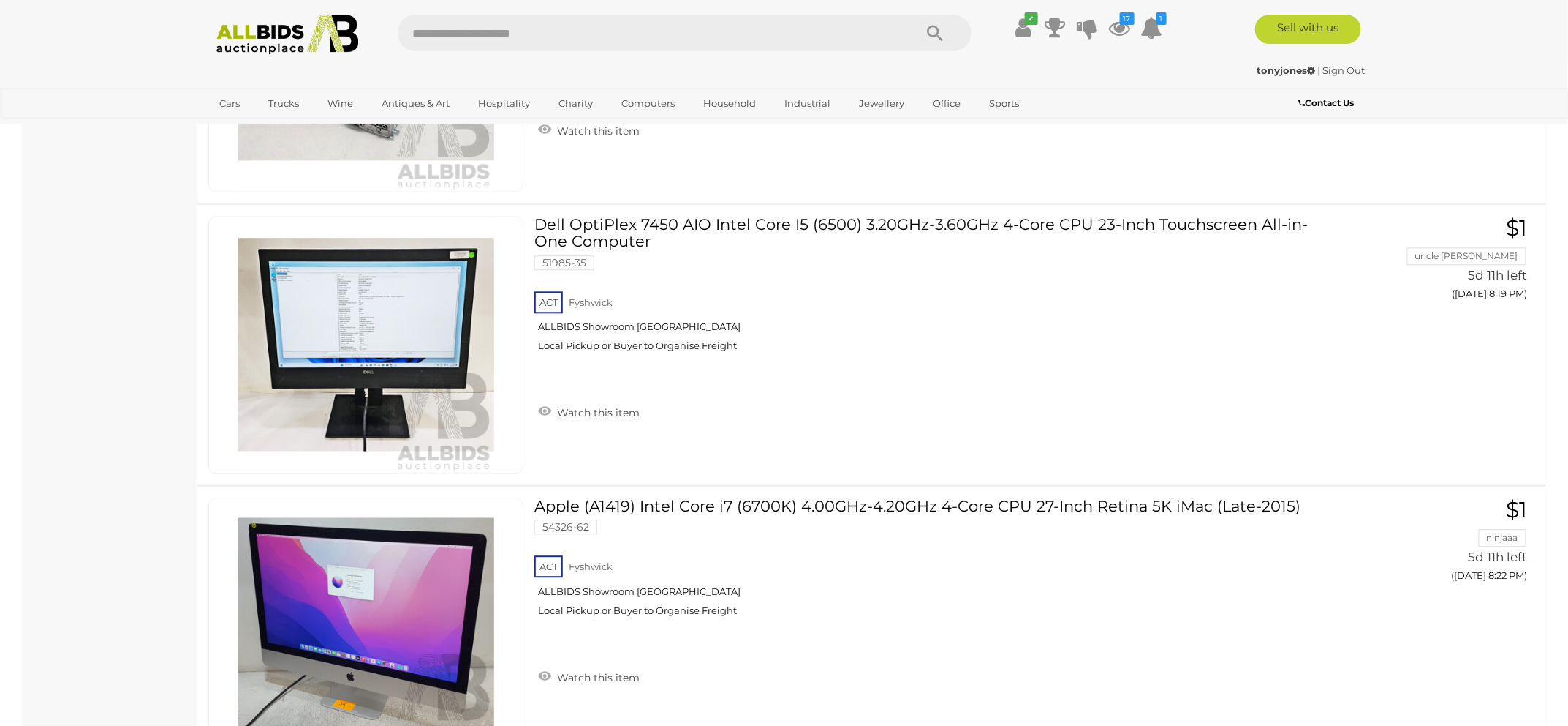
scroll to position [1553, 0]
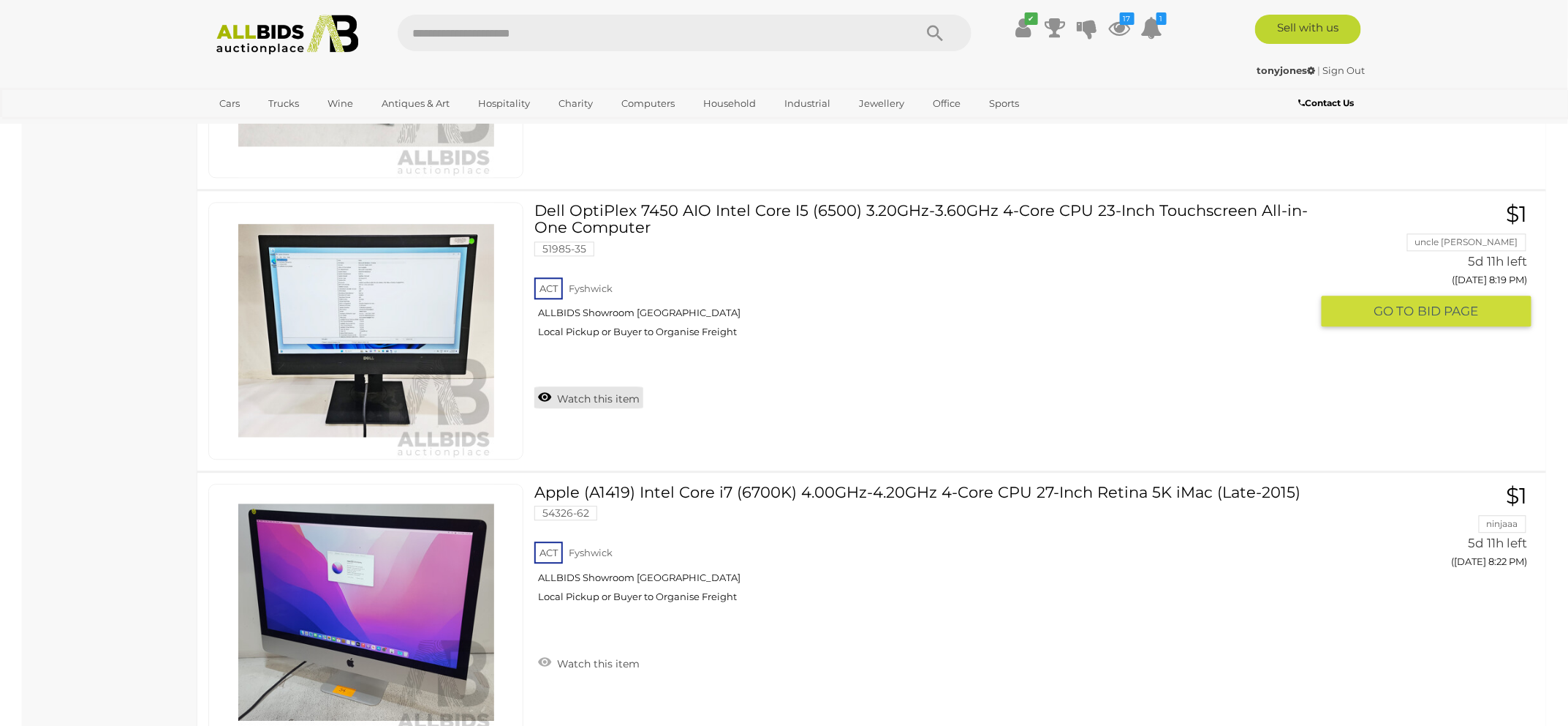
click at [629, 389] on link "Watch this item" at bounding box center [588, 397] width 109 height 22
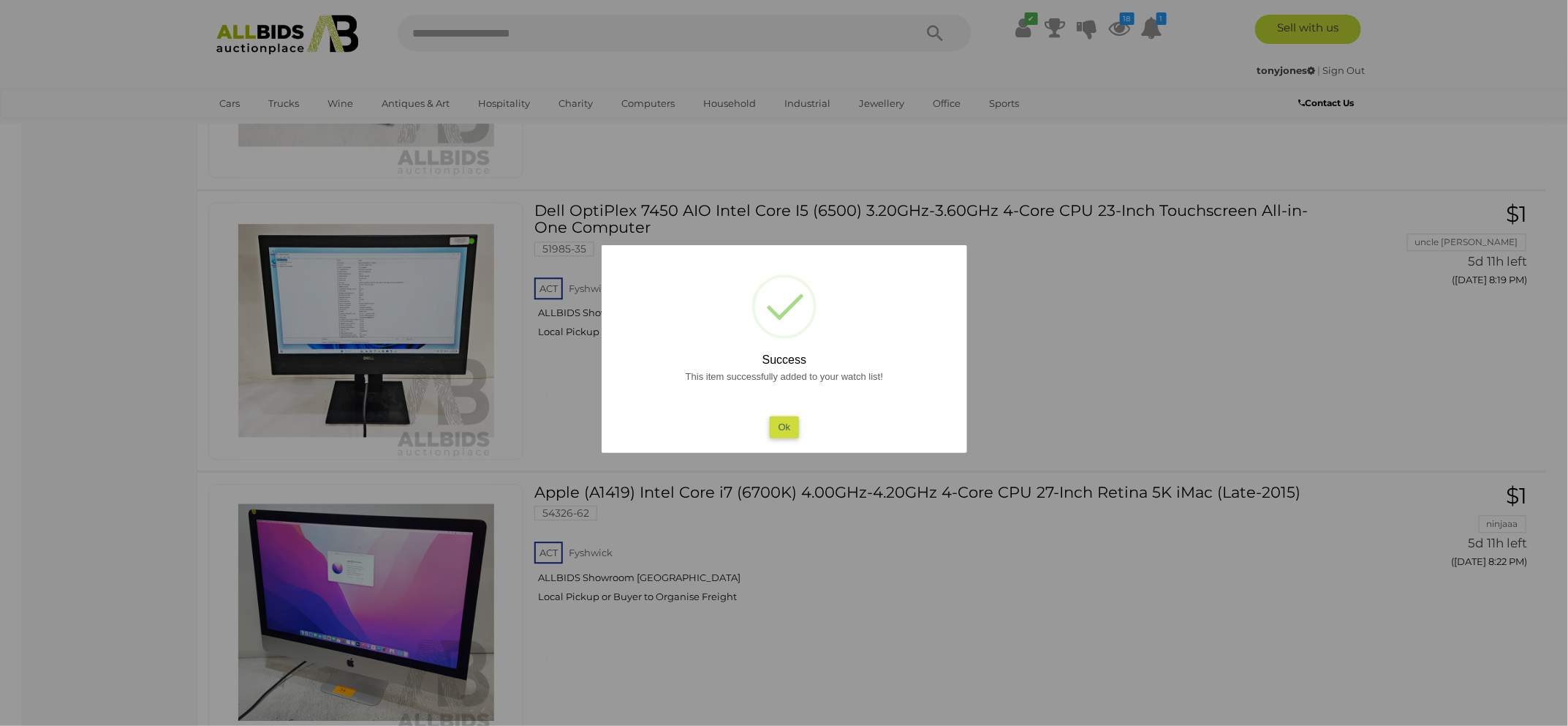
click at [779, 417] on button "Ok" at bounding box center [783, 427] width 30 height 21
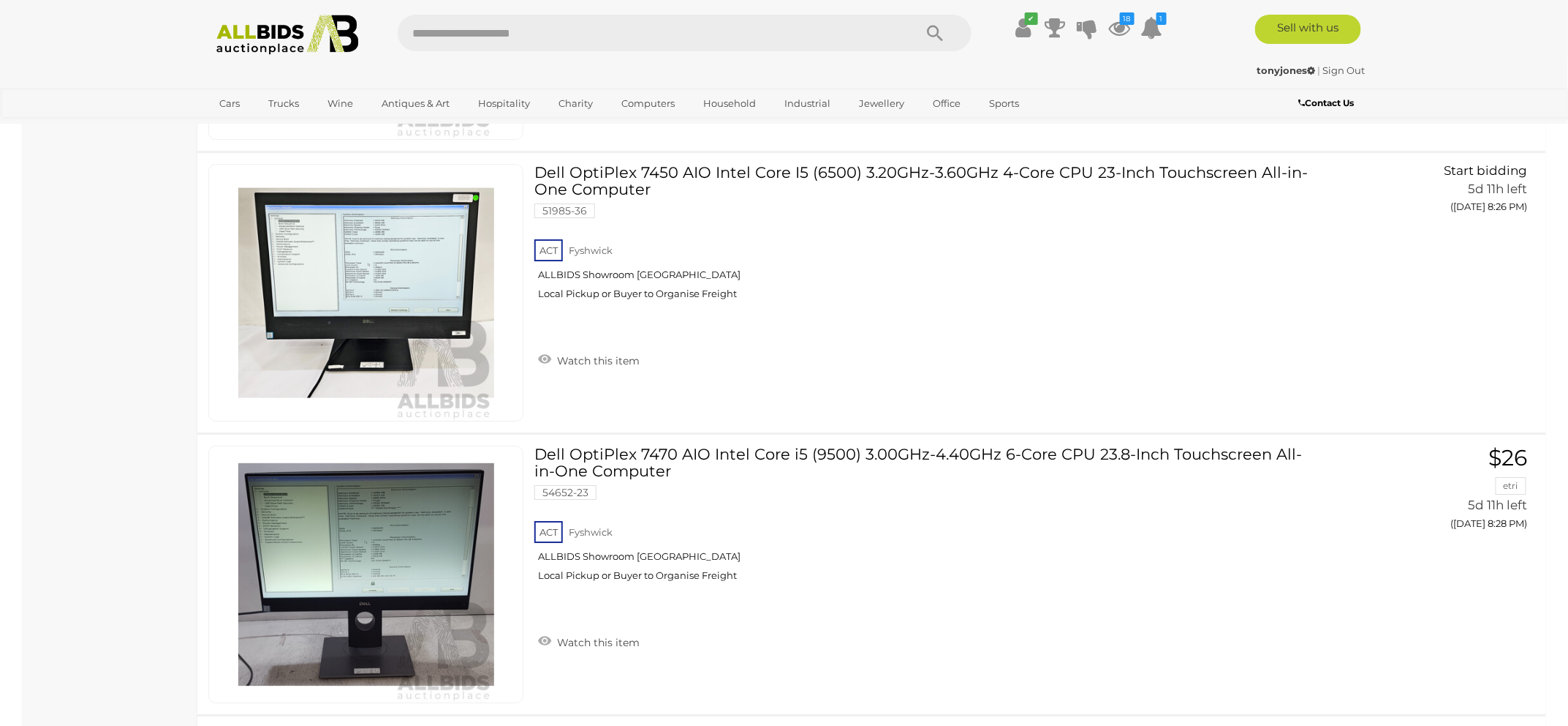
scroll to position [2162, 0]
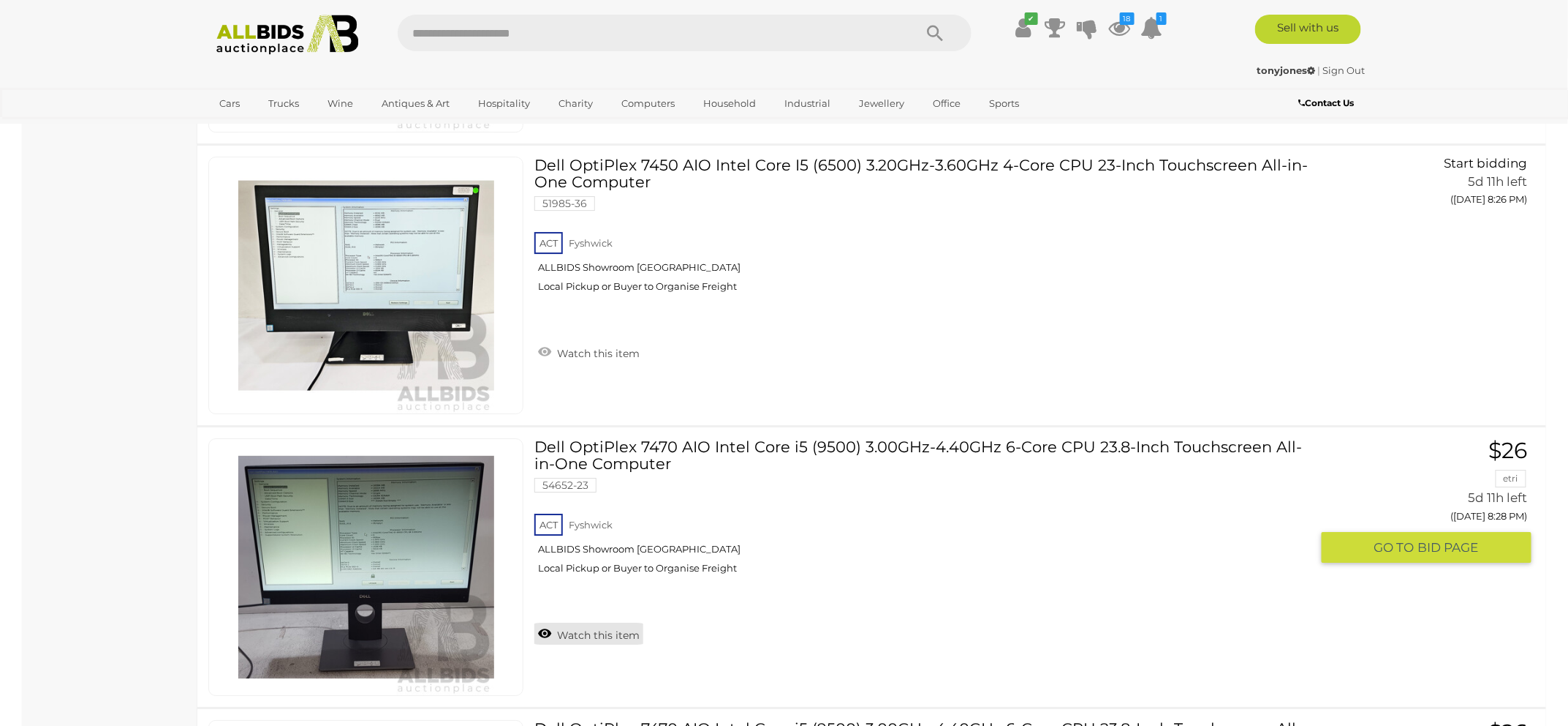
click at [587, 627] on link "Watch this item" at bounding box center [588, 633] width 109 height 22
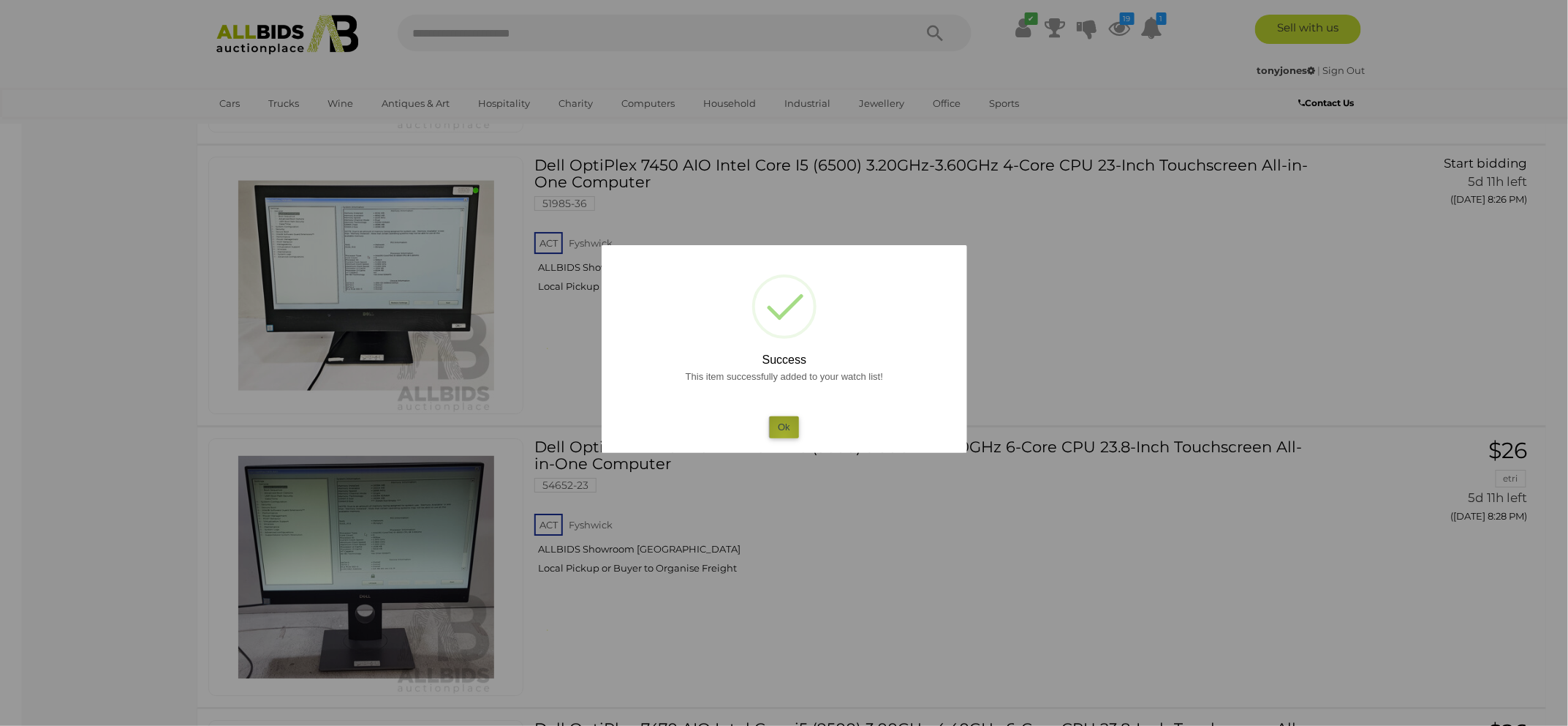
click at [785, 436] on button "Ok" at bounding box center [783, 427] width 30 height 21
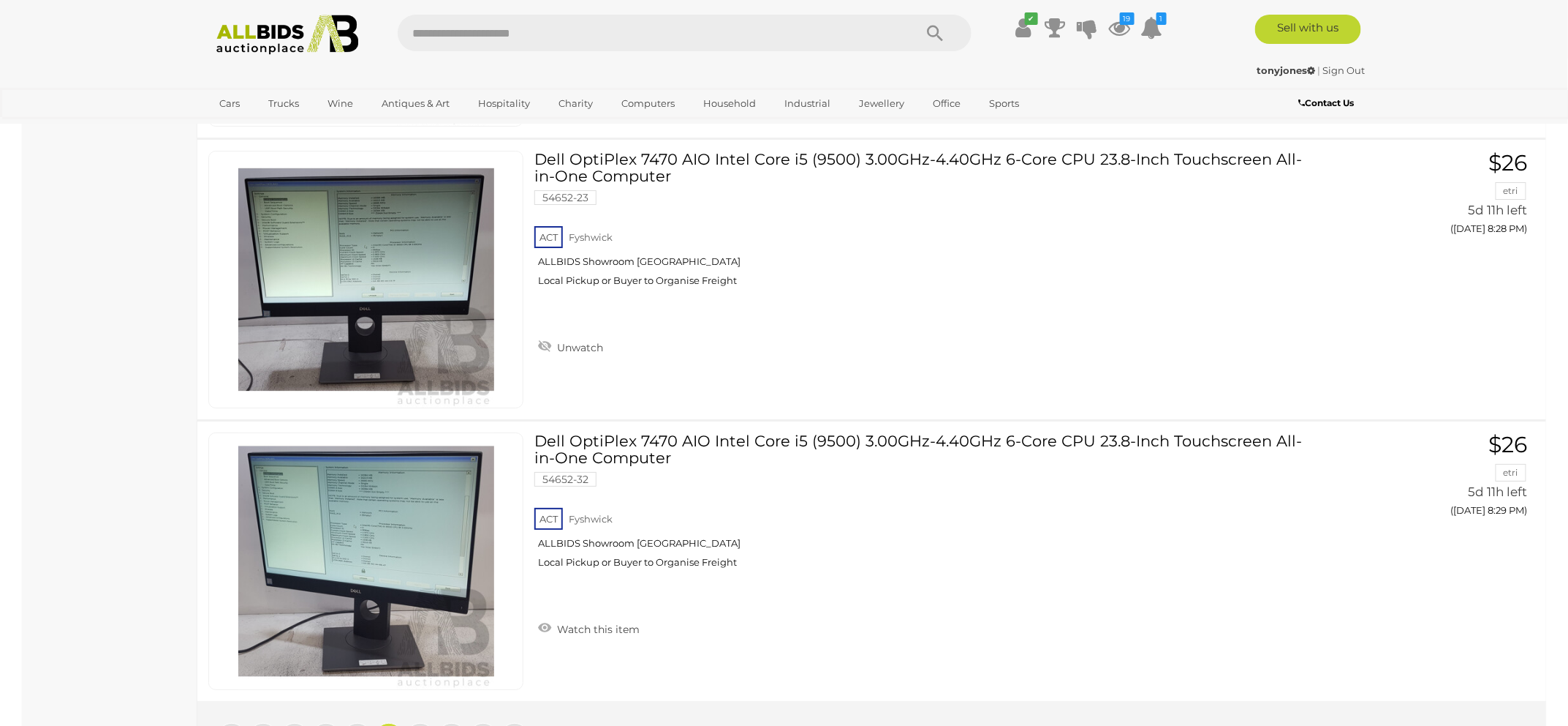
scroll to position [2464, 0]
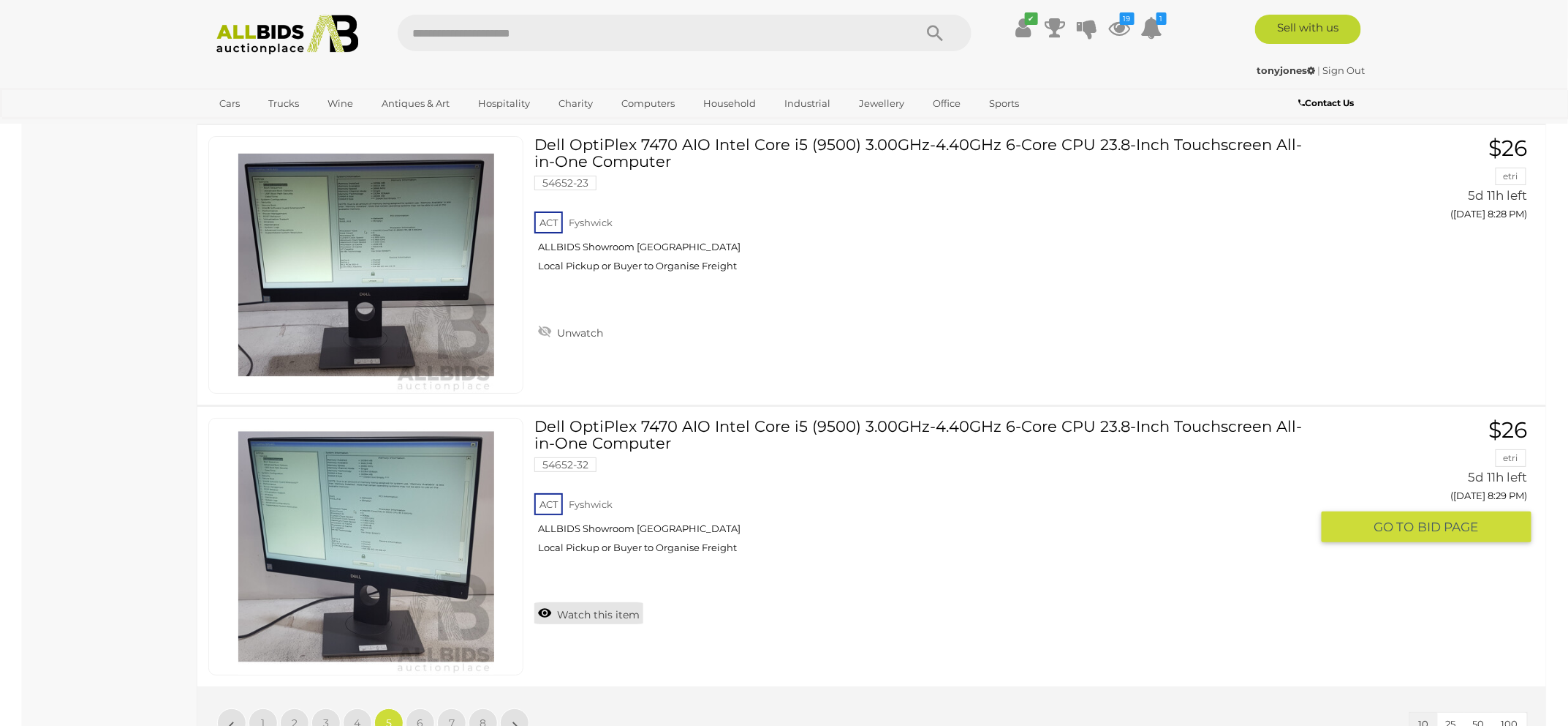
click at [623, 610] on link "Watch this item" at bounding box center [588, 613] width 109 height 22
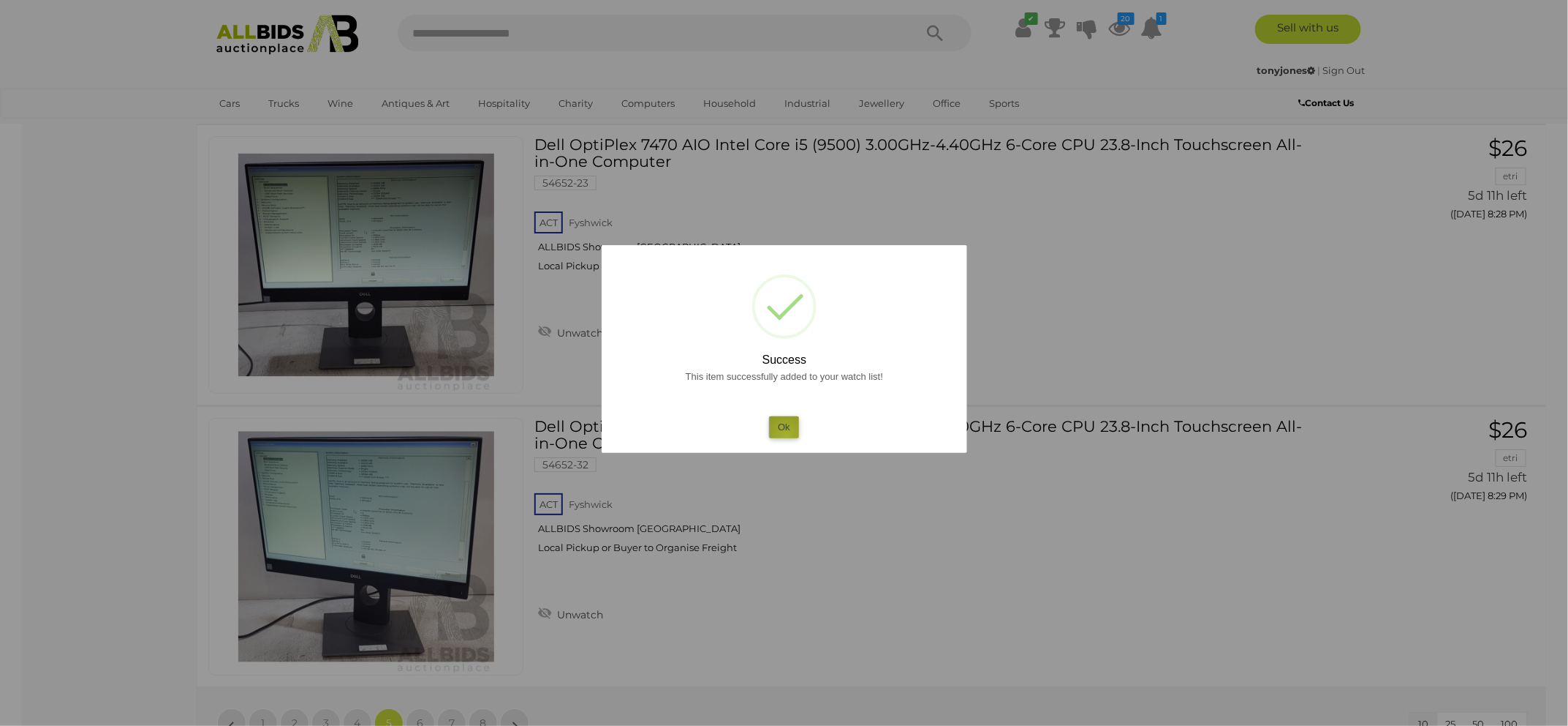
click at [786, 435] on button "Ok" at bounding box center [783, 427] width 30 height 21
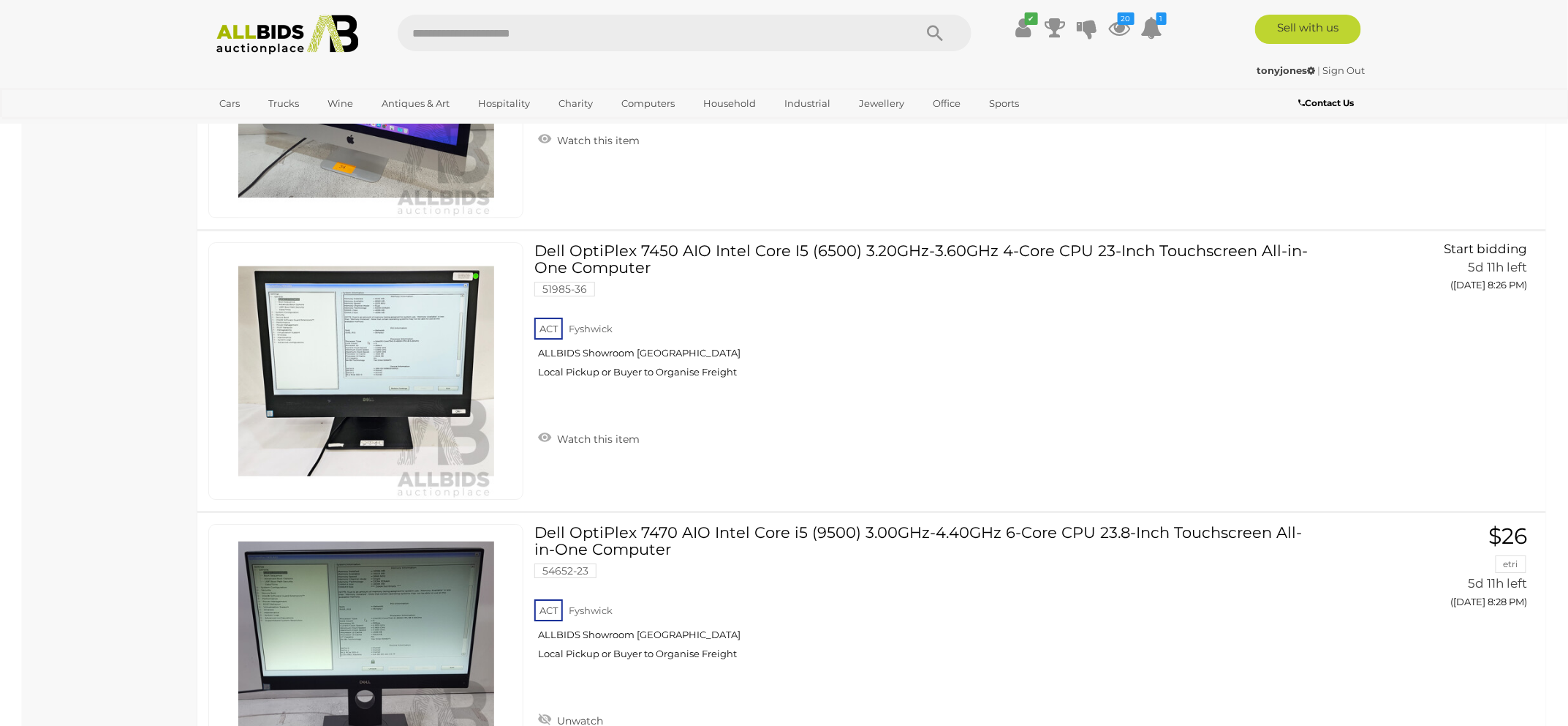
scroll to position [2062, 0]
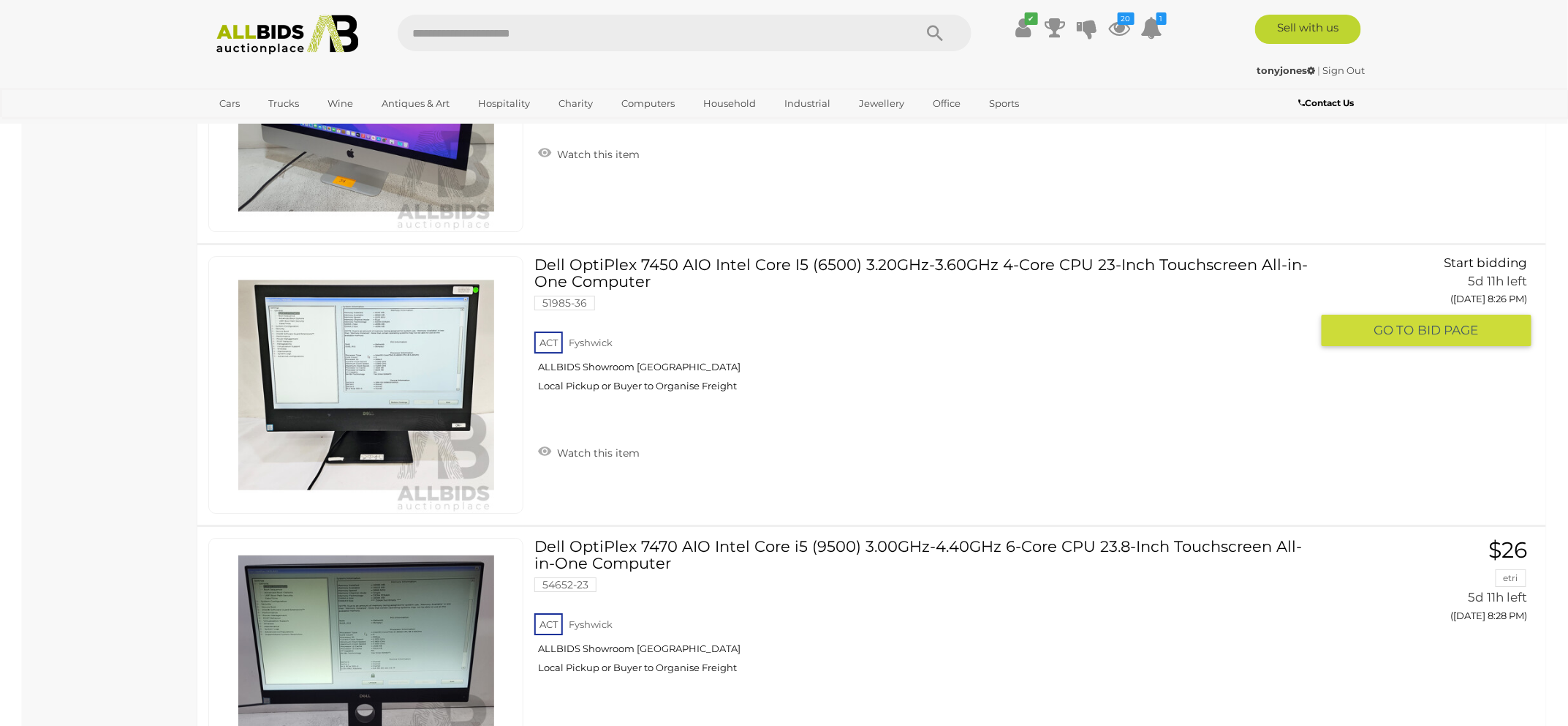
click at [685, 256] on link "Dell OptiPlex 7450 AIO Intel Core I5 (6500) 3.20GHz-3.60GHz 4-Core CPU 23-Inch …" at bounding box center [928, 329] width 765 height 147
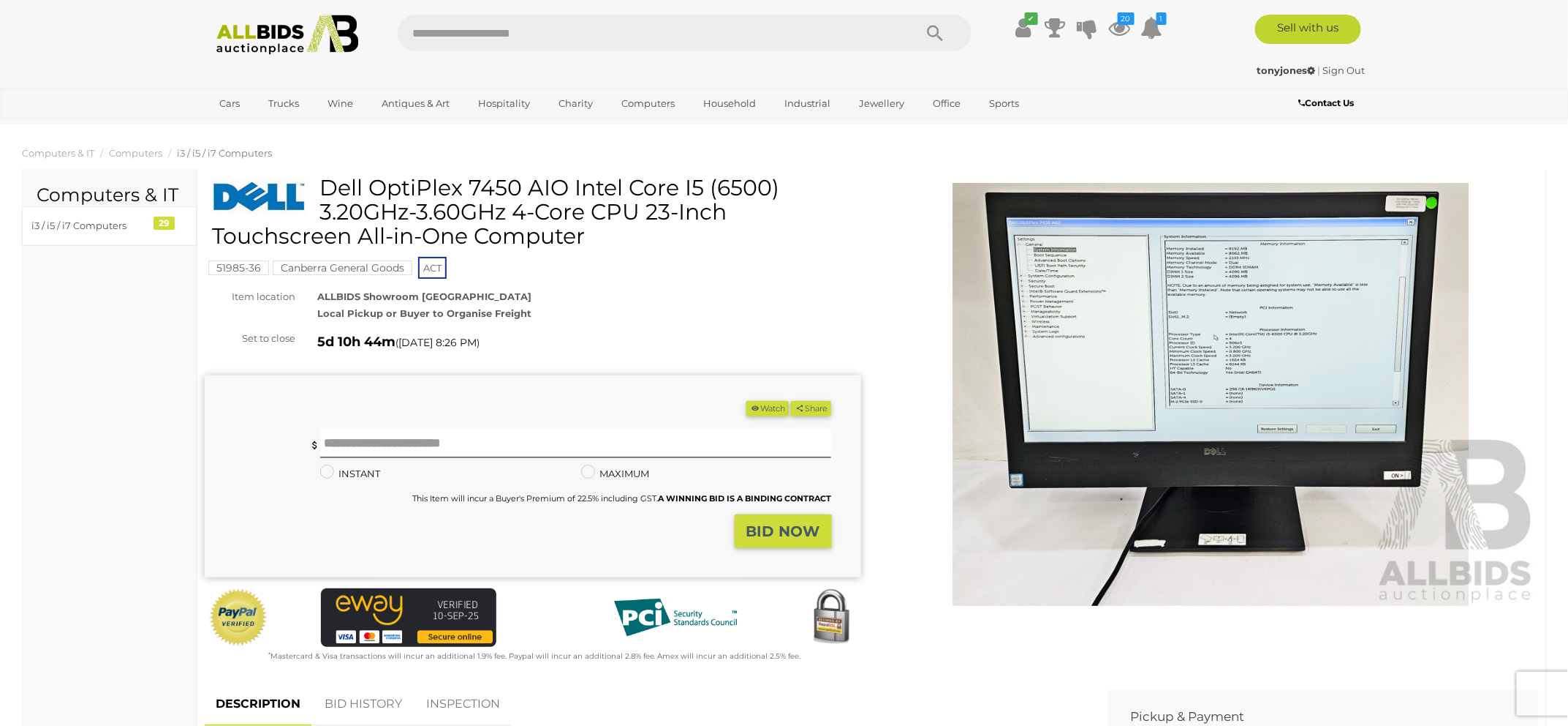
click at [1176, 348] on img at bounding box center [1212, 395] width 656 height 423
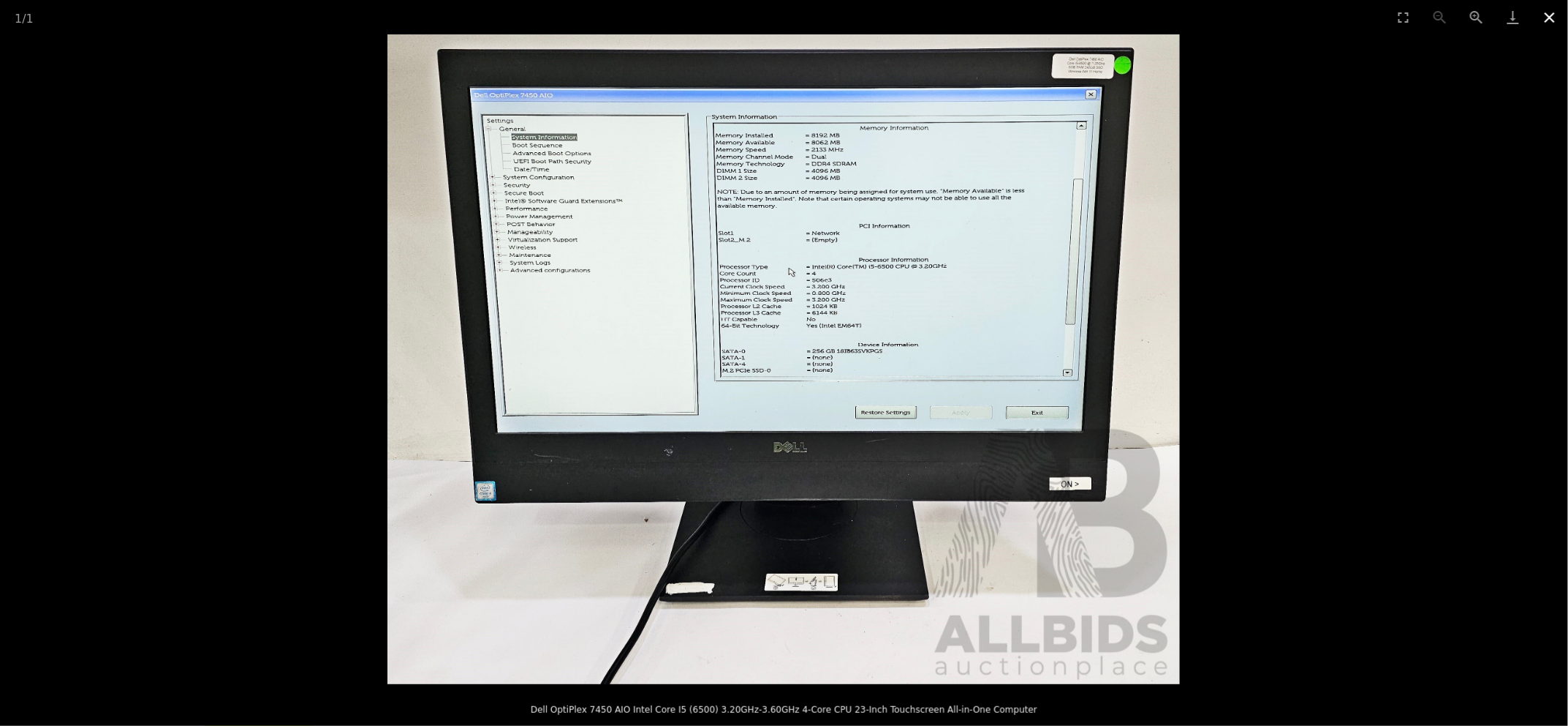
click at [1543, 16] on button "Close gallery" at bounding box center [1550, 17] width 36 height 34
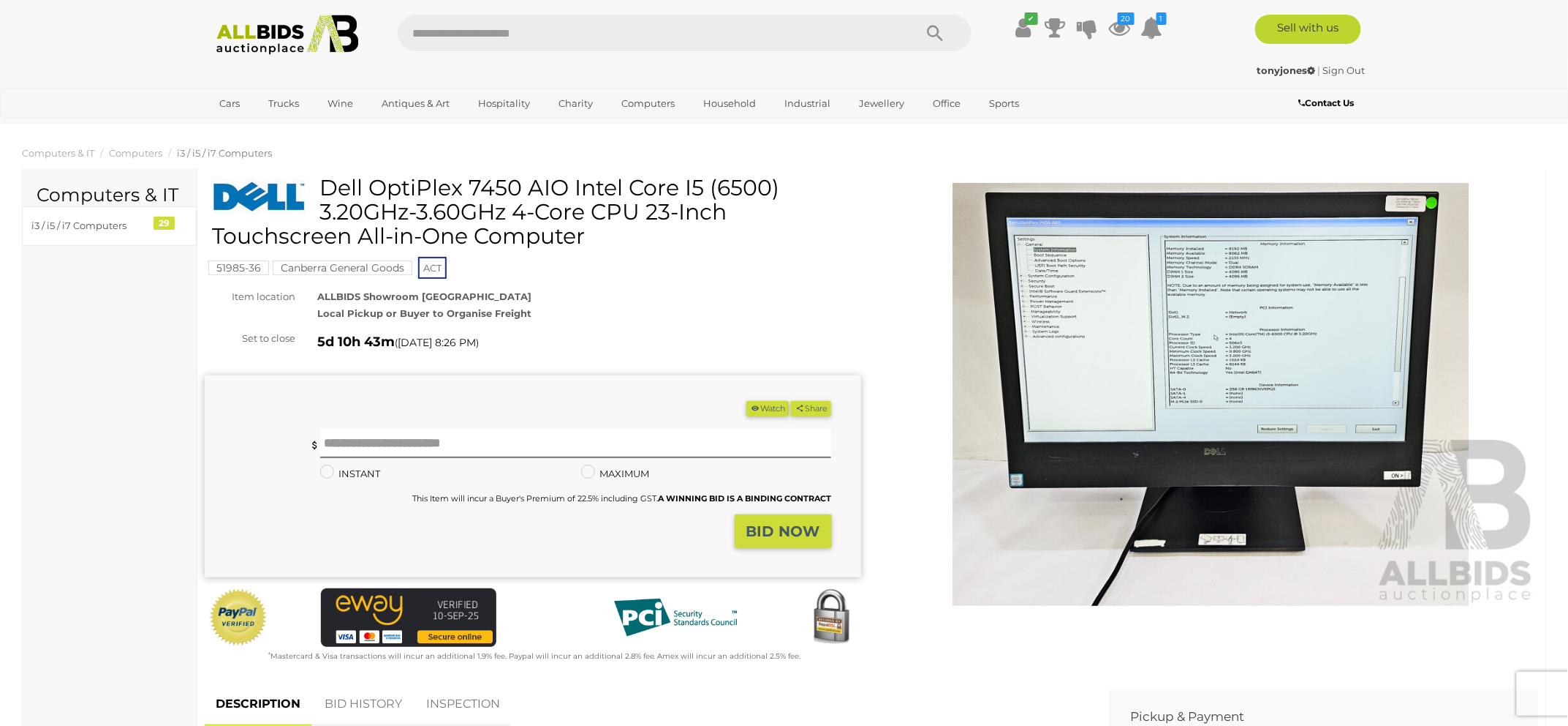
click at [763, 409] on button "Watch" at bounding box center [768, 408] width 43 height 15
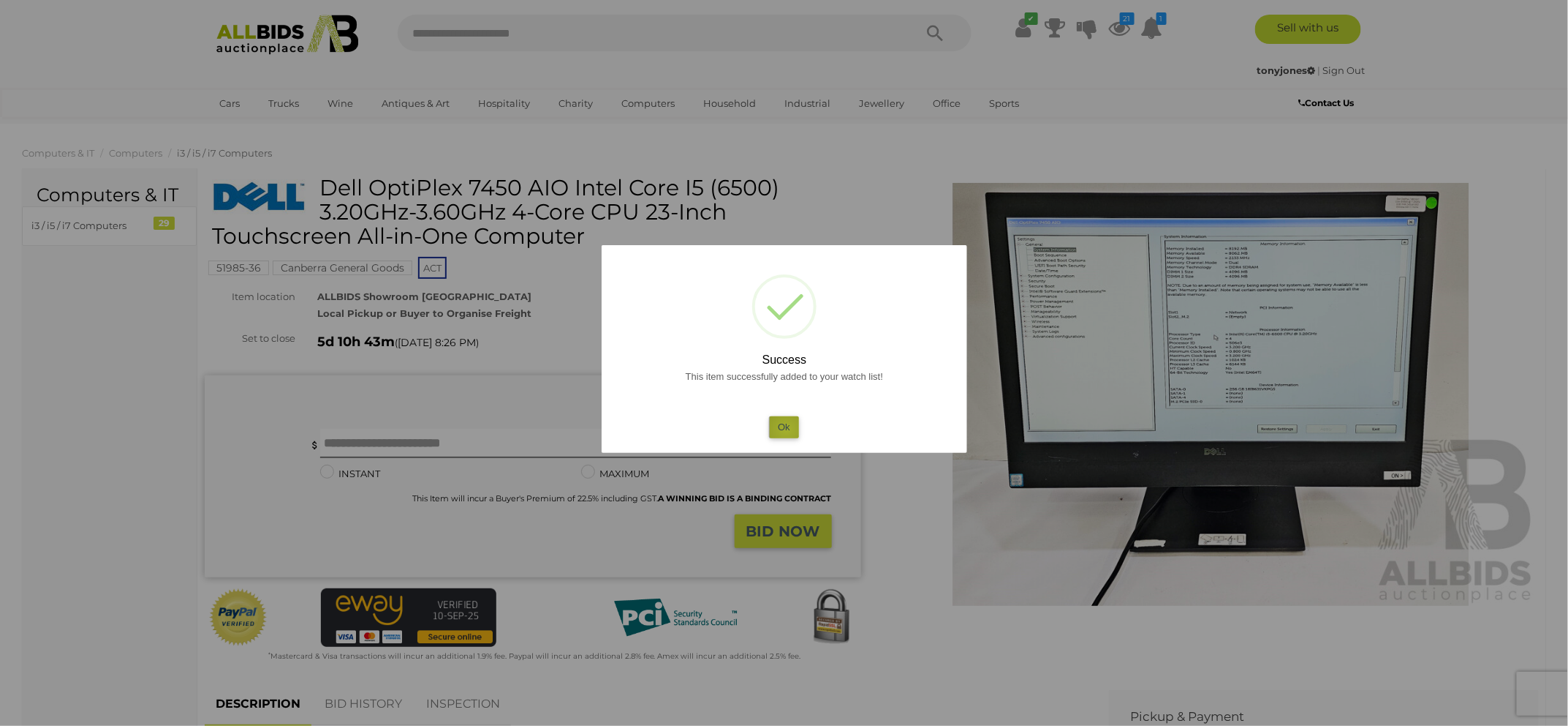
click at [786, 428] on button "Ok" at bounding box center [783, 427] width 30 height 21
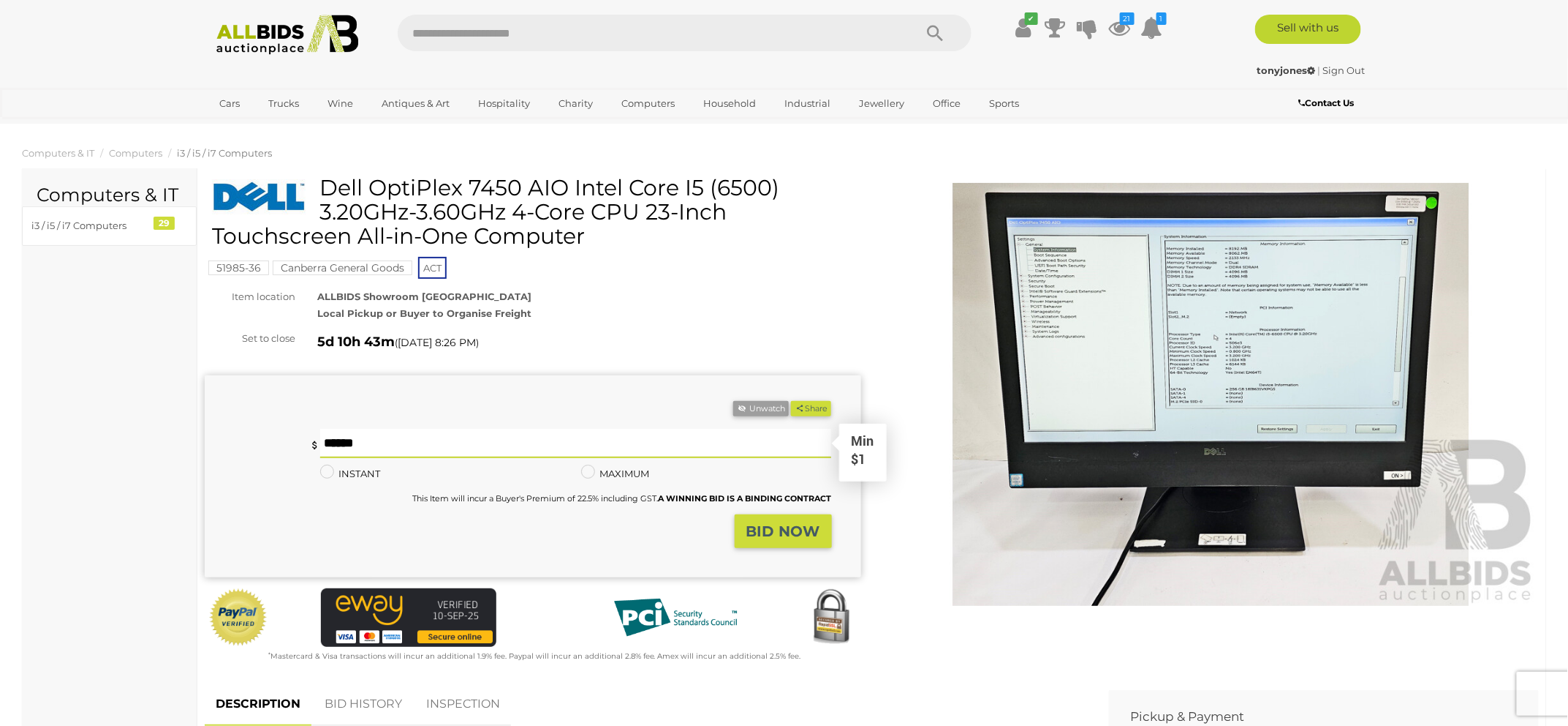
click at [786, 429] on input "text" at bounding box center [577, 443] width 512 height 29
click at [1088, 408] on img at bounding box center [1212, 395] width 656 height 423
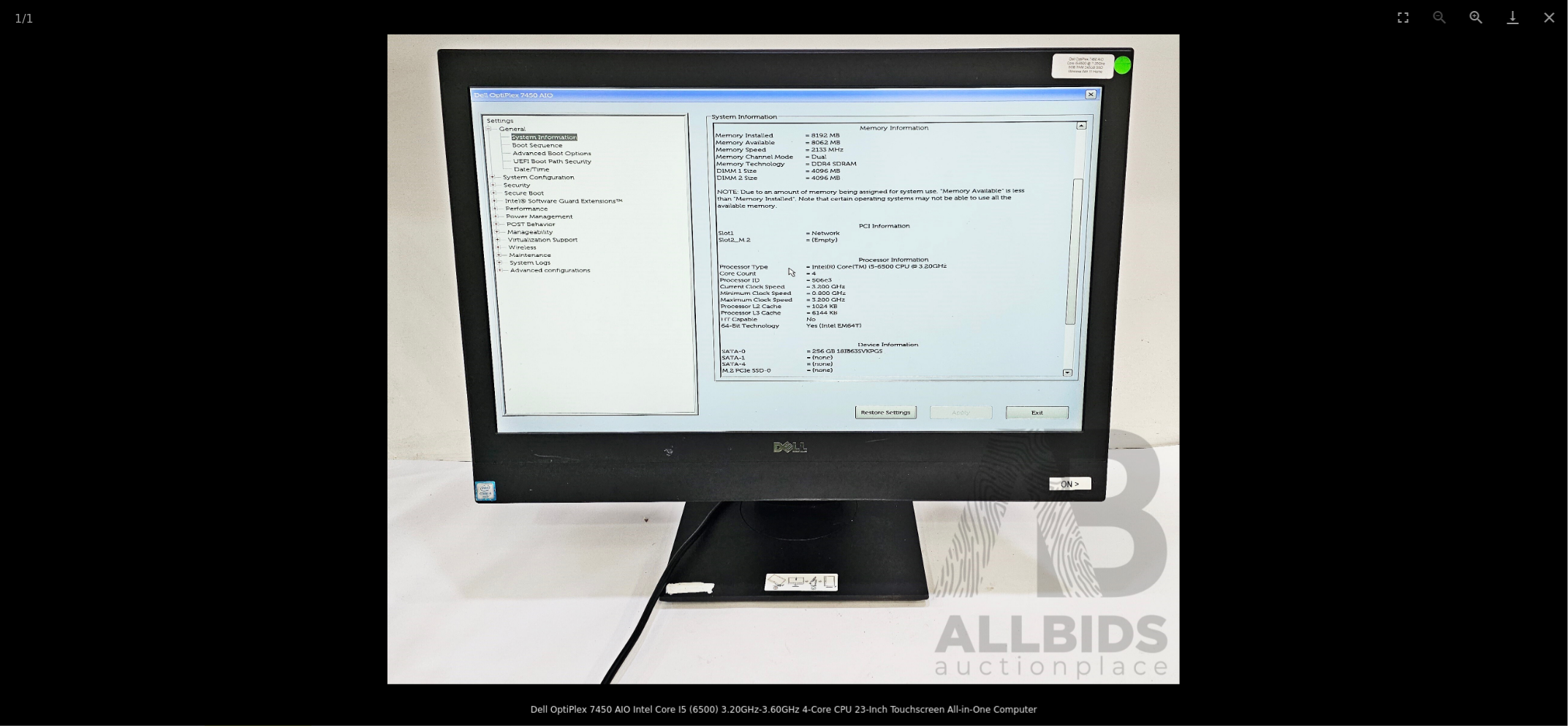
click at [1088, 408] on img at bounding box center [783, 359] width 792 height 650
click at [1552, 13] on button "Close gallery" at bounding box center [1550, 17] width 36 height 34
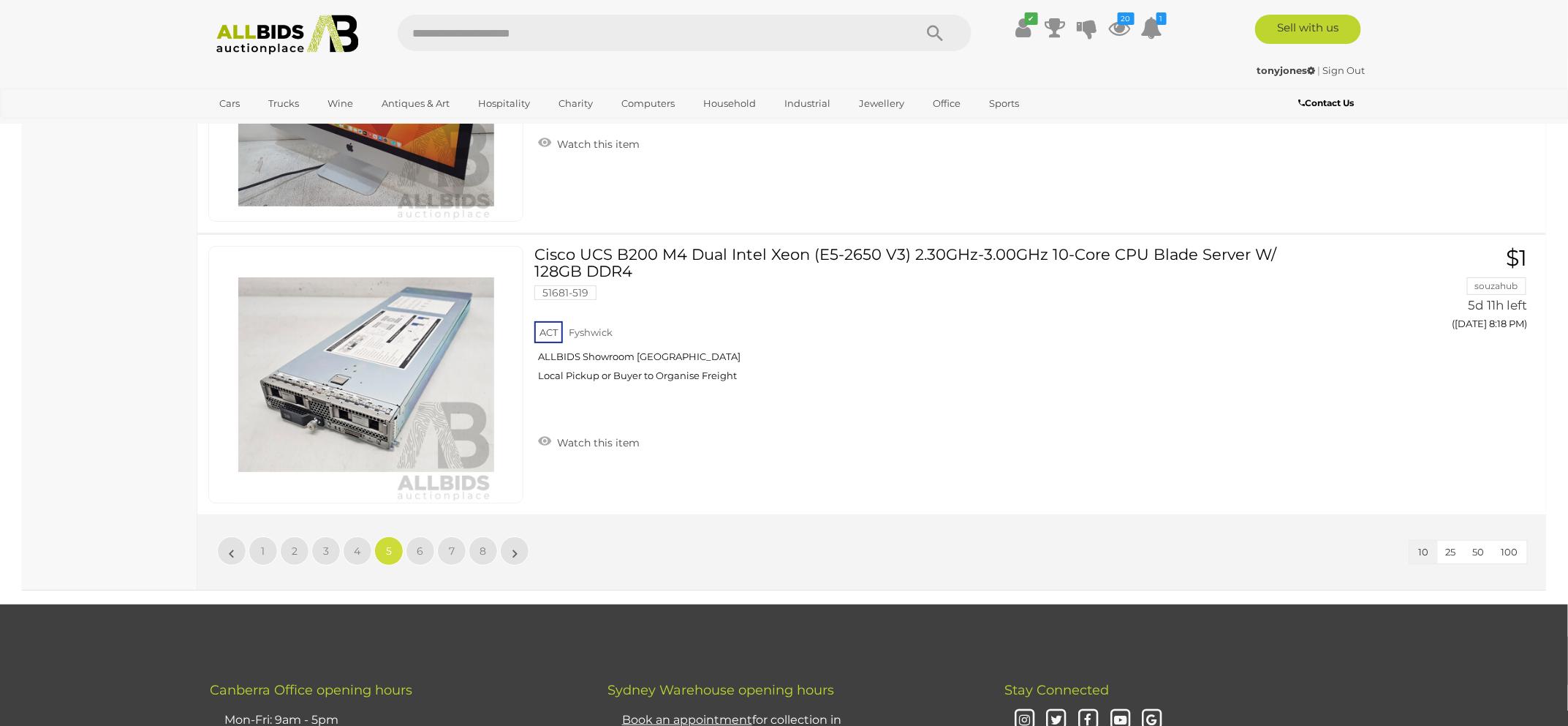
scroll to position [2745, 0]
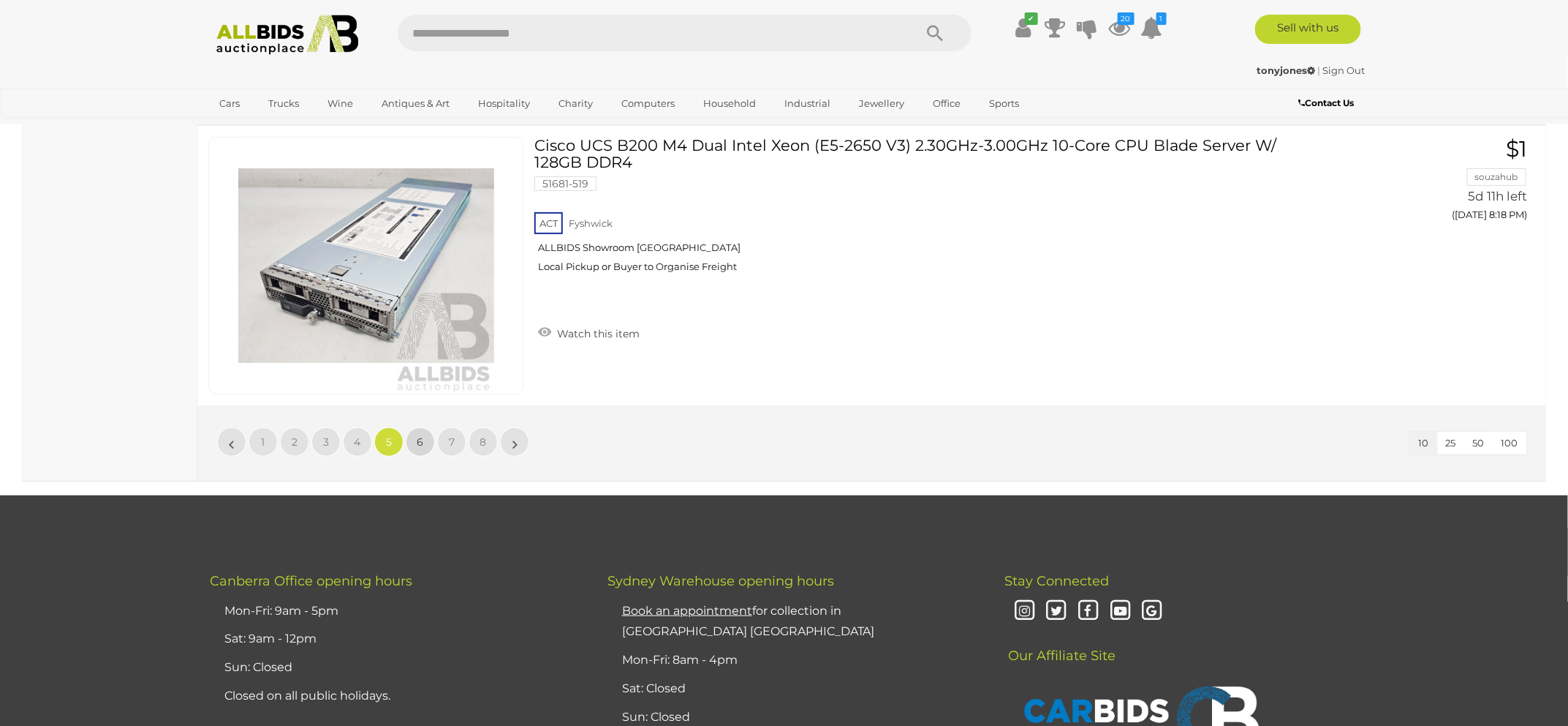
click at [414, 435] on link "6" at bounding box center [420, 442] width 29 height 29
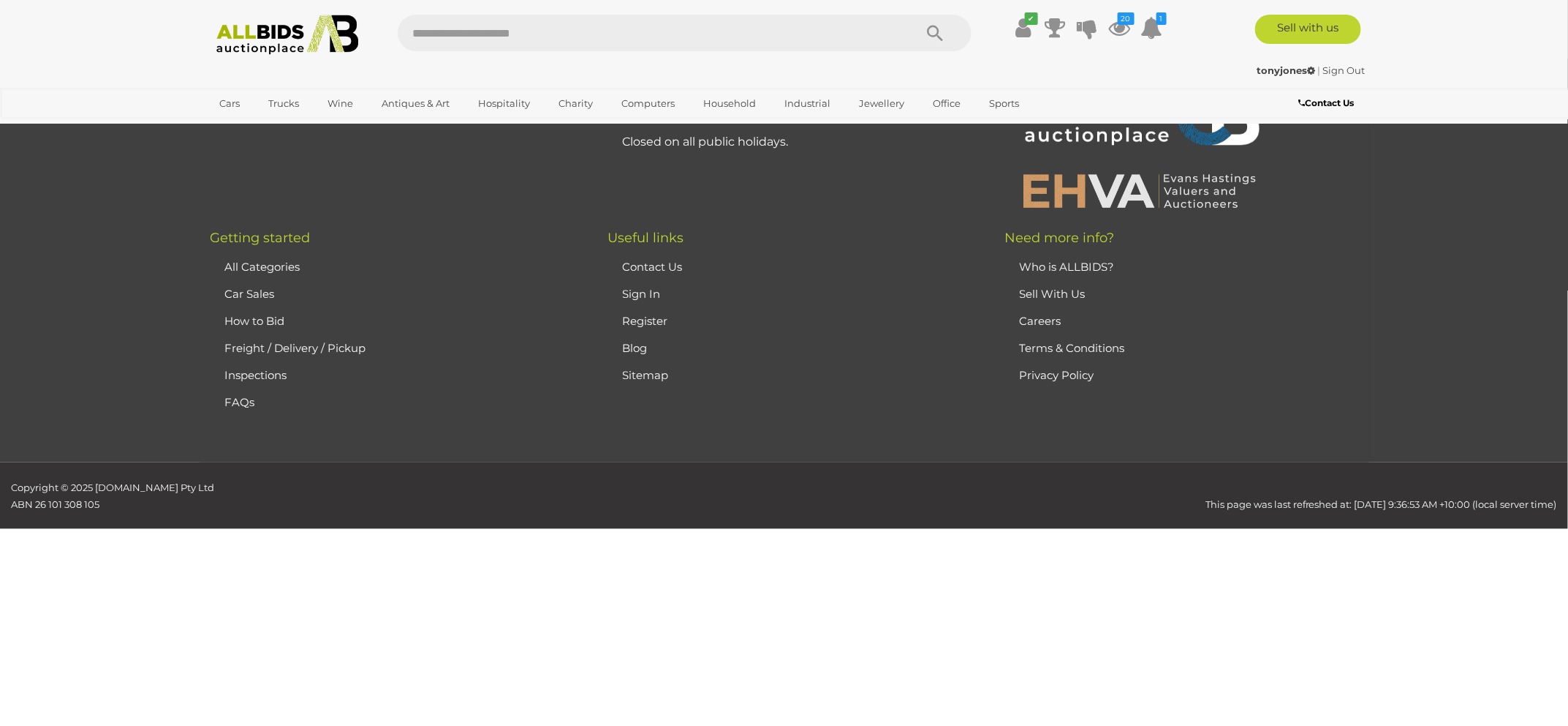
scroll to position [187, 0]
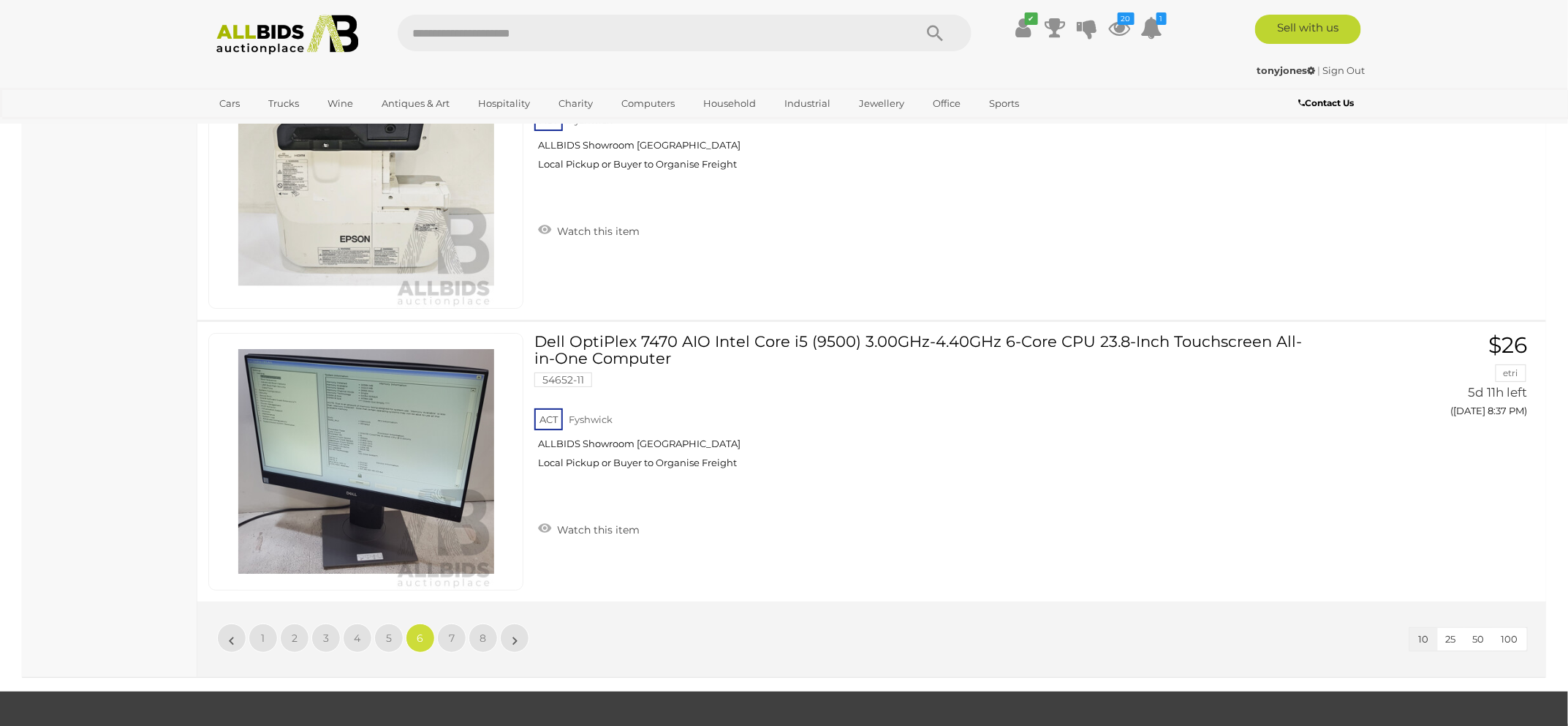
scroll to position [2562, 0]
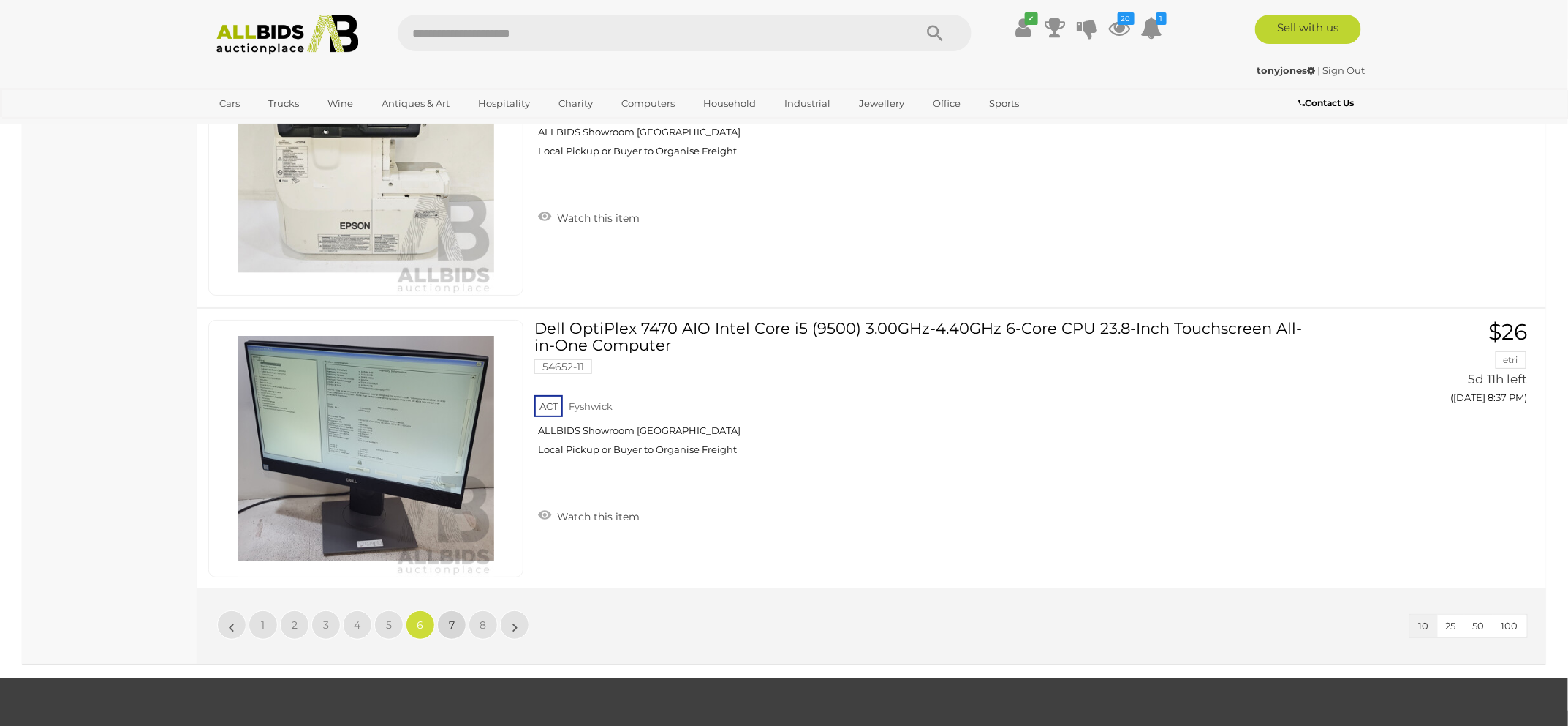
click at [447, 622] on link "7" at bounding box center [451, 625] width 29 height 29
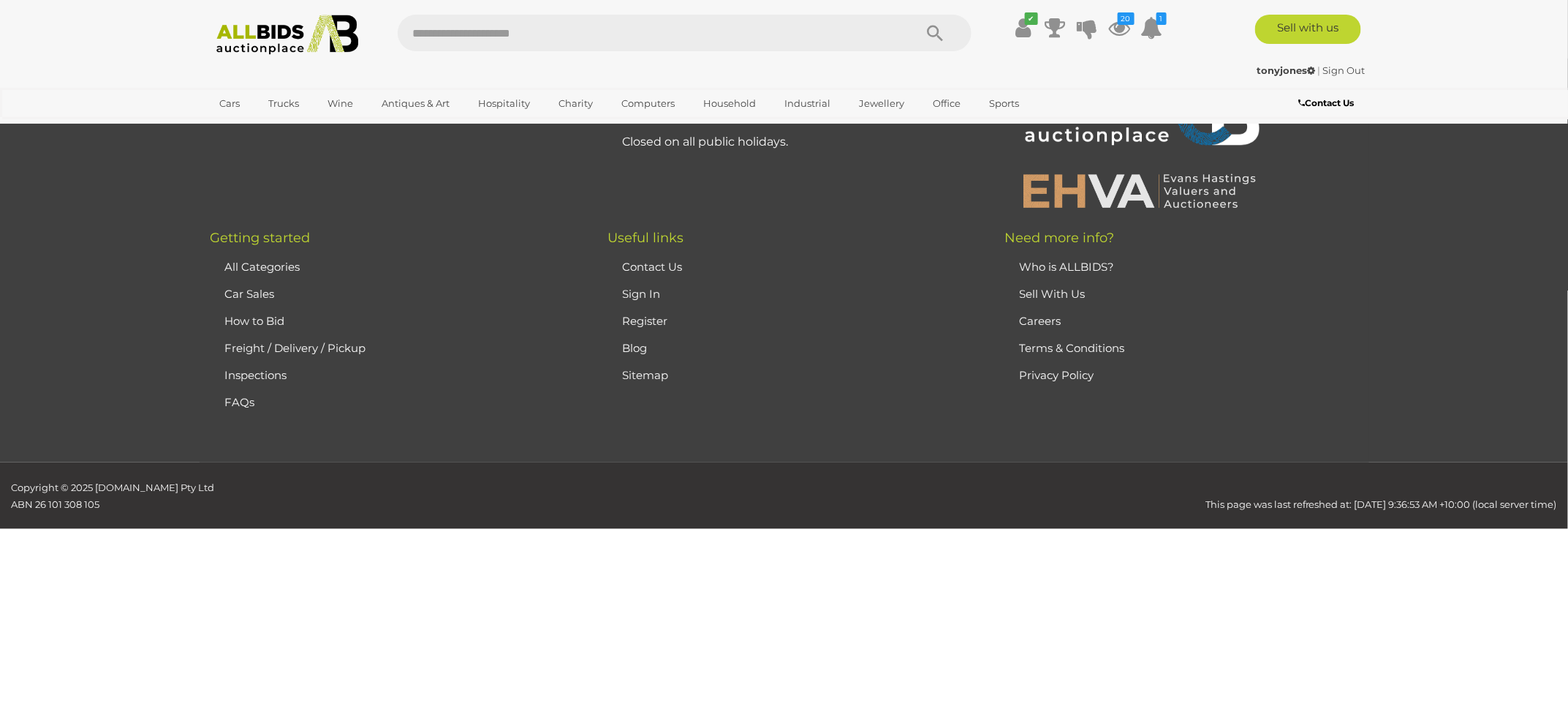
scroll to position [187, 0]
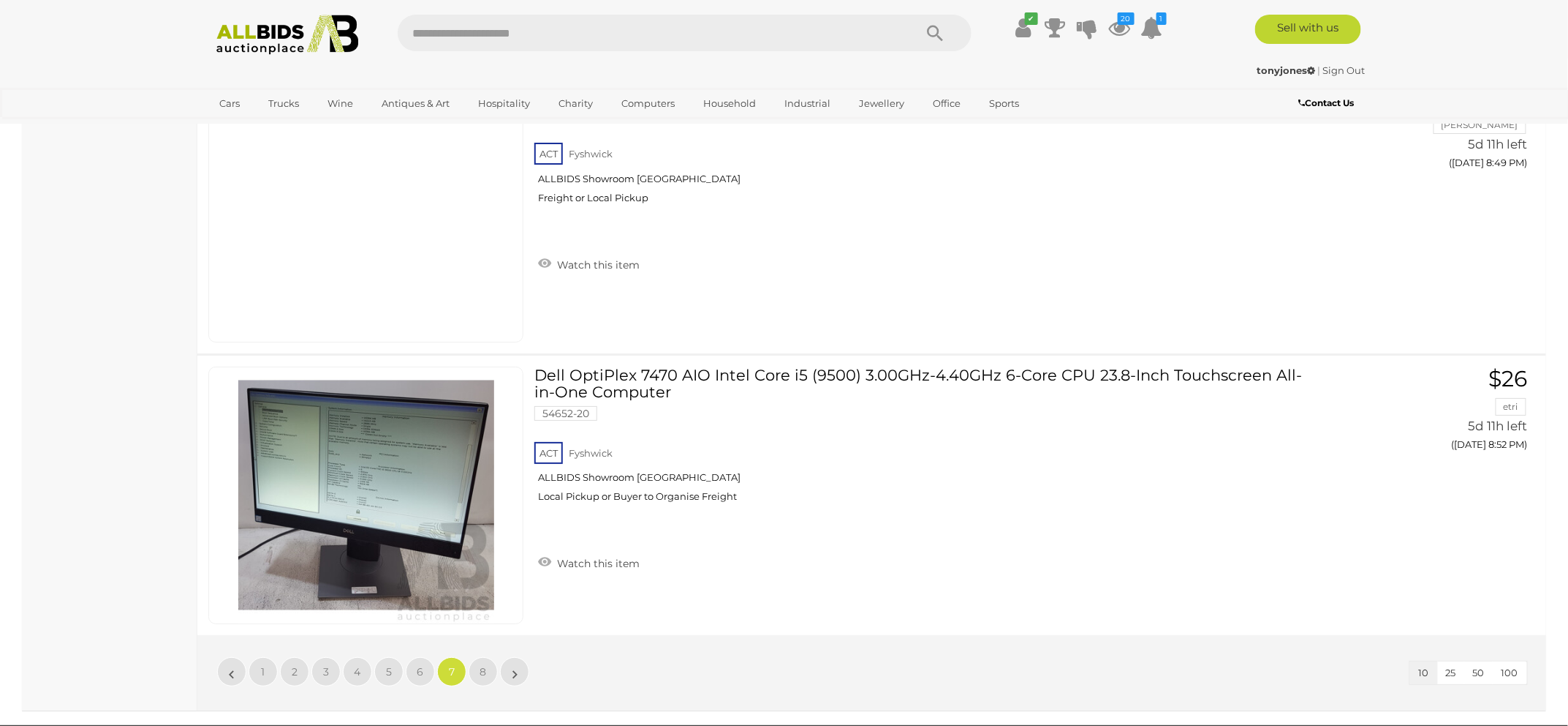
scroll to position [2631, 0]
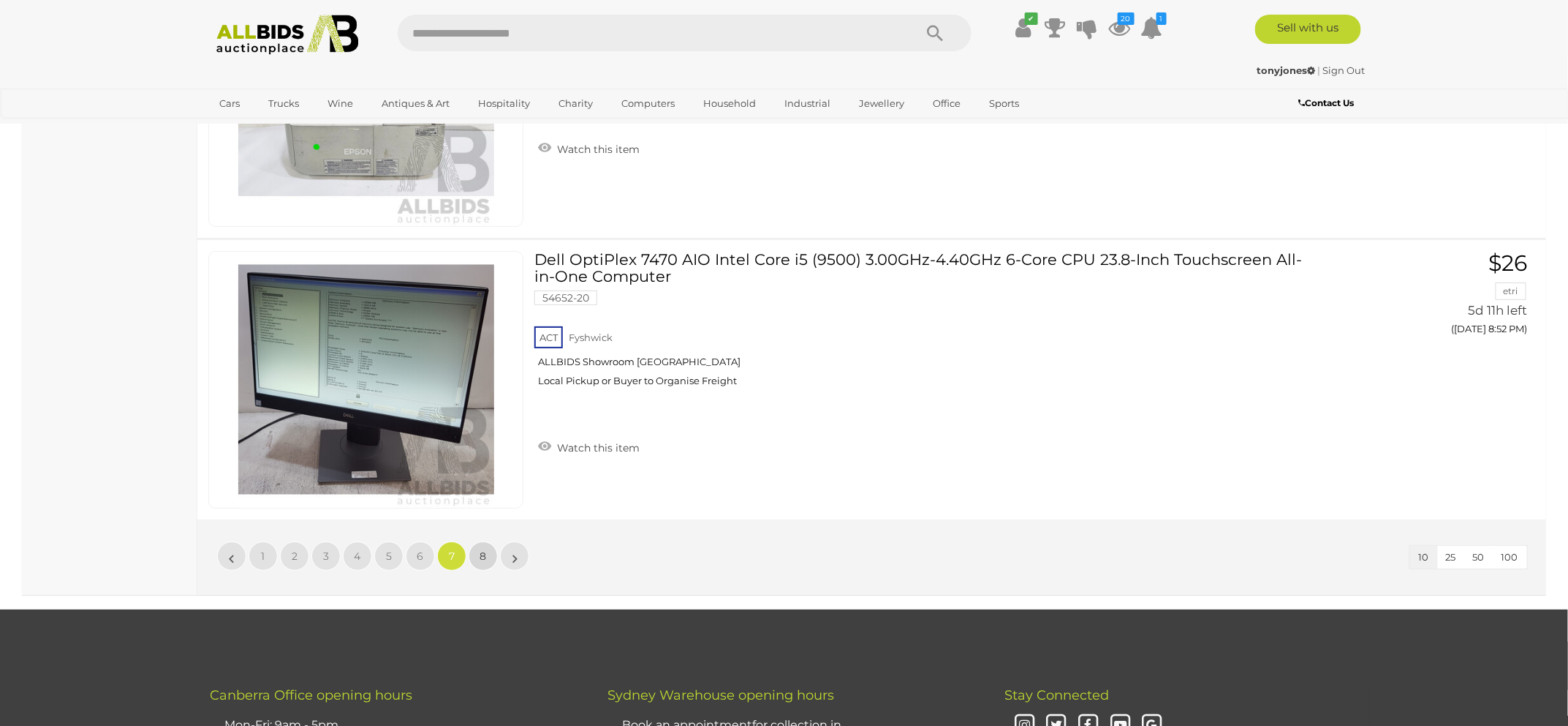
click at [482, 560] on link "8" at bounding box center [483, 556] width 29 height 29
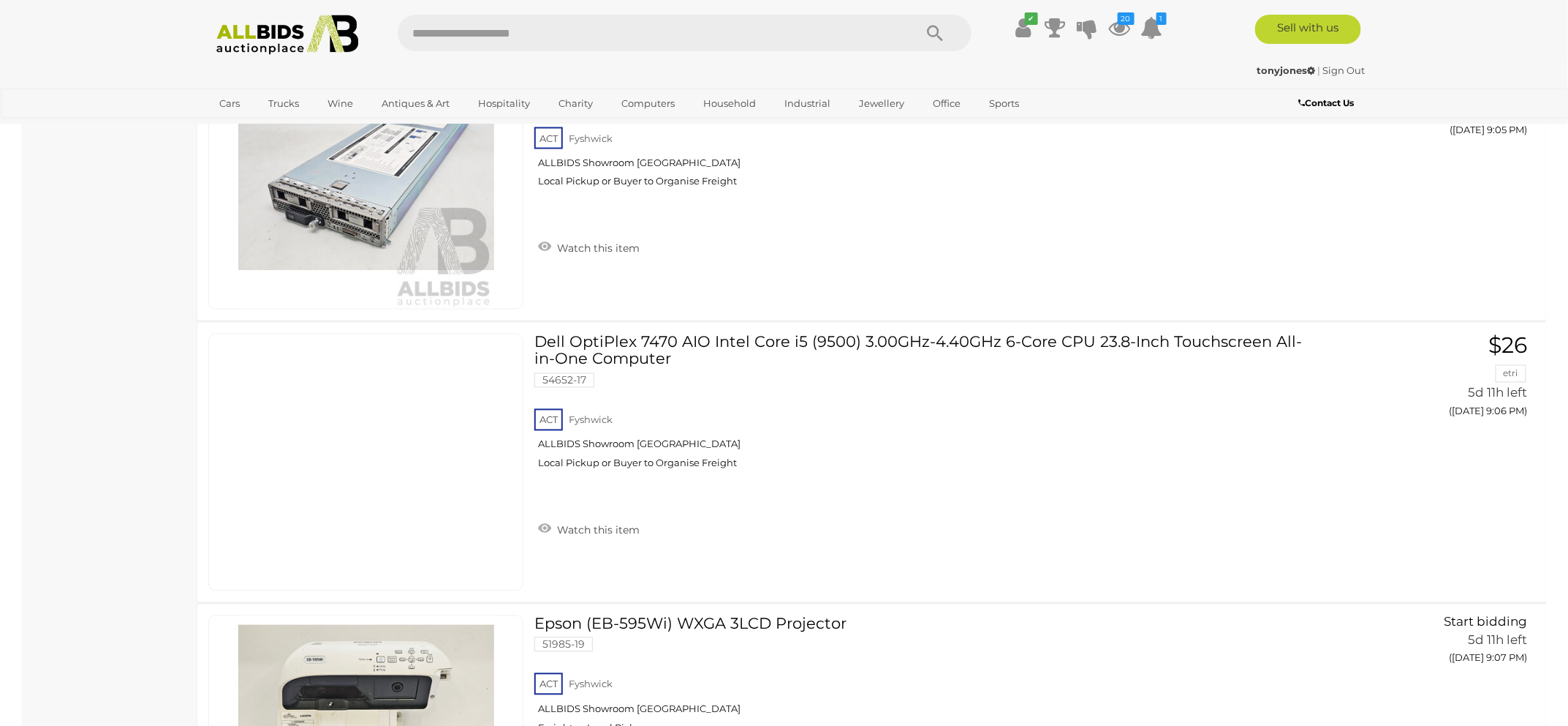
scroll to position [1134, 0]
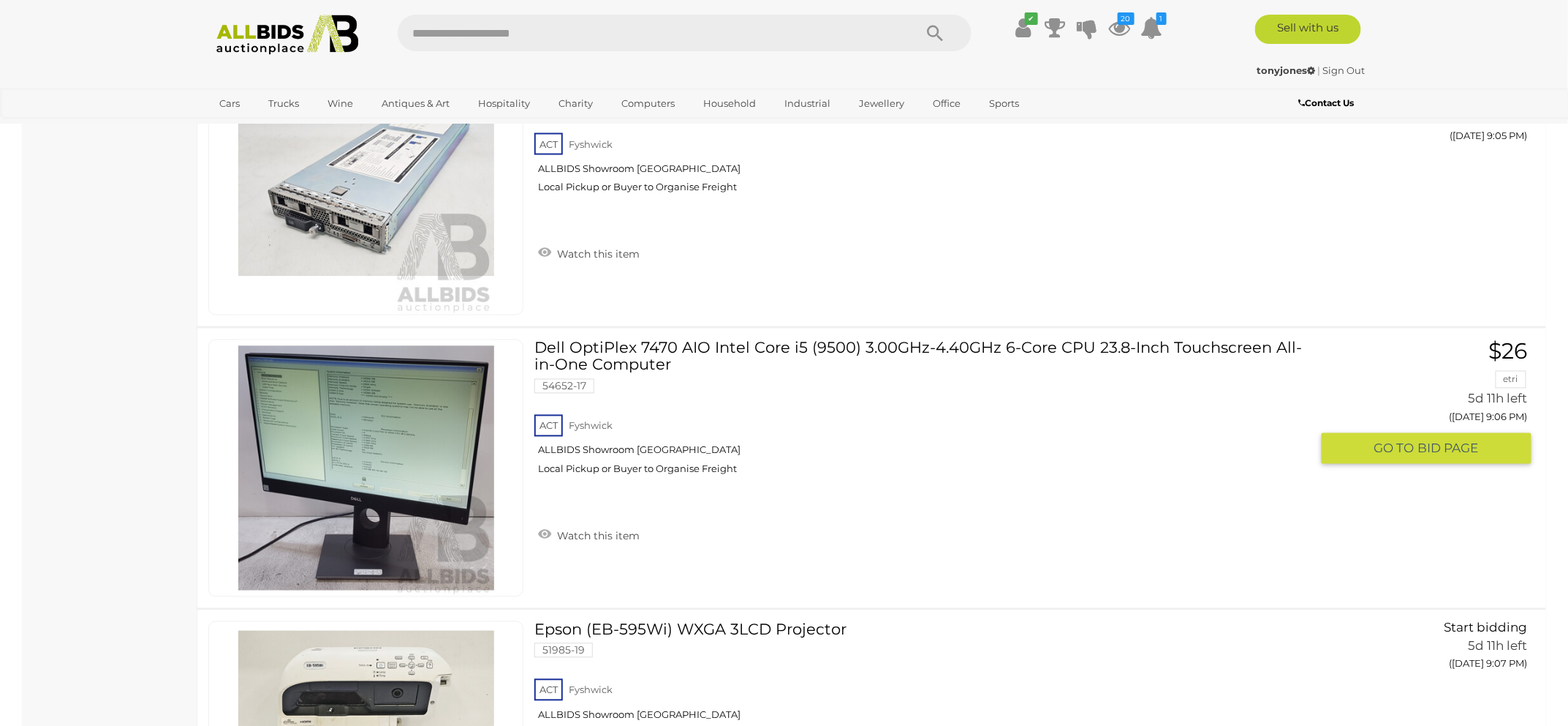
click at [605, 344] on link "Dell OptiPlex 7470 AIO Intel Core i5 (9500) 3.00GHz-4.40GHz 6-Core CPU 23.8-Inc…" at bounding box center [928, 413] width 765 height 147
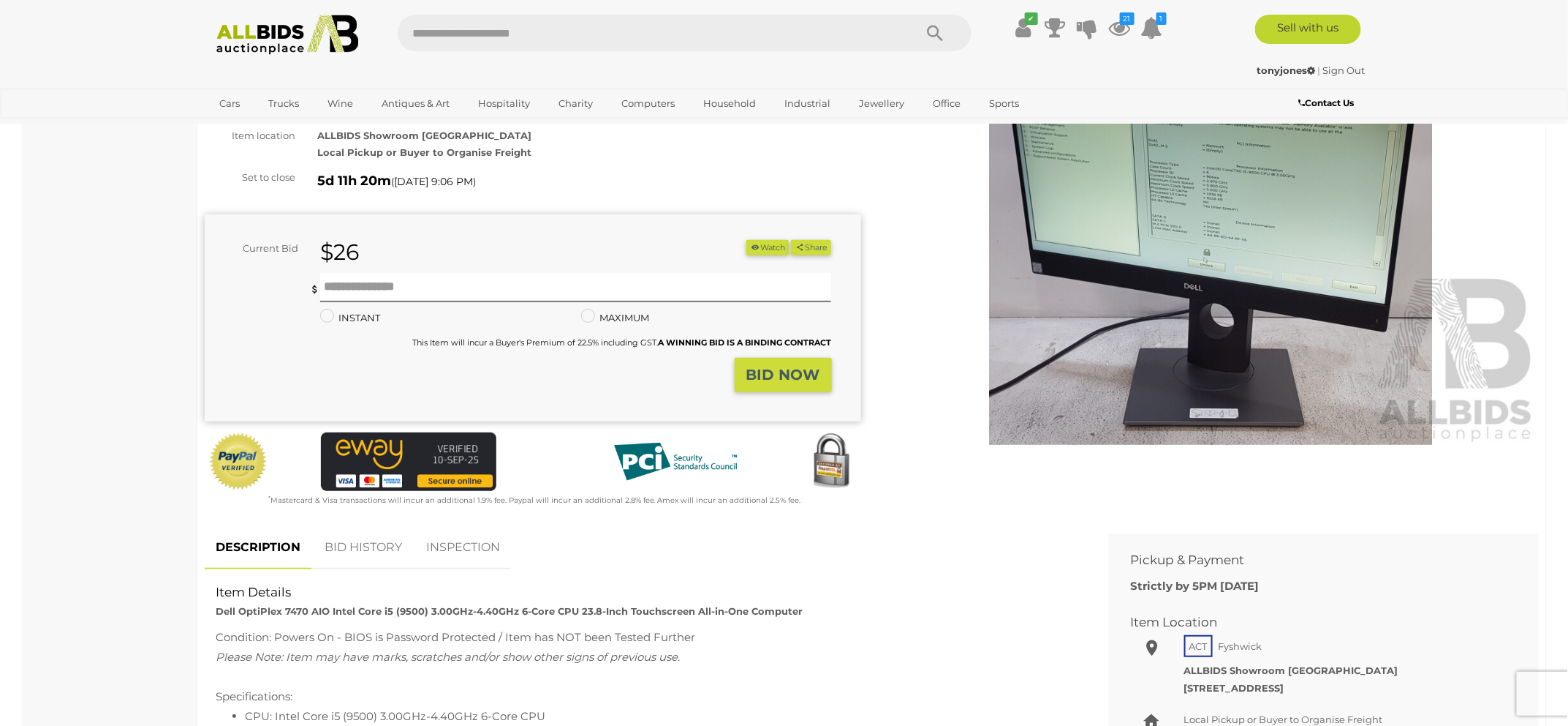
scroll to position [224, 0]
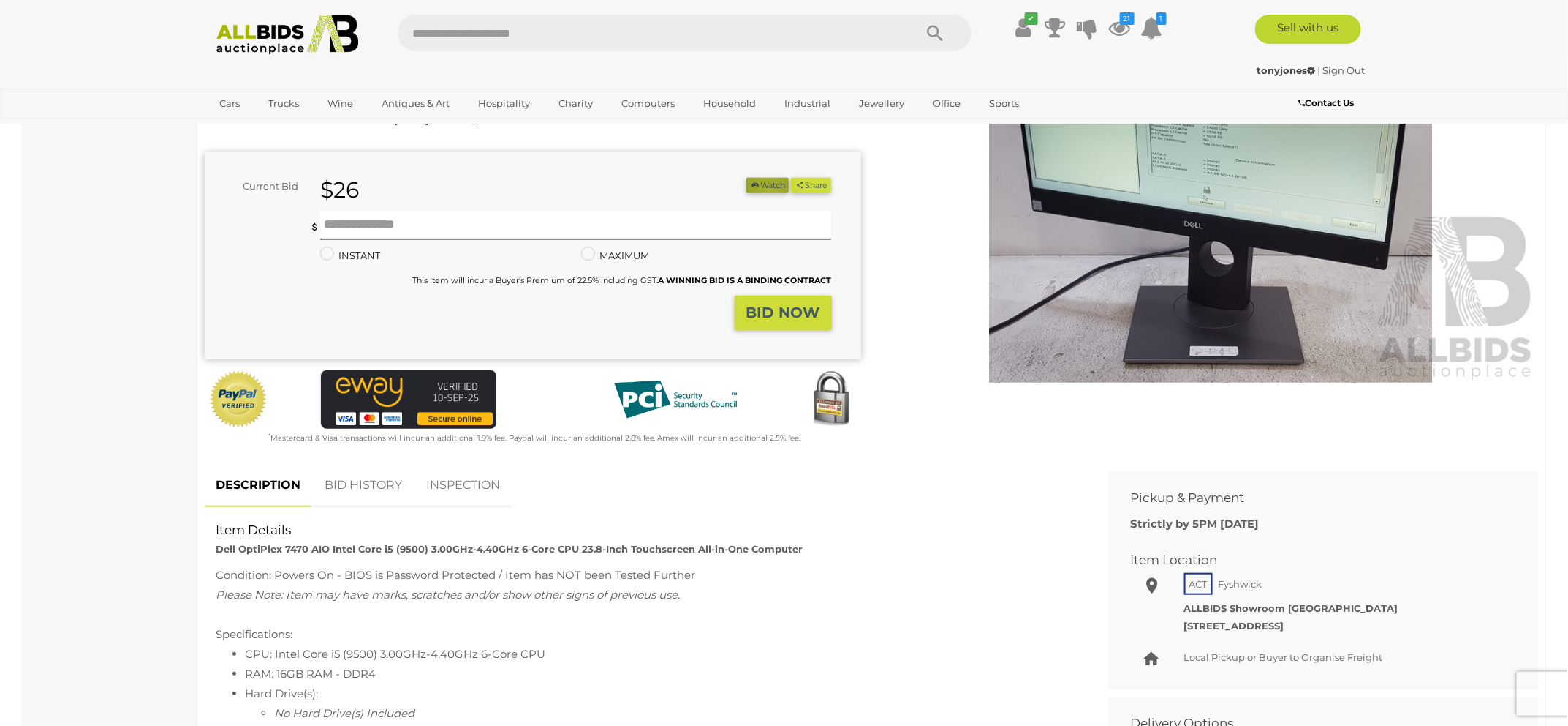
click at [763, 189] on button "Watch" at bounding box center [768, 185] width 43 height 15
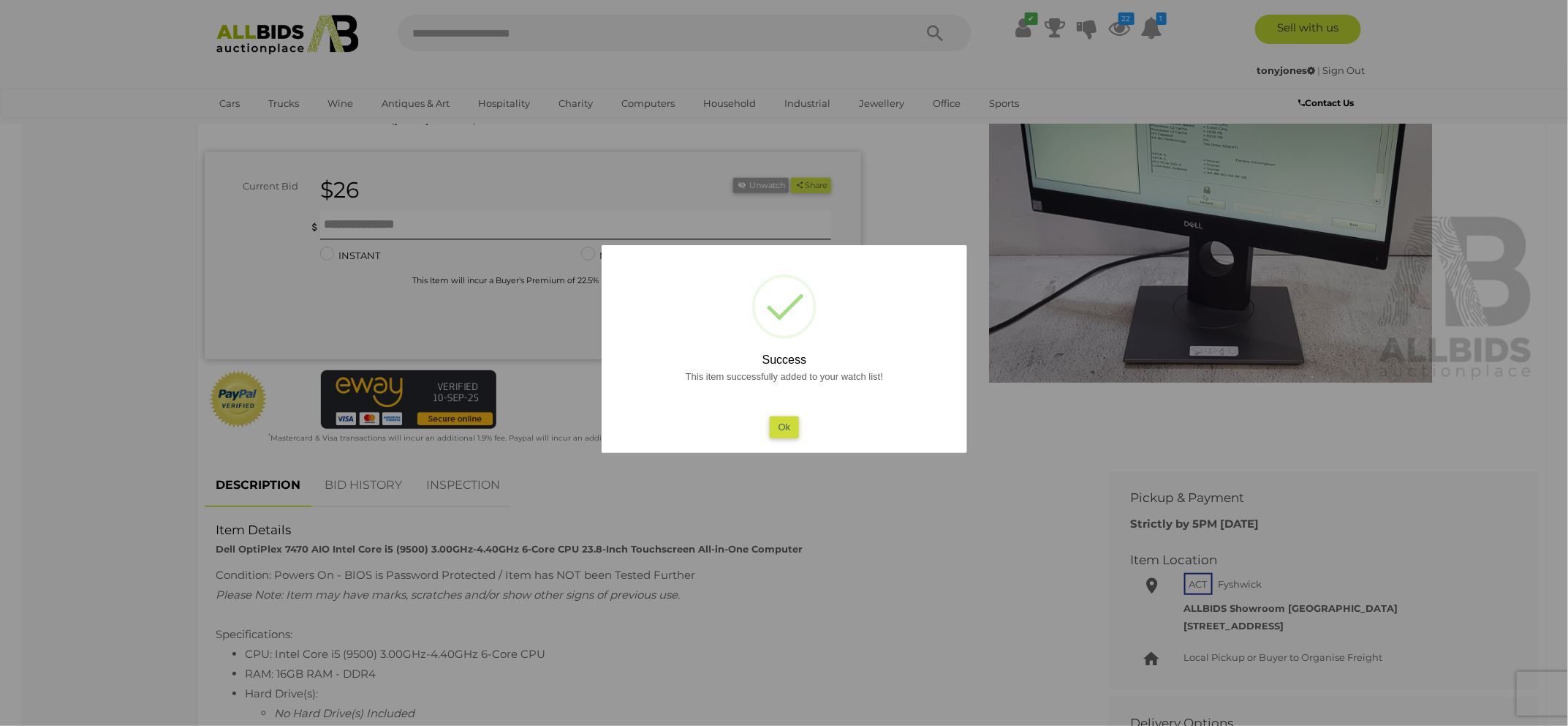
click at [786, 432] on button "Ok" at bounding box center [783, 427] width 30 height 21
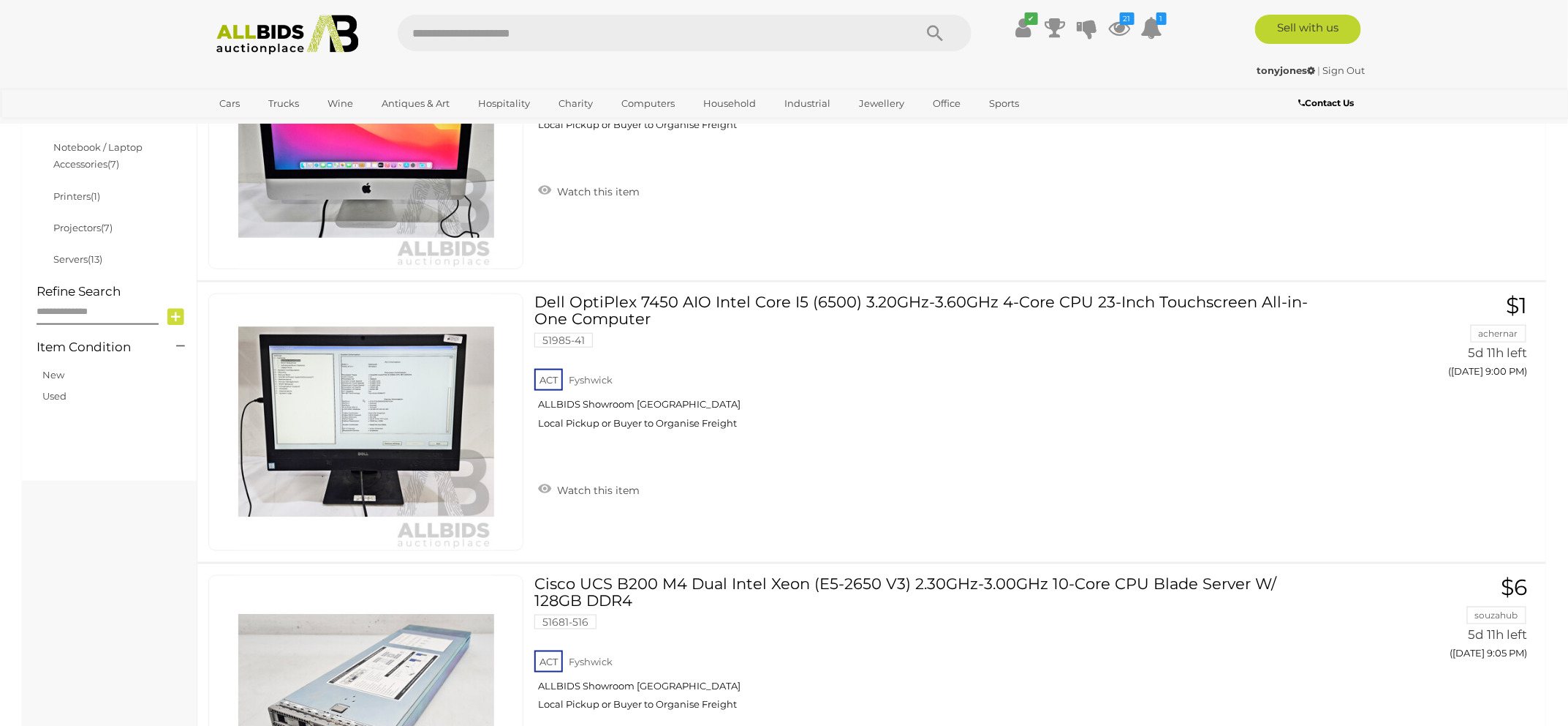
scroll to position [605, 0]
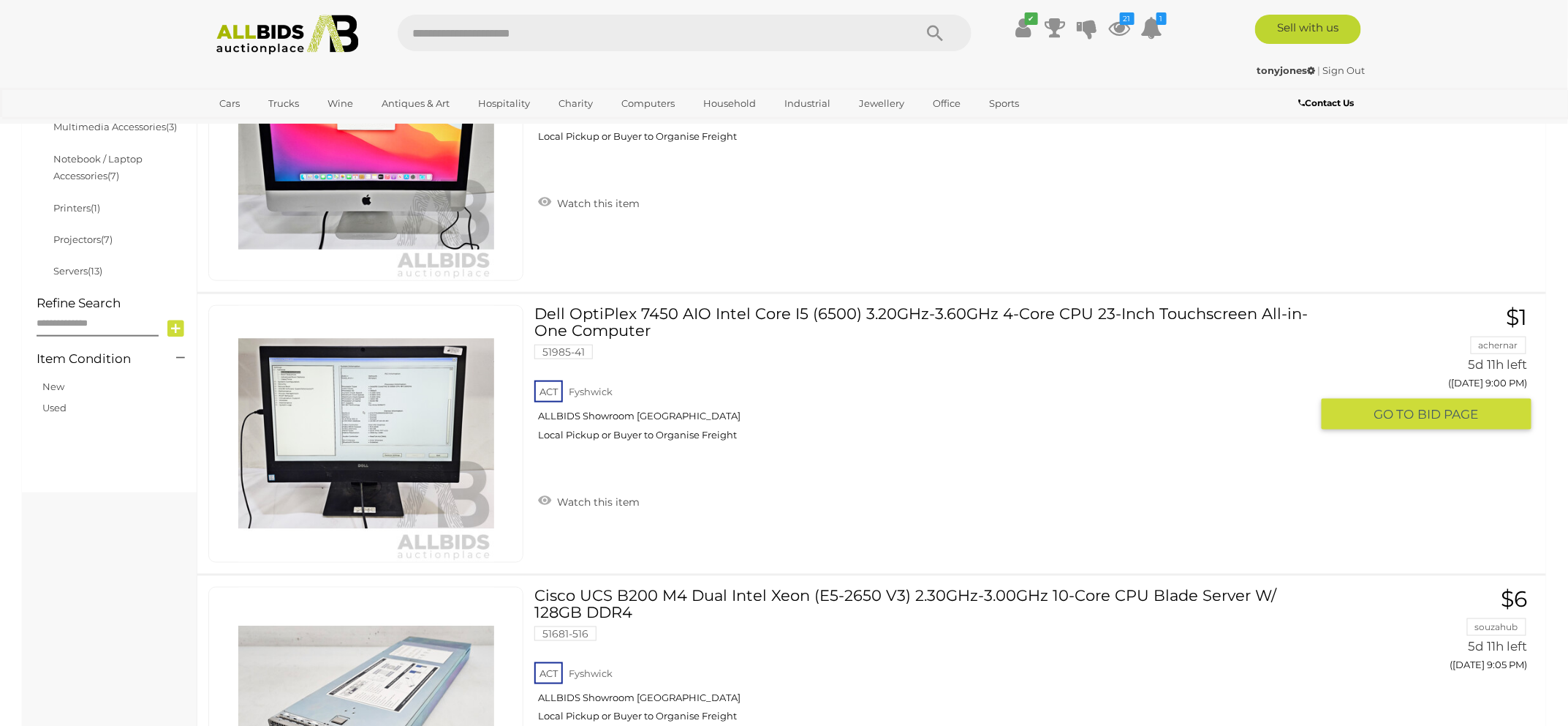
click at [760, 309] on link "Dell OptiPlex 7450 AIO Intel Core I5 (6500) 3.20GHz-3.60GHz 4-Core CPU 23-Inch …" at bounding box center [928, 378] width 765 height 147
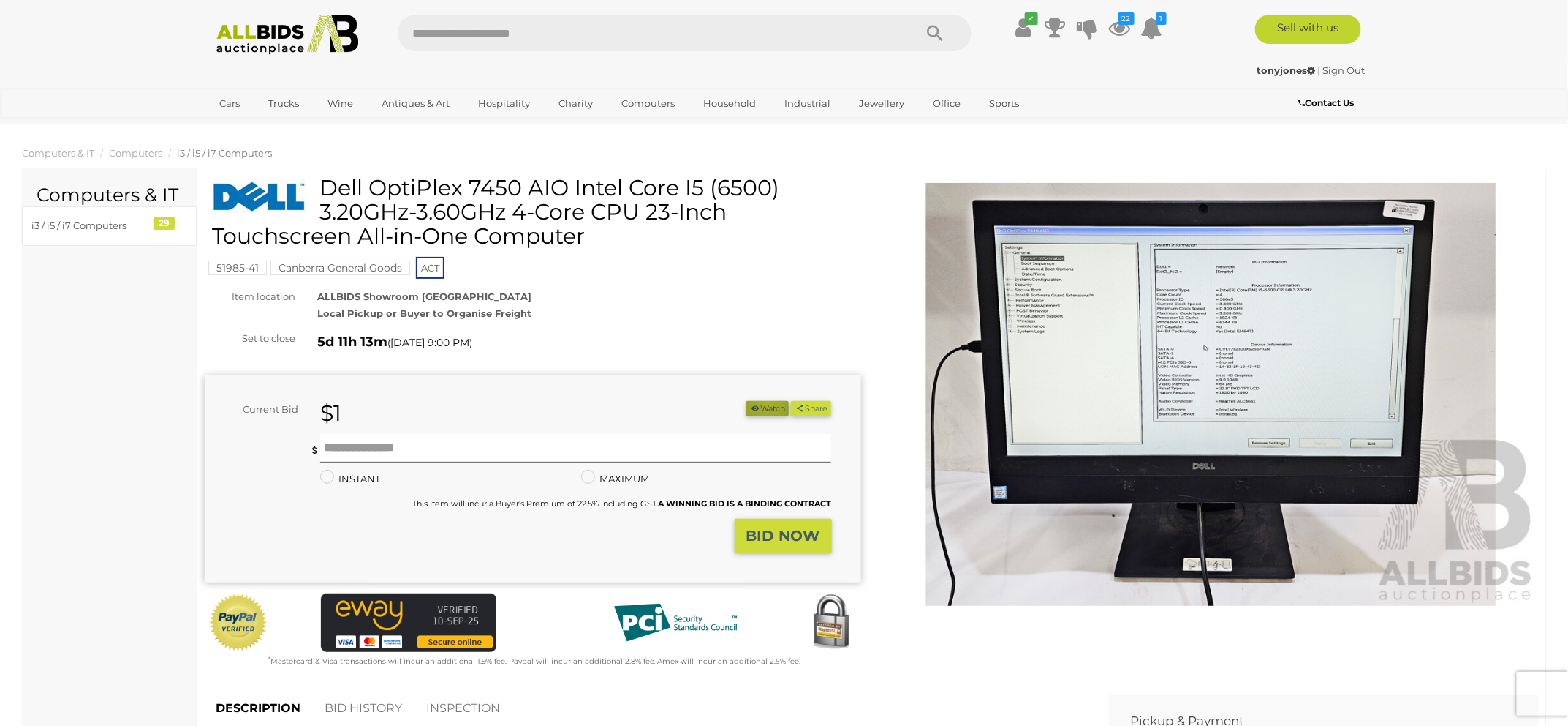
click at [761, 402] on button "Watch" at bounding box center [768, 408] width 43 height 15
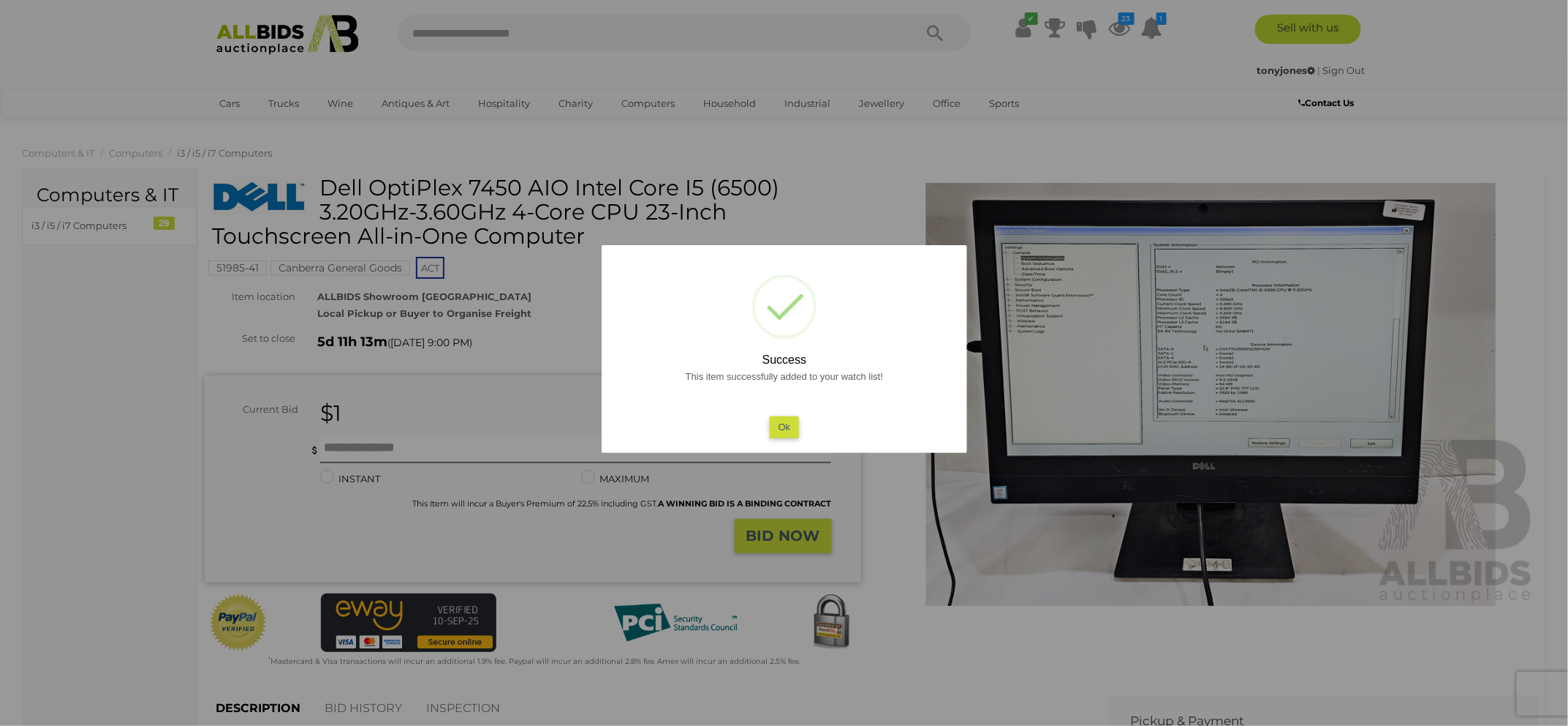
click at [786, 418] on button "Ok" at bounding box center [783, 427] width 30 height 21
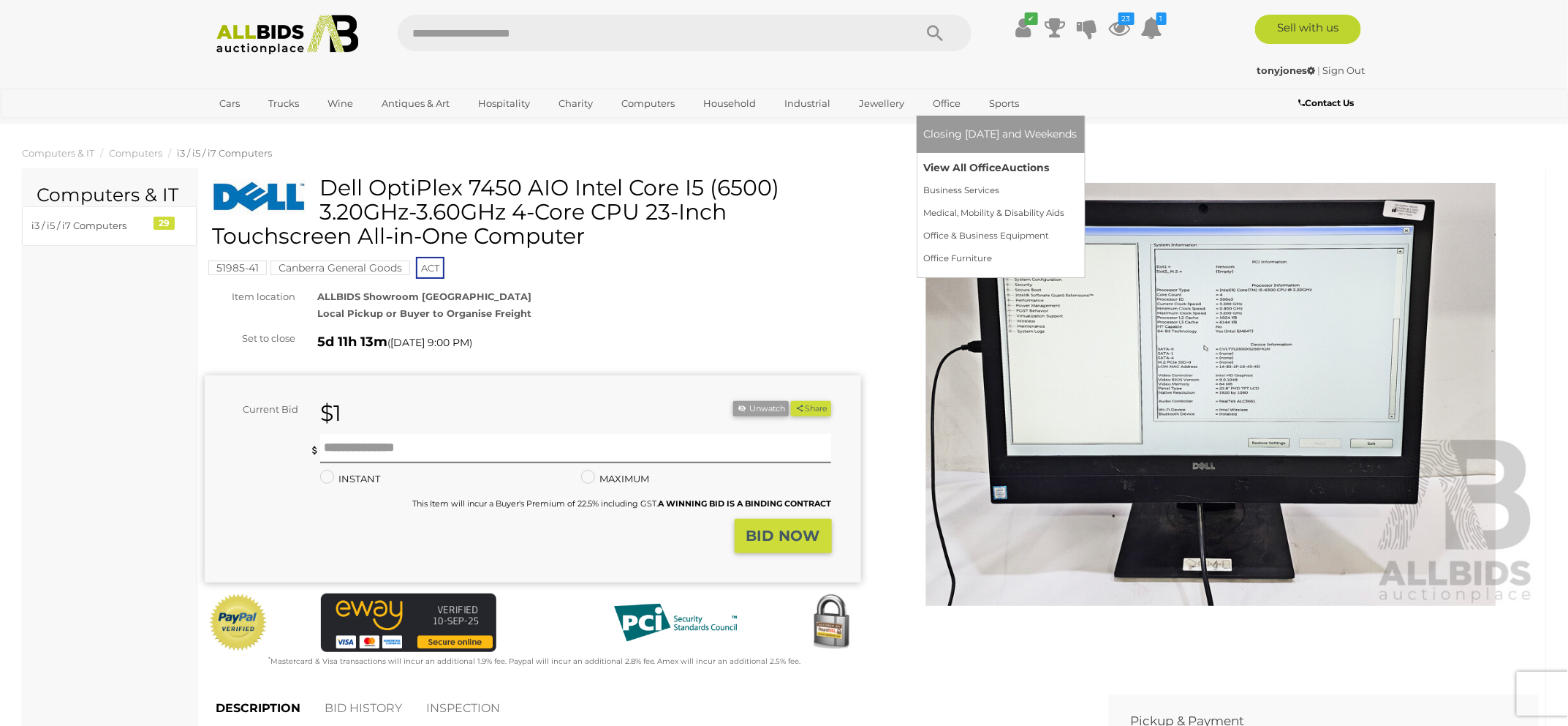
click at [956, 163] on link "View All Office Auctions" at bounding box center [1001, 168] width 153 height 23
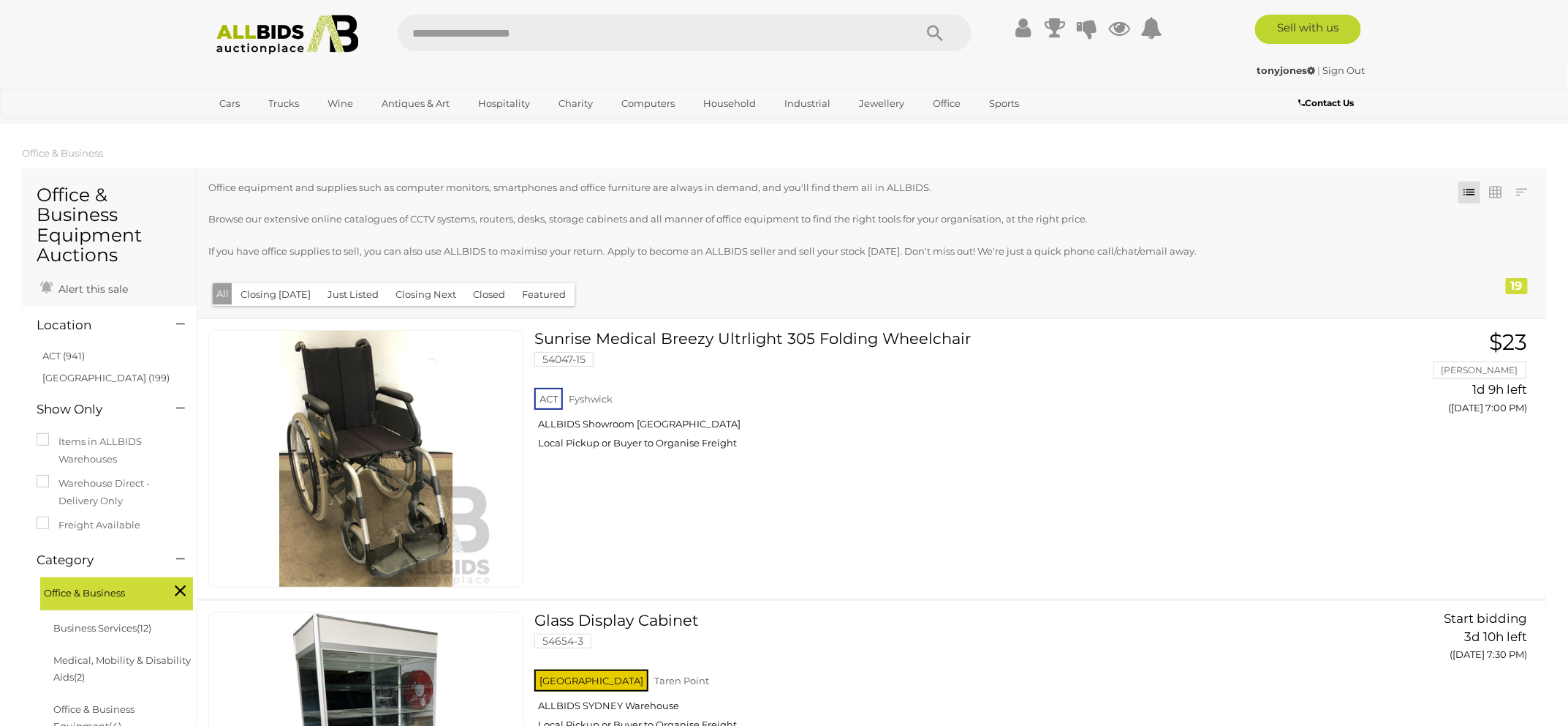
click at [65, 356] on link "ACT (941)" at bounding box center [64, 355] width 43 height 11
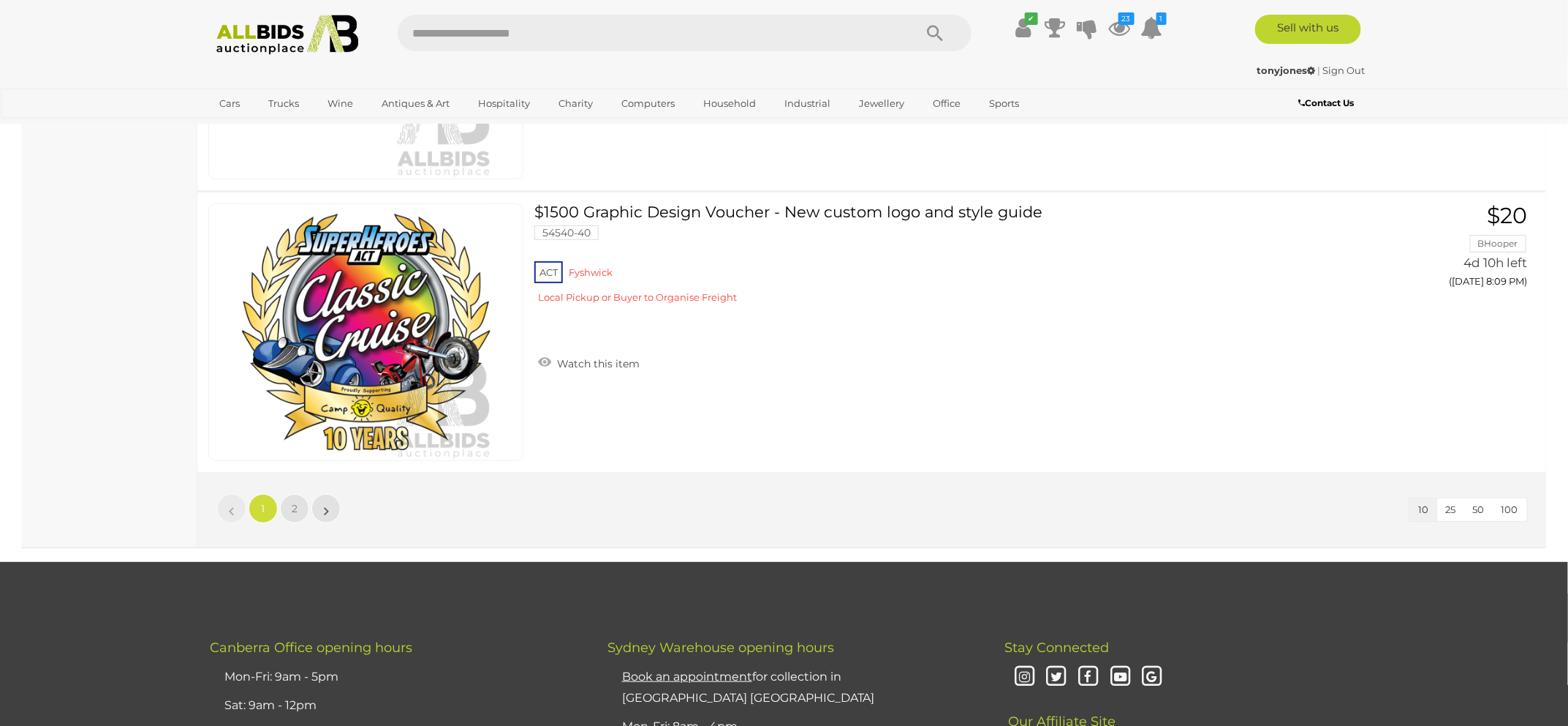
scroll to position [2669, 0]
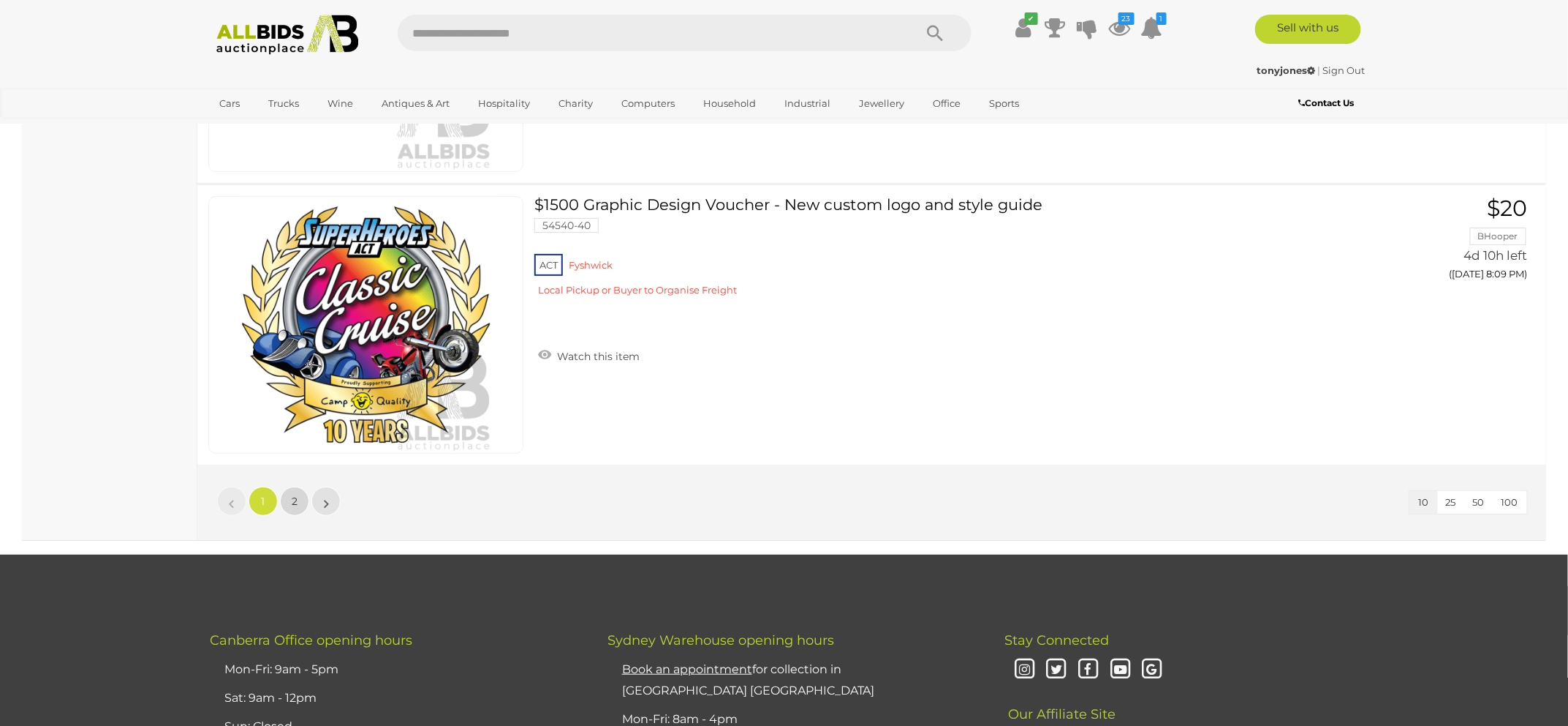
click at [299, 496] on link "2" at bounding box center [295, 501] width 29 height 29
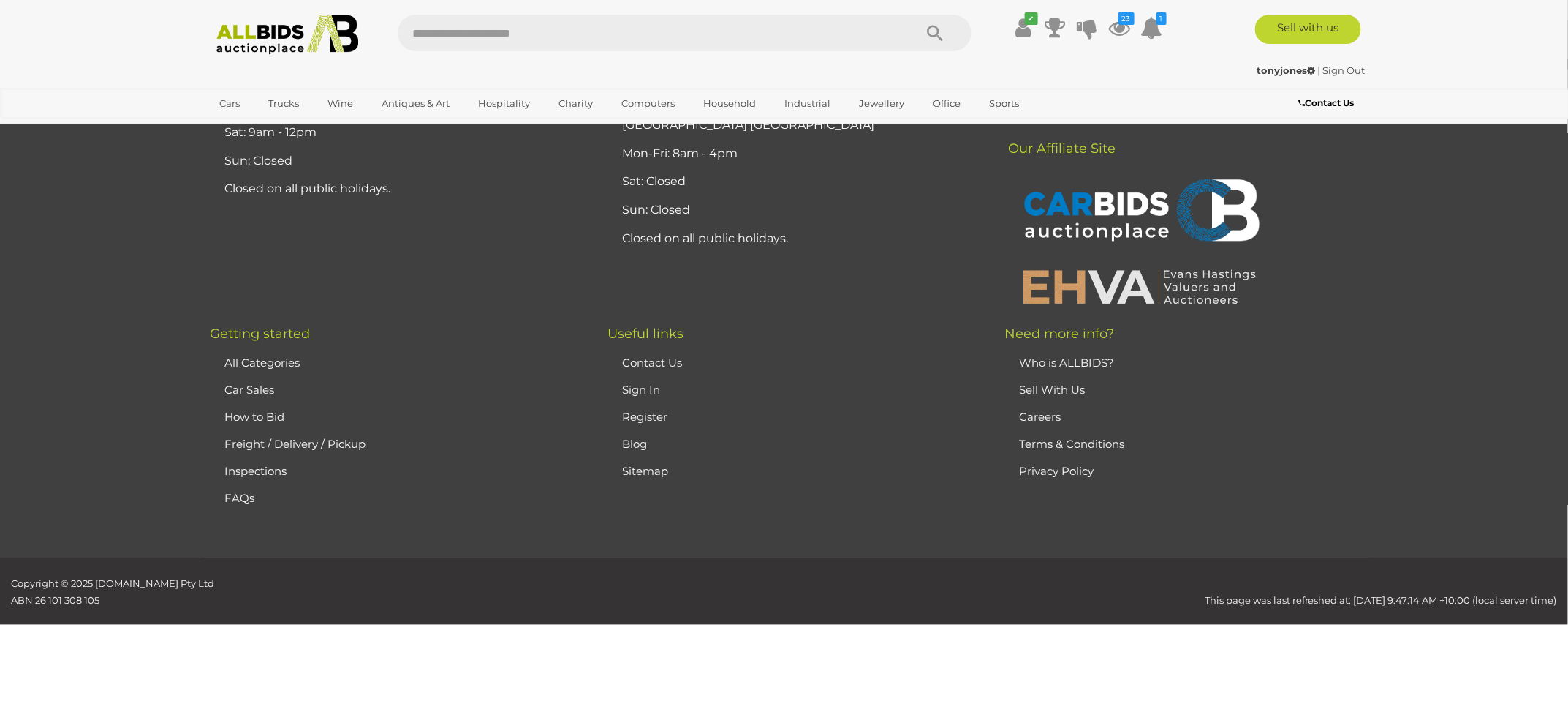
scroll to position [170, 0]
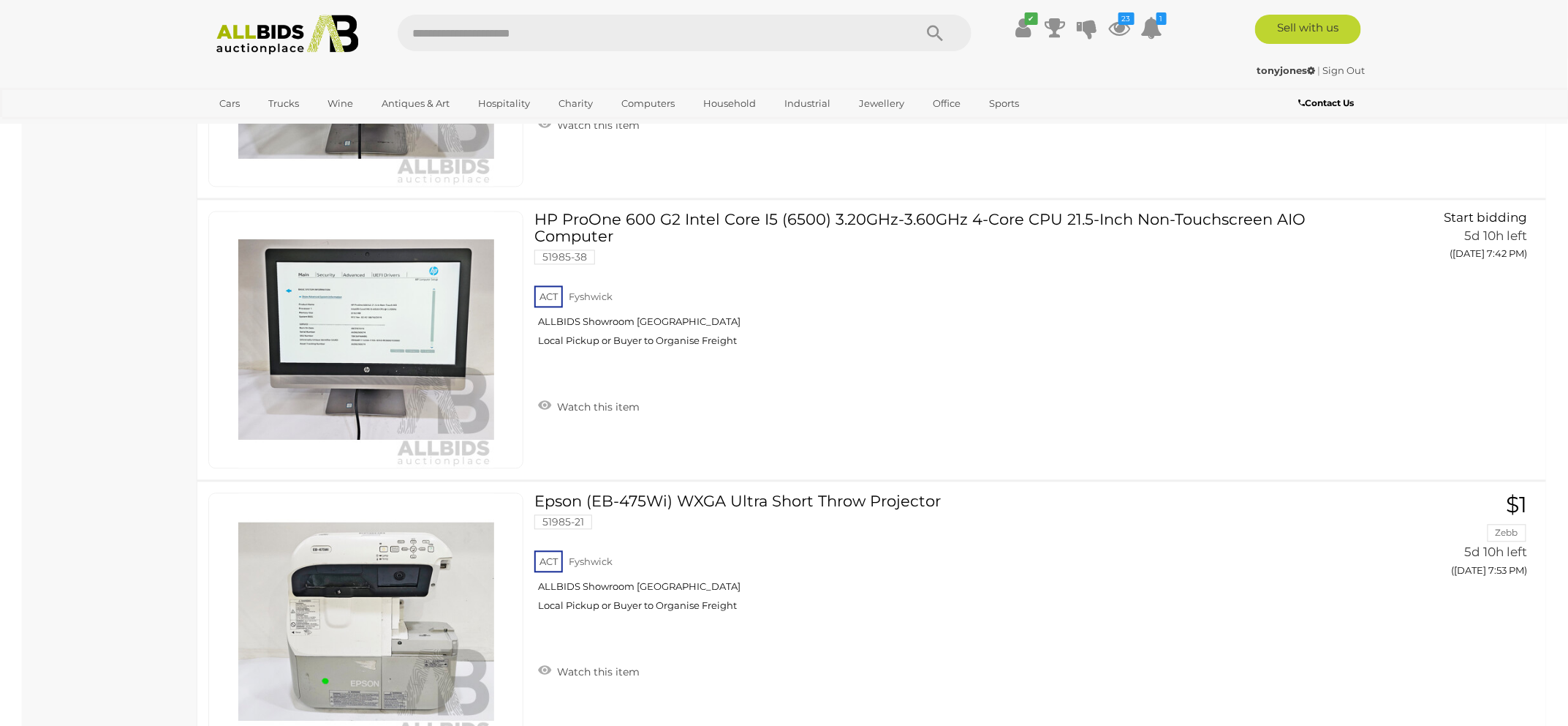
scroll to position [1241, 0]
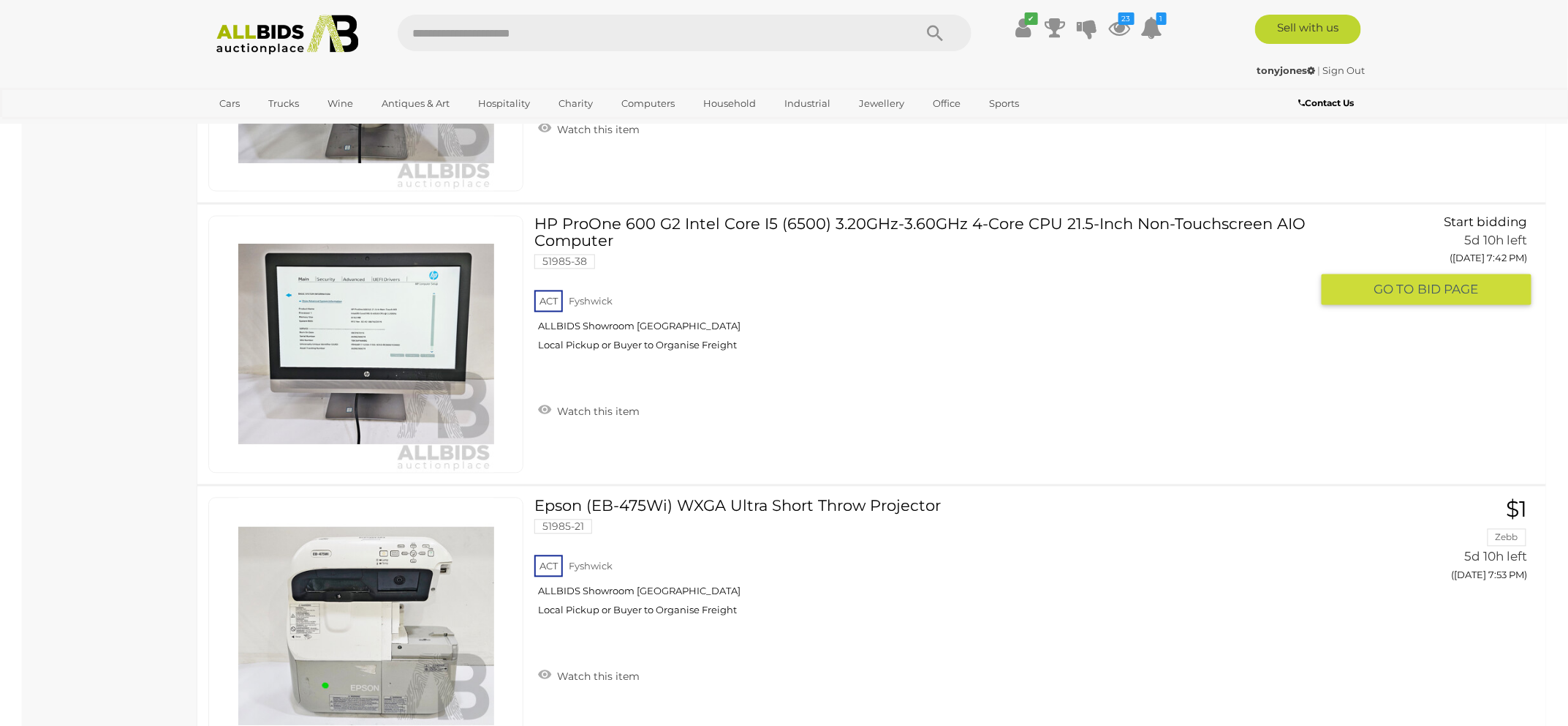
click at [634, 218] on link "HP ProOne 600 G2 Intel Core I5 (6500) 3.20GHz-3.60GHz 4-Core CPU 21.5-Inch Non-…" at bounding box center [928, 289] width 765 height 147
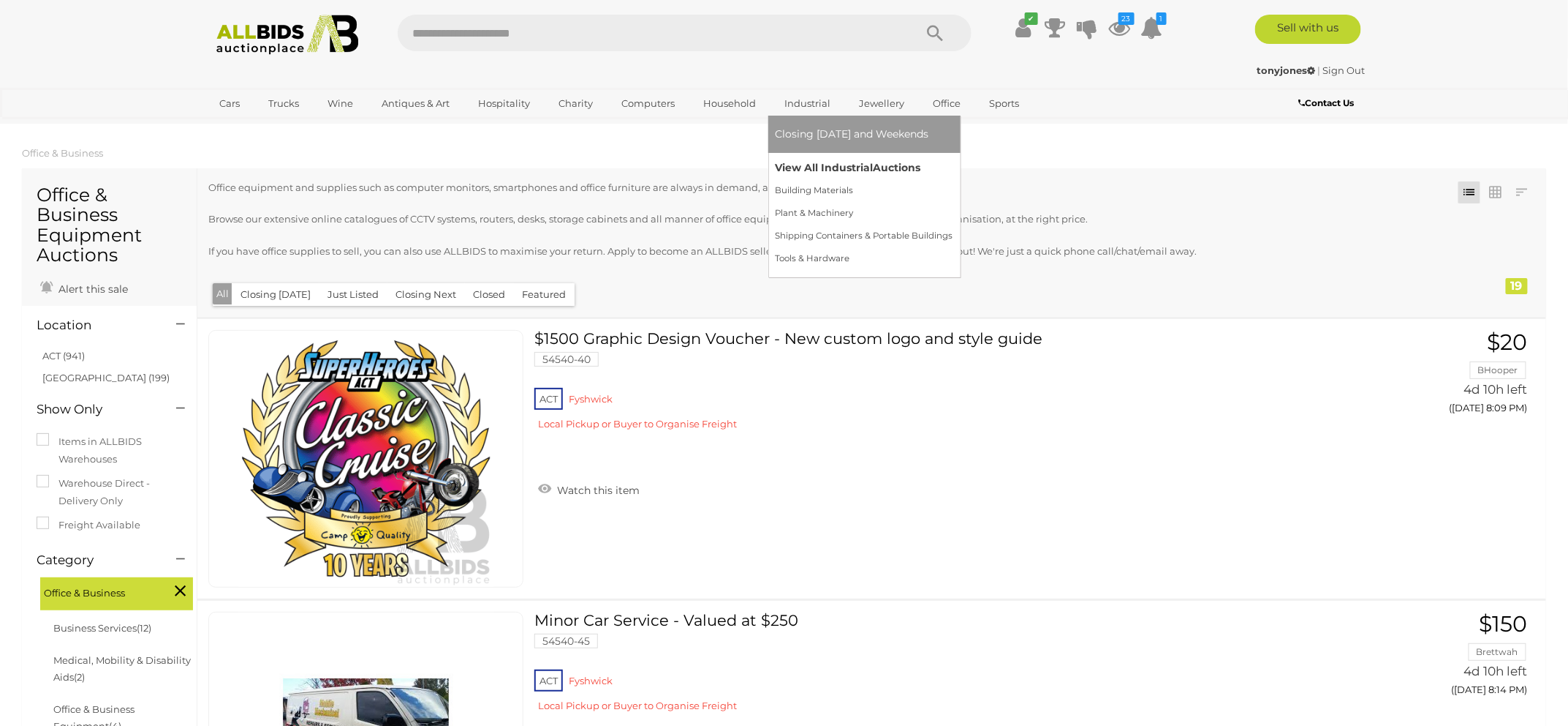
click at [819, 163] on link "View All Industrial Auctions" at bounding box center [865, 168] width 178 height 23
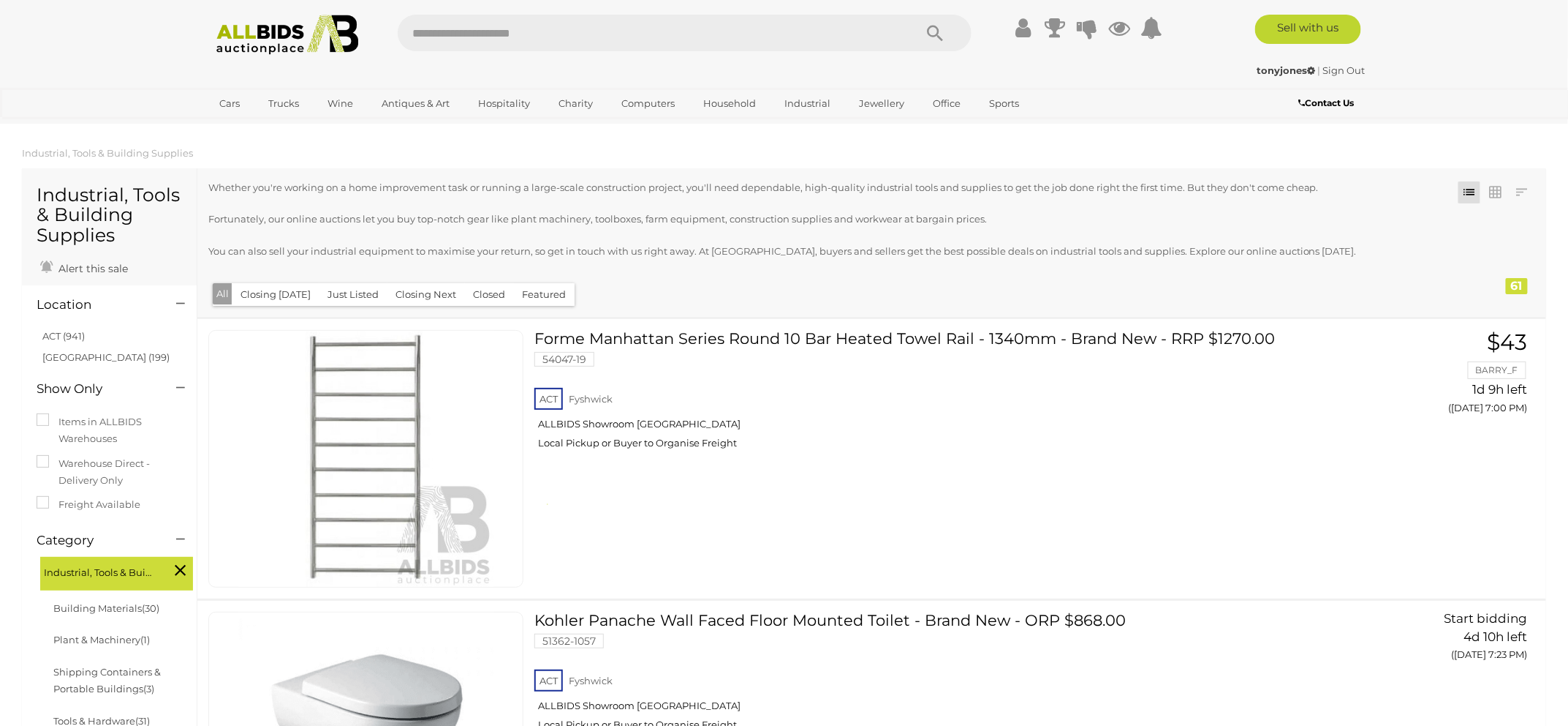
click at [68, 332] on link "ACT (941)" at bounding box center [64, 335] width 43 height 11
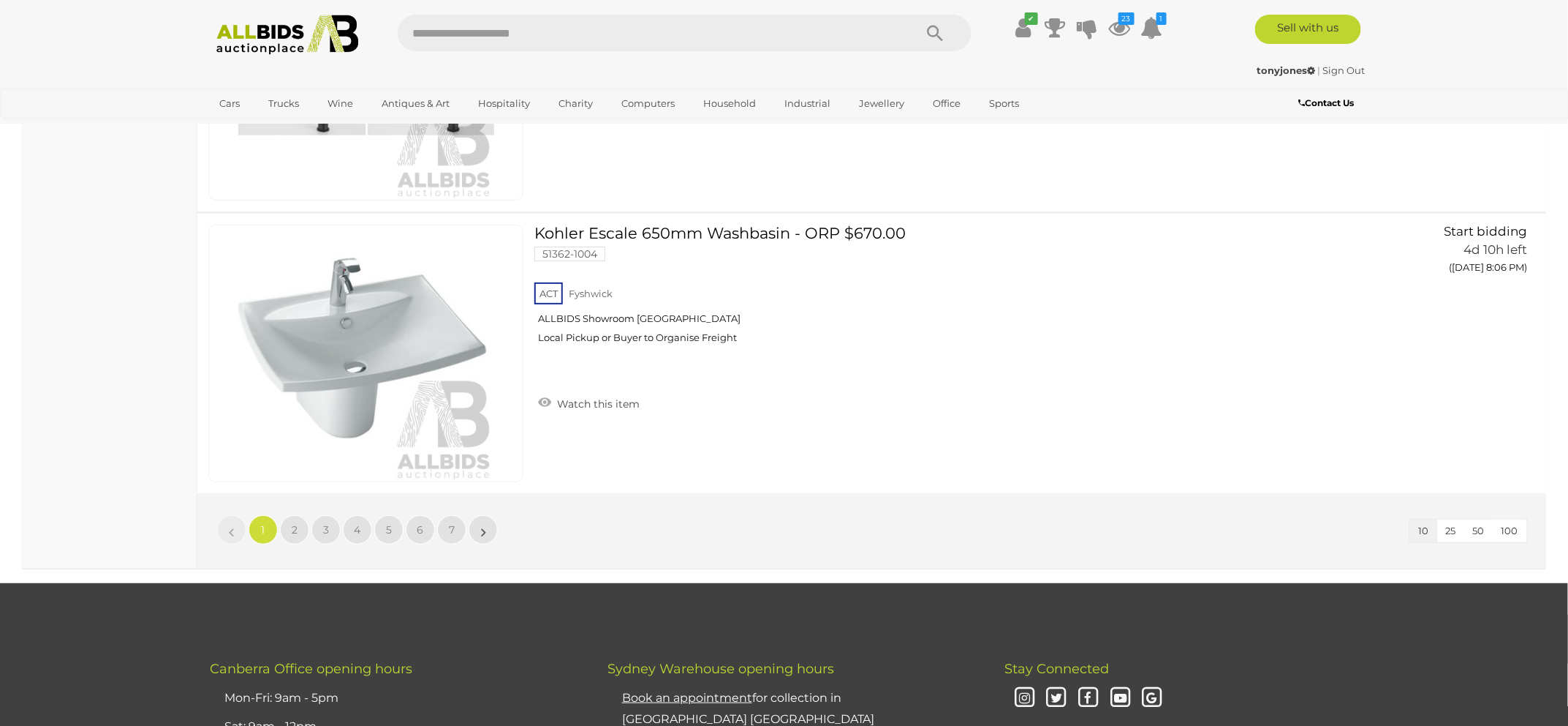
scroll to position [2735, 0]
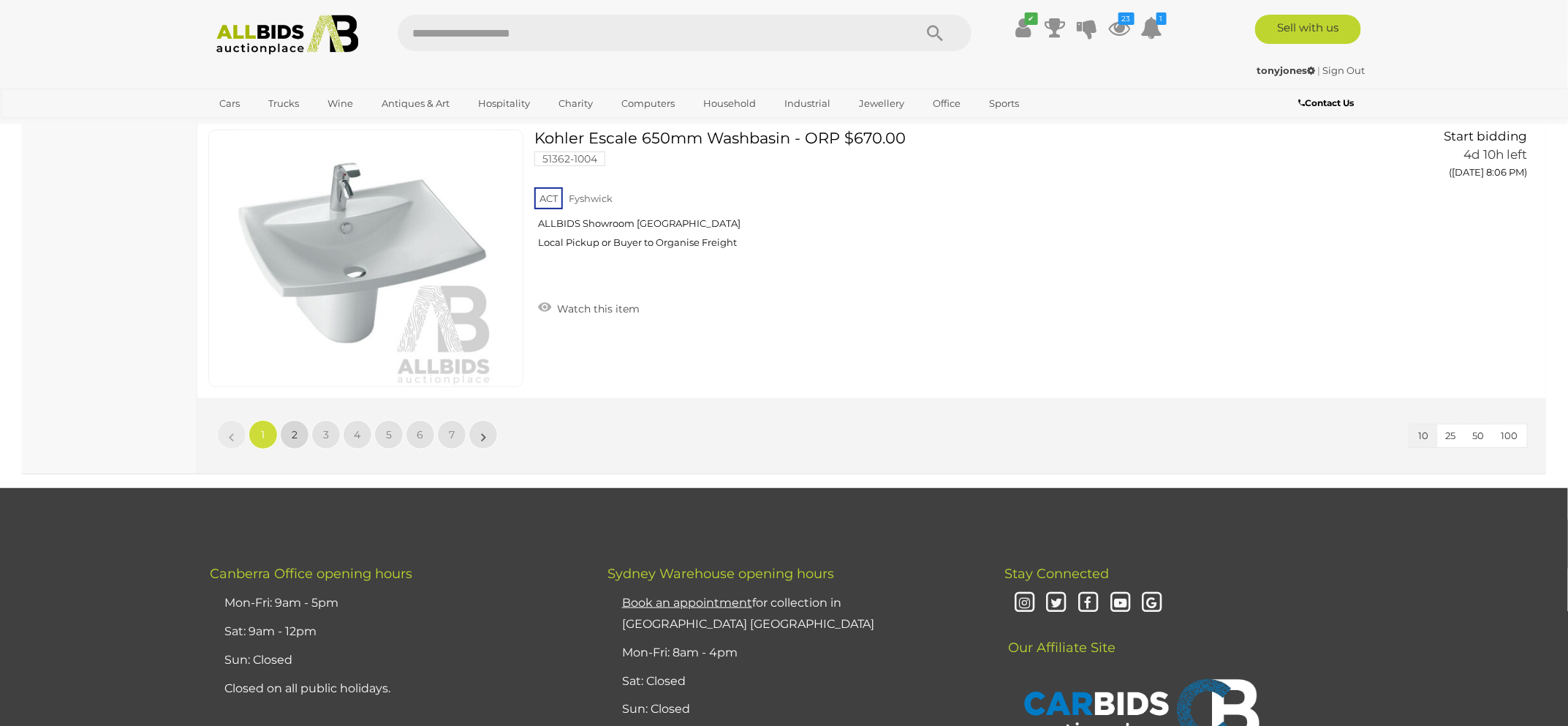
click at [296, 422] on link "2" at bounding box center [295, 434] width 29 height 29
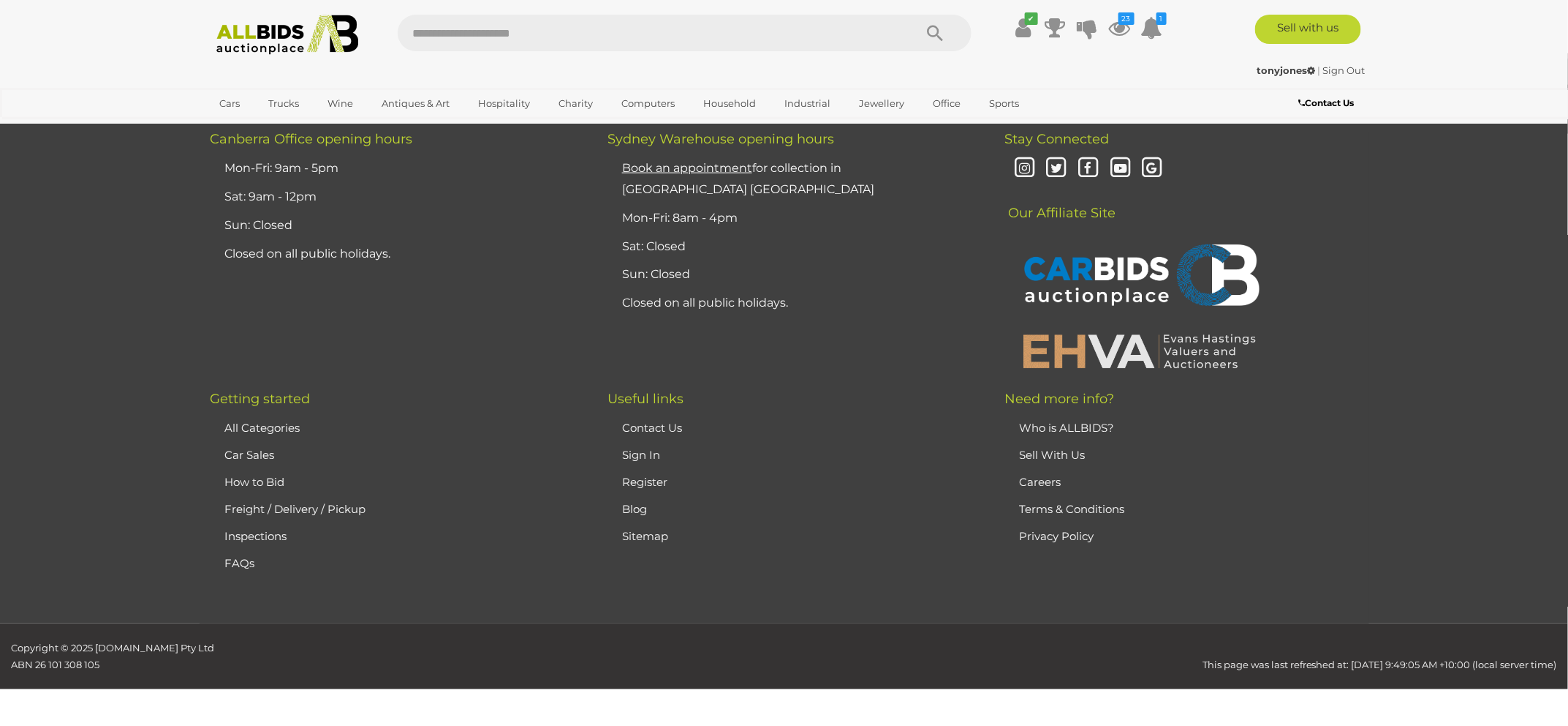
scroll to position [170, 0]
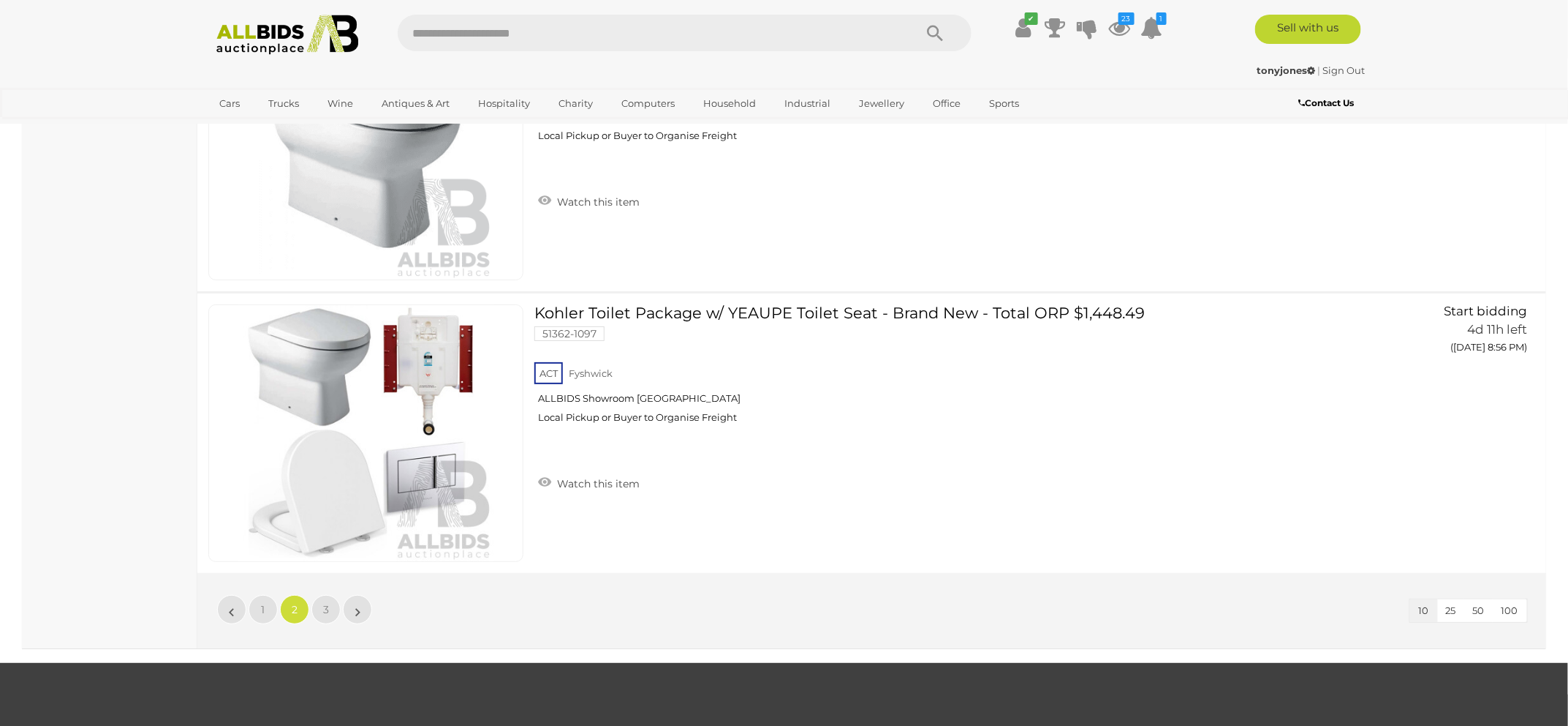
scroll to position [2629, 0]
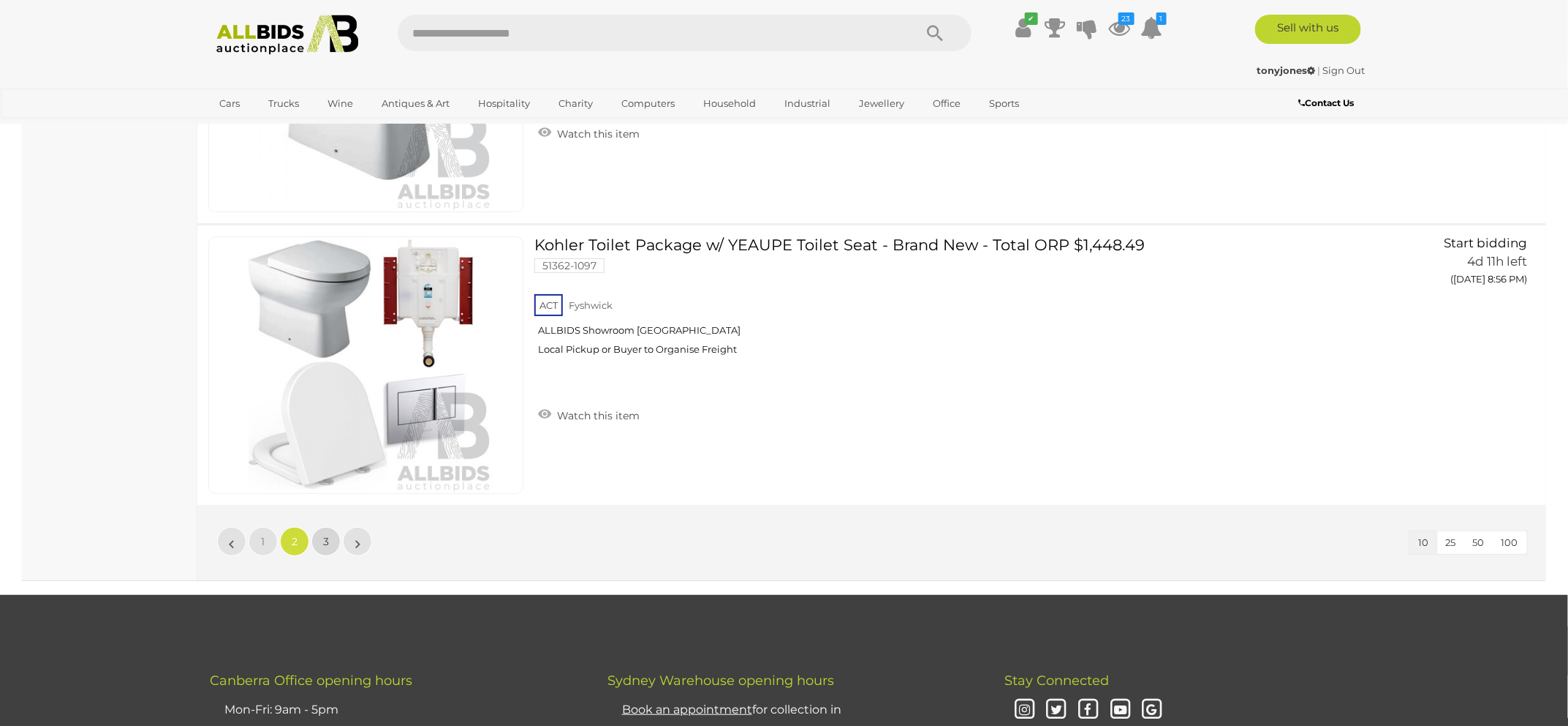
click at [328, 534] on span "3" at bounding box center [326, 541] width 6 height 13
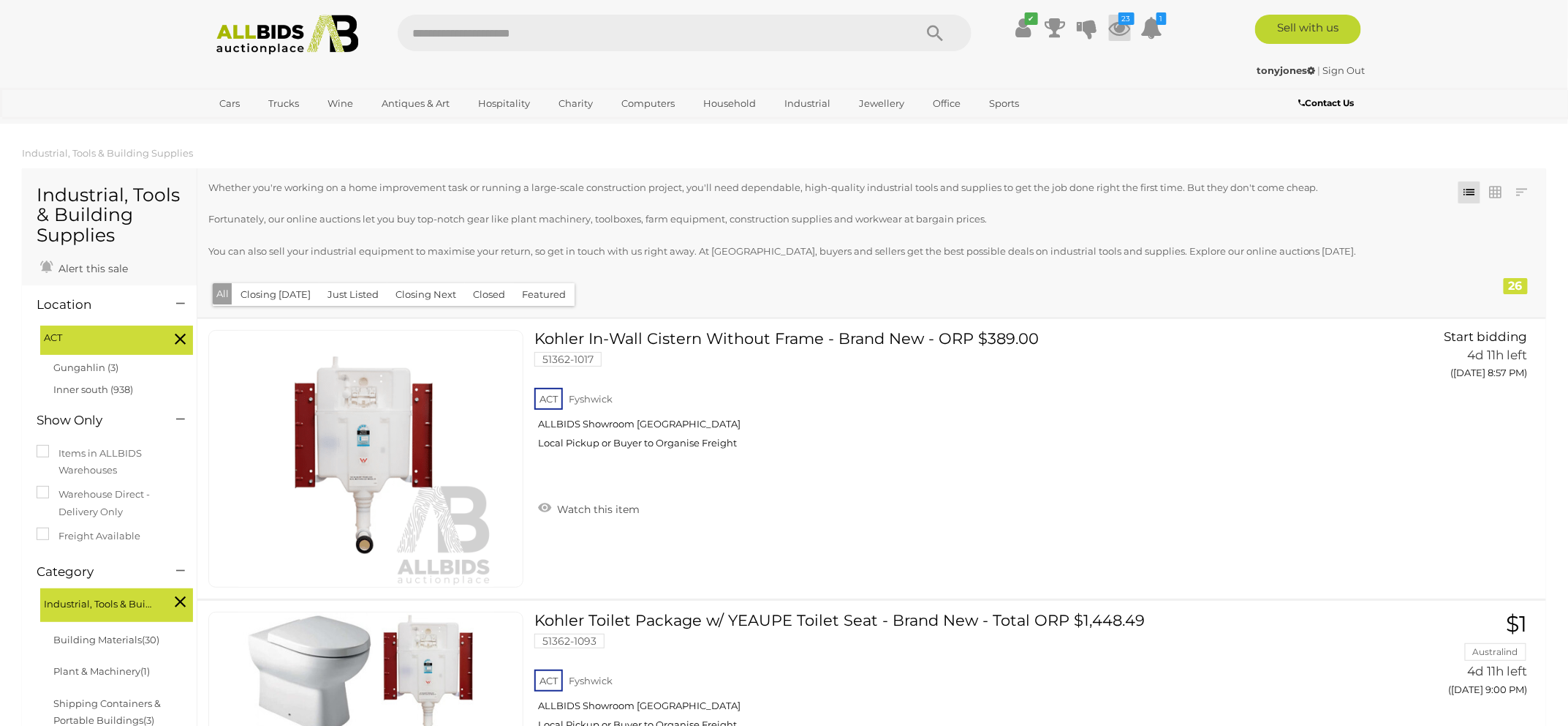
click at [1123, 22] on icon "23" at bounding box center [1126, 18] width 16 height 12
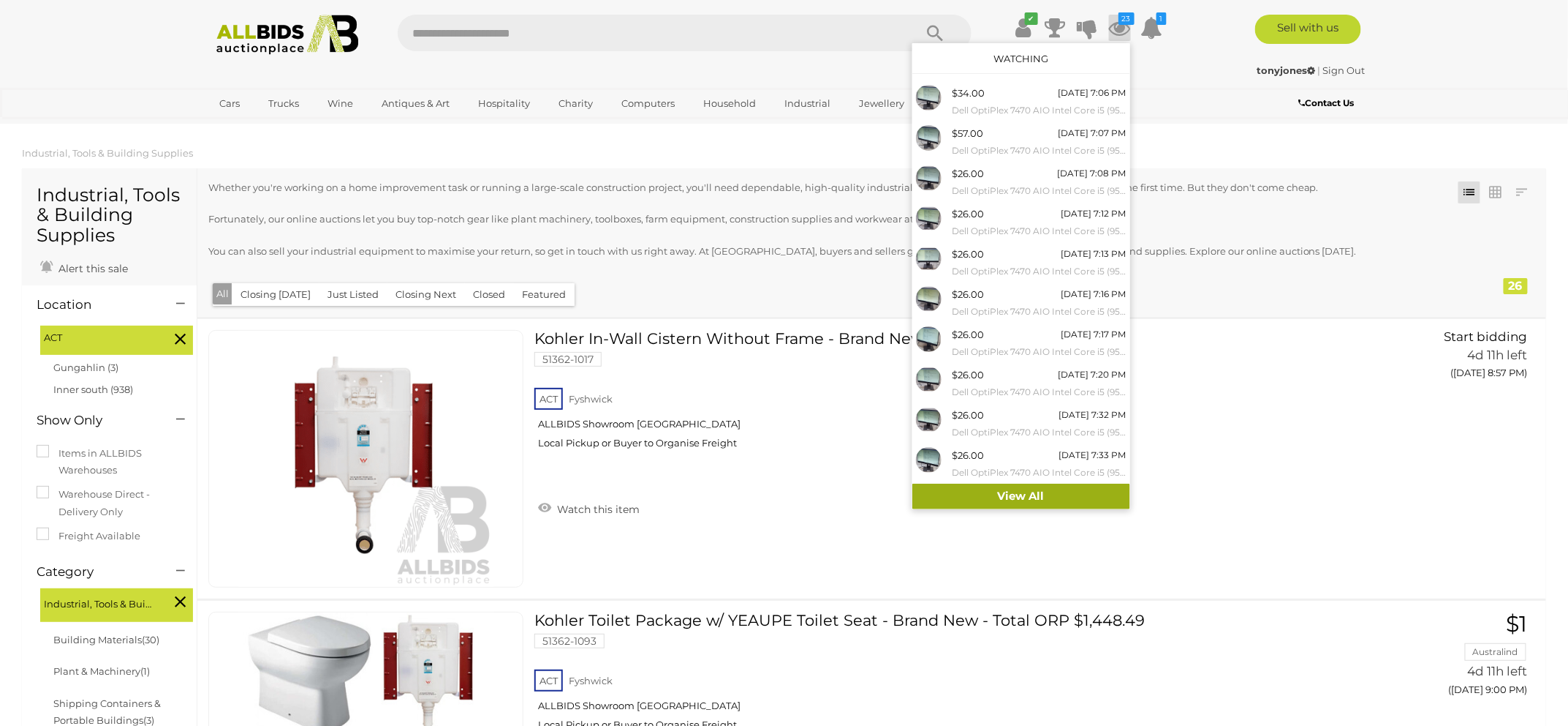
click at [1053, 490] on link "View All" at bounding box center [1021, 496] width 218 height 26
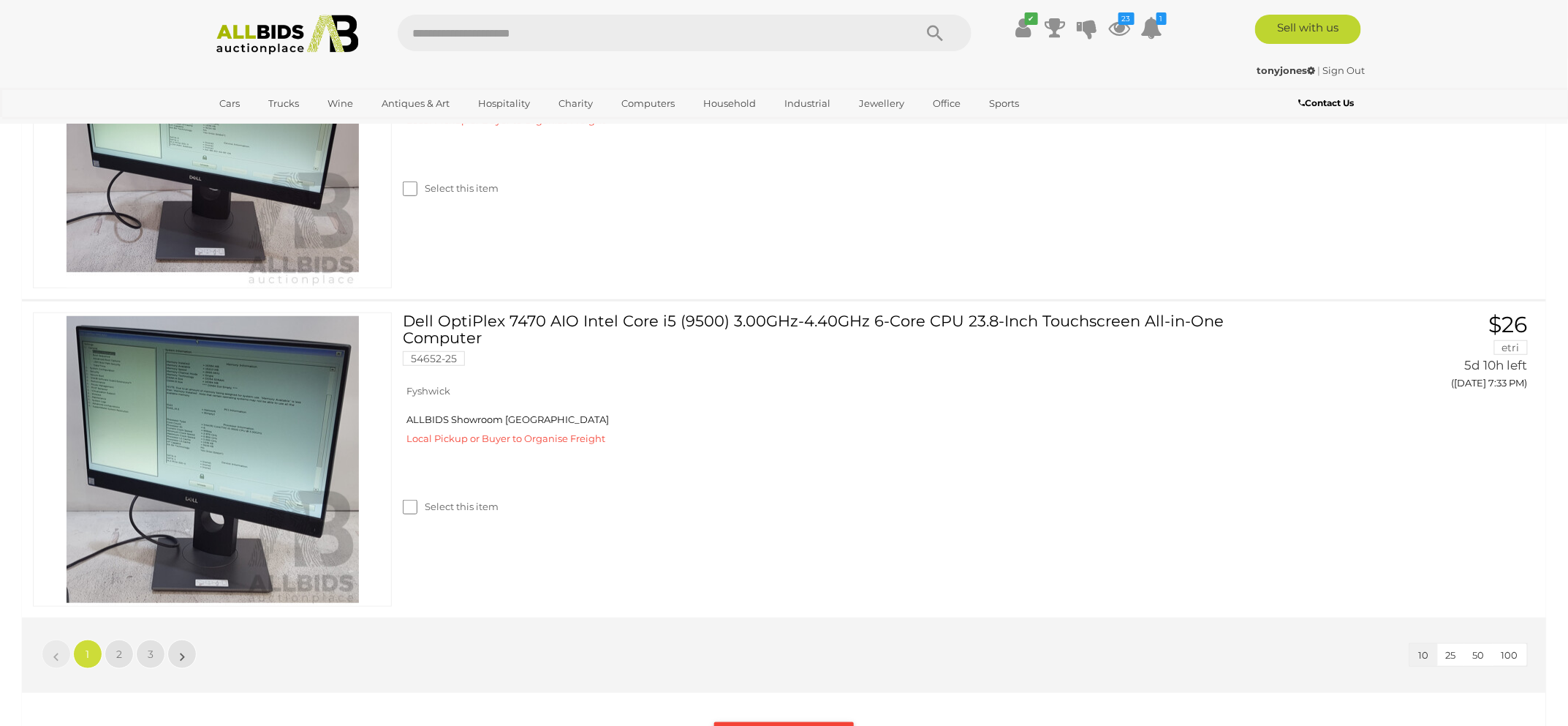
scroll to position [3321, 0]
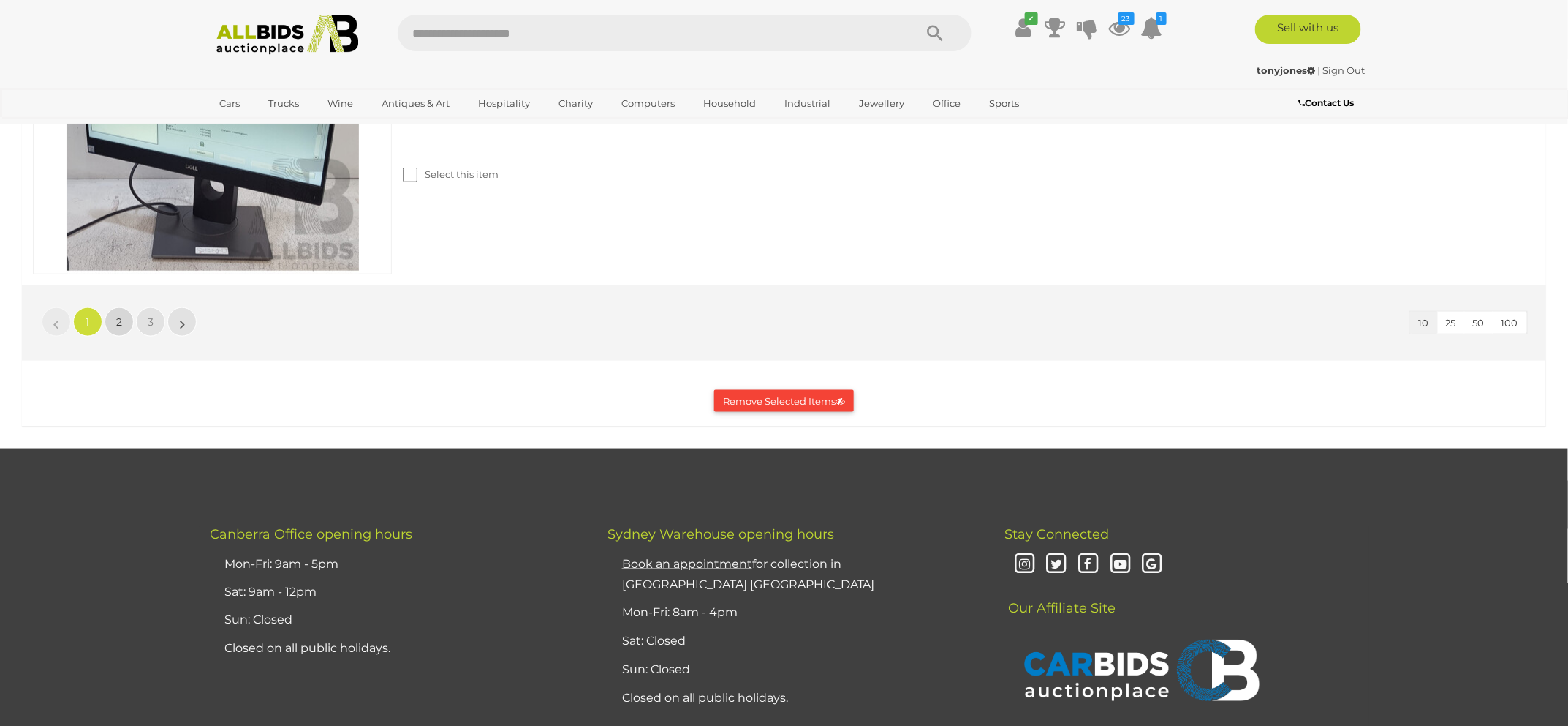
click at [118, 322] on span "2" at bounding box center [119, 322] width 6 height 13
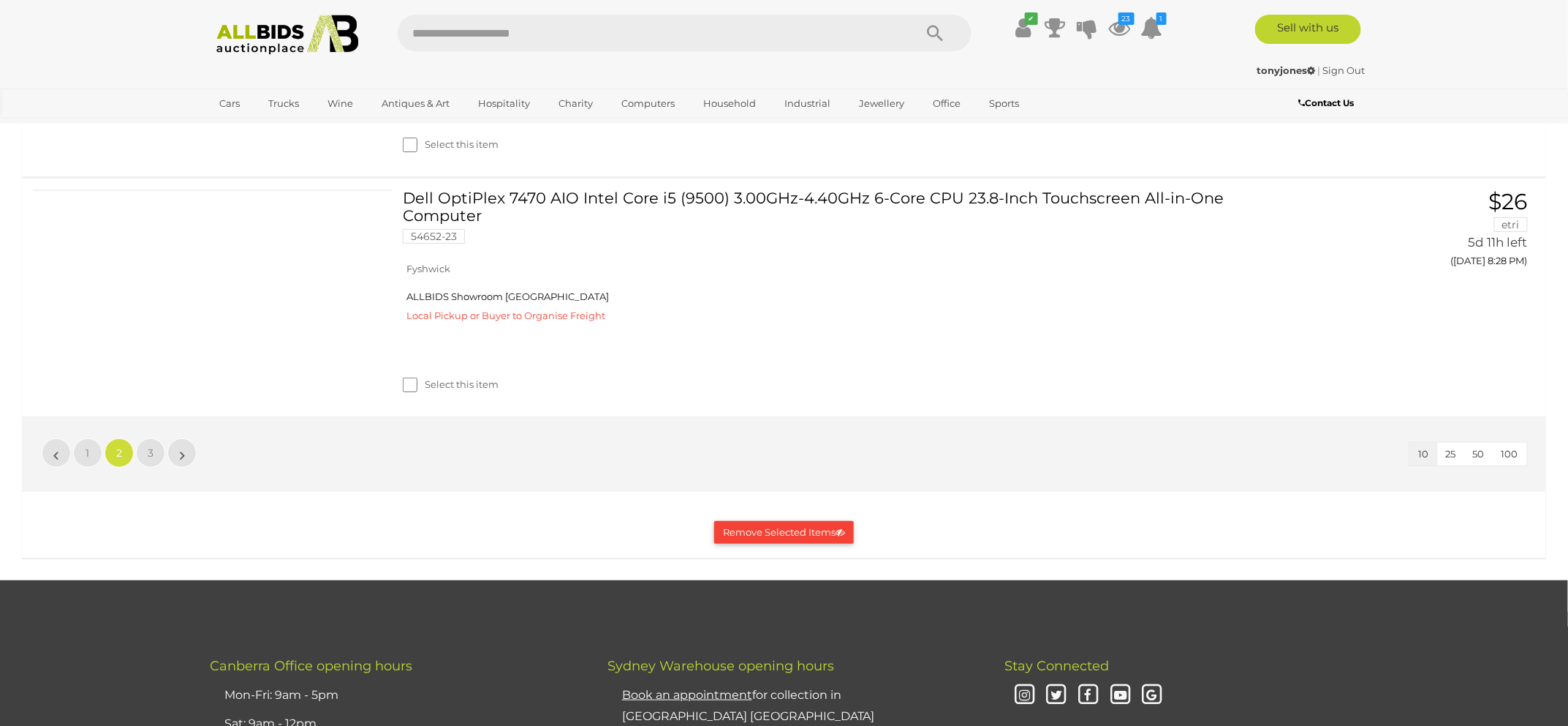
scroll to position [2790, 0]
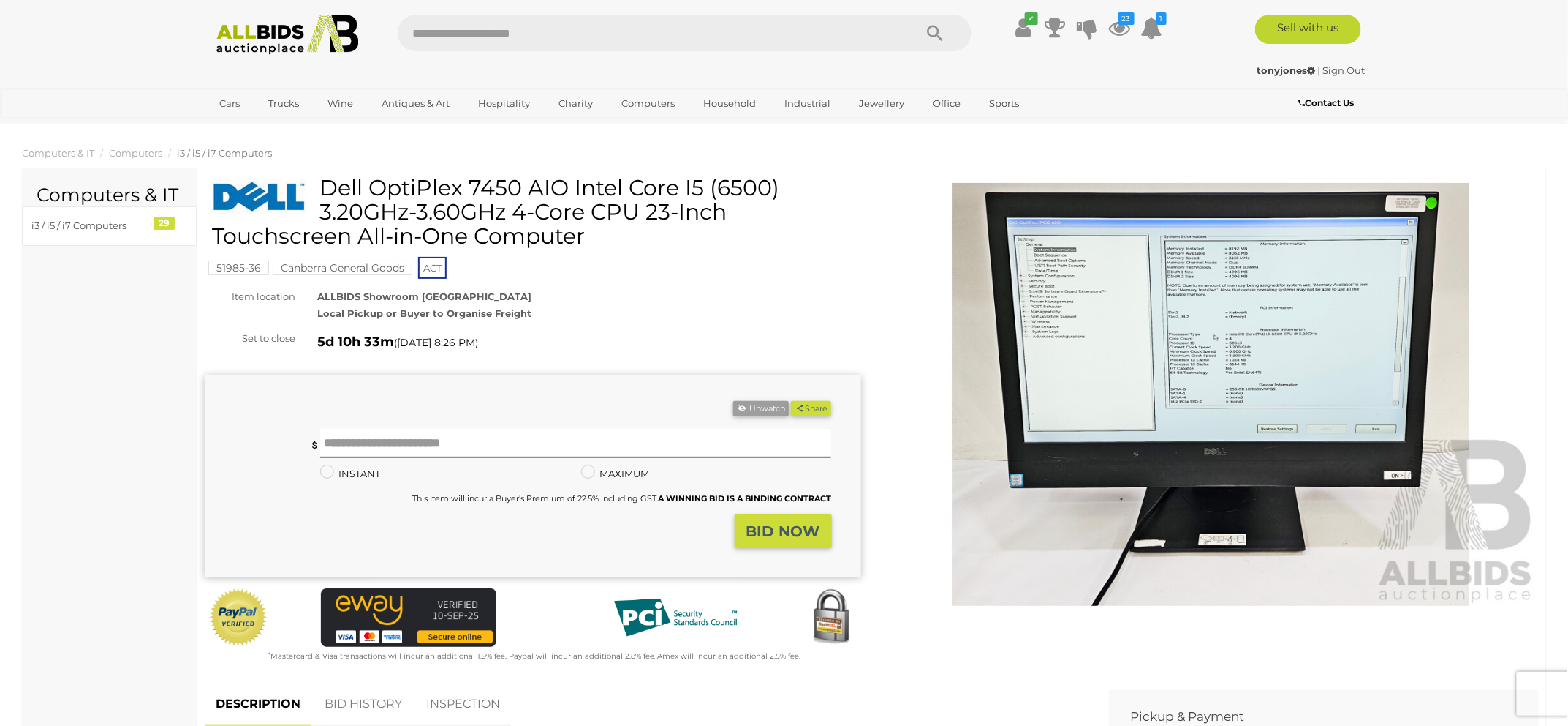
drag, startPoint x: 322, startPoint y: 179, endPoint x: 593, endPoint y: 202, distance: 272.0
click at [593, 202] on h1 "Dell OptiPlex 7450 AIO Intel Core I5 (6500) 3.20GHz-3.60GHz 4-Core CPU 23-Inch …" at bounding box center [535, 211] width 646 height 72
copy h1 "Dell OptiPlex 7450 AIO Intel Core I5 (6500) 3.20GHz-3.60GHz 4-Core"
